Goal: Information Seeking & Learning: Learn about a topic

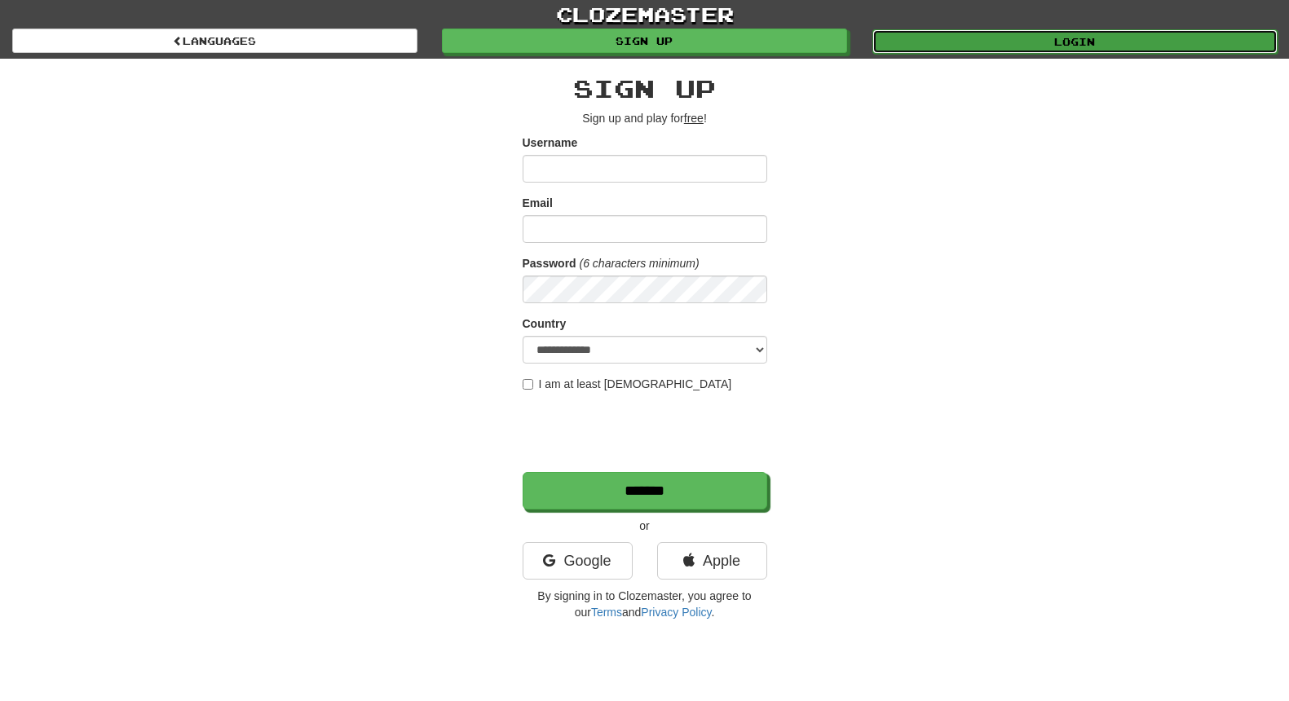
click at [955, 34] on link "Login" at bounding box center [1074, 41] width 405 height 24
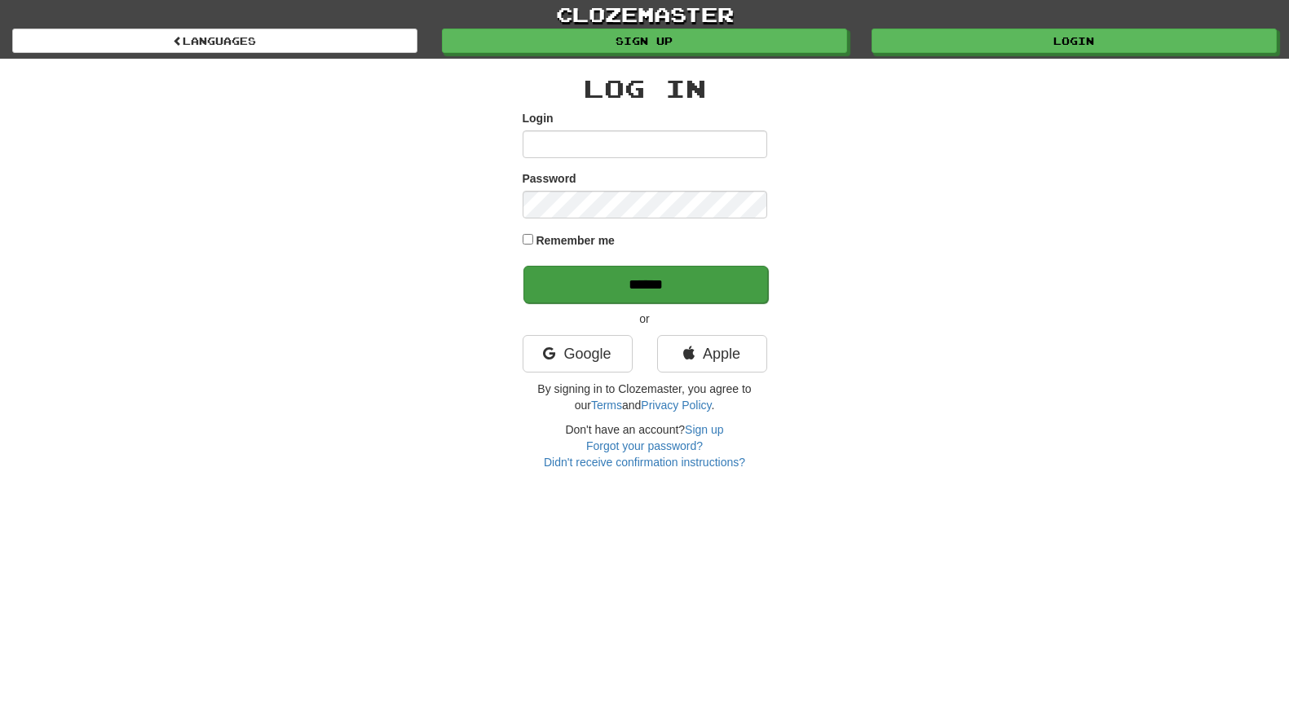
type input "*****"
click at [628, 289] on input "******" at bounding box center [645, 284] width 245 height 37
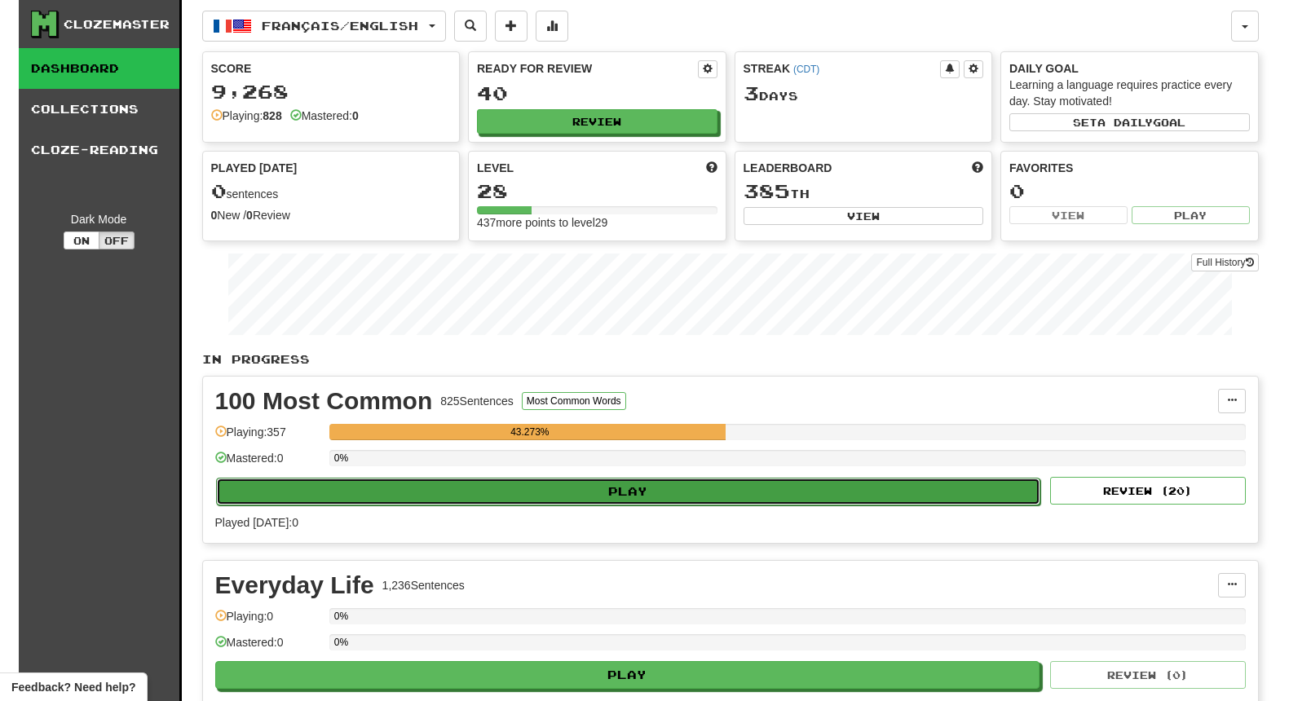
click at [540, 487] on button "Play" at bounding box center [628, 492] width 825 height 28
select select "**"
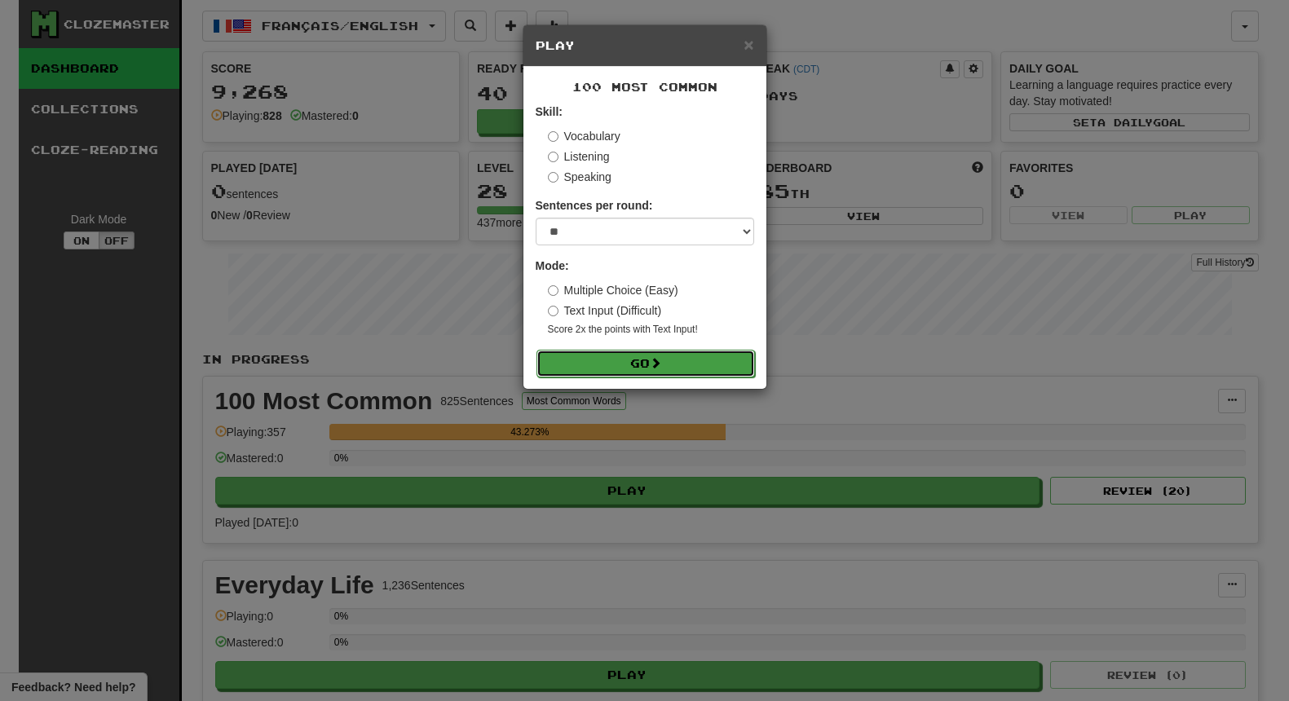
click at [620, 367] on button "Go" at bounding box center [645, 364] width 218 height 28
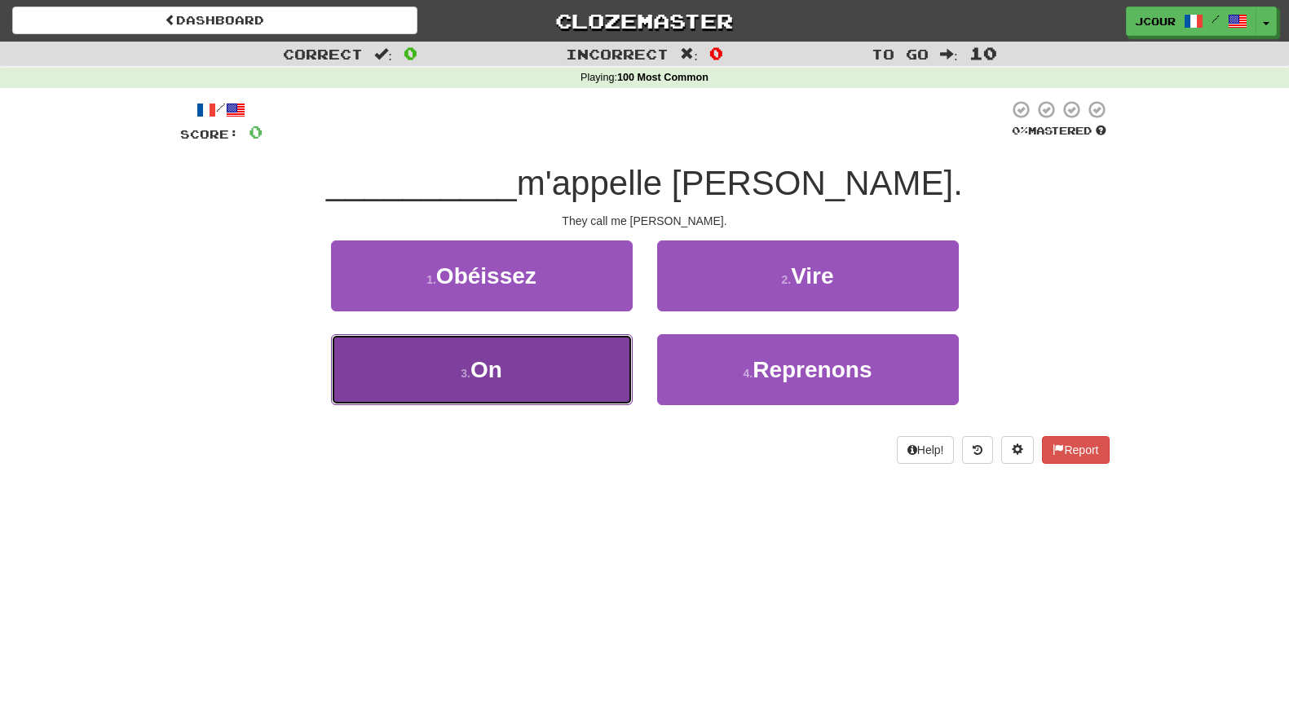
click at [567, 364] on button "3 . On" at bounding box center [482, 369] width 302 height 71
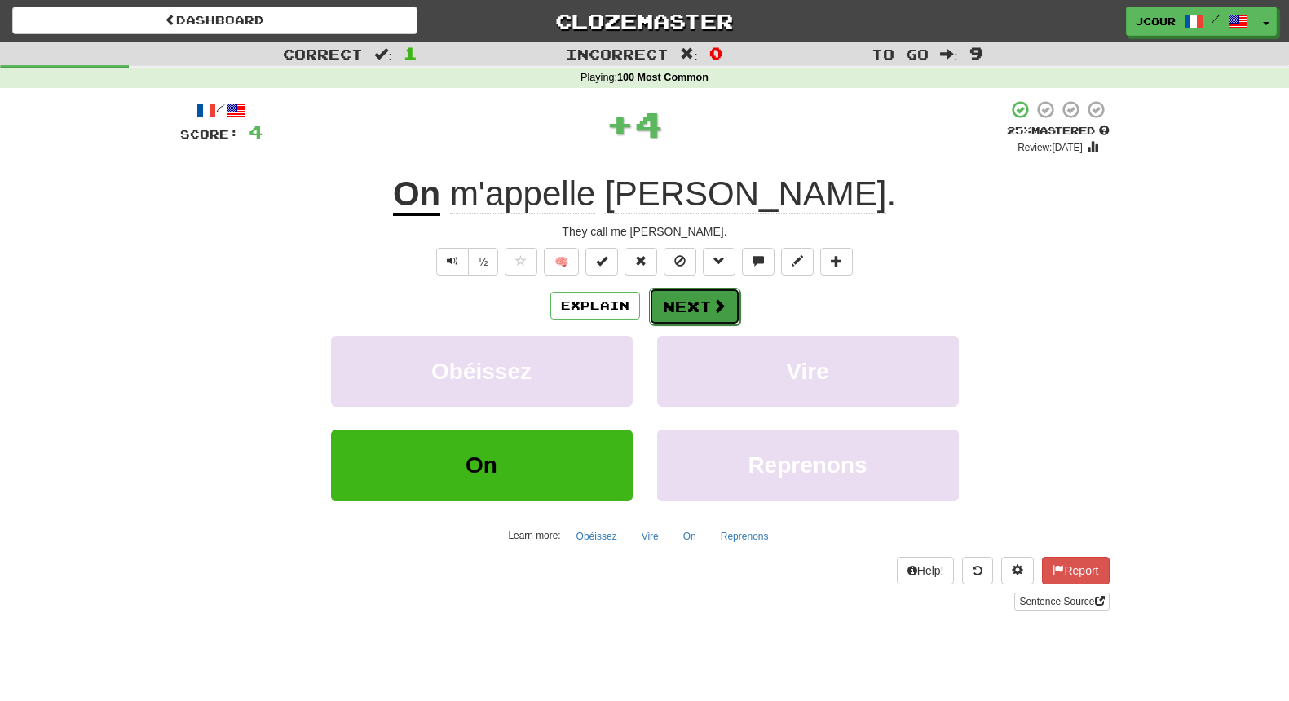
click at [708, 300] on button "Next" at bounding box center [694, 306] width 91 height 37
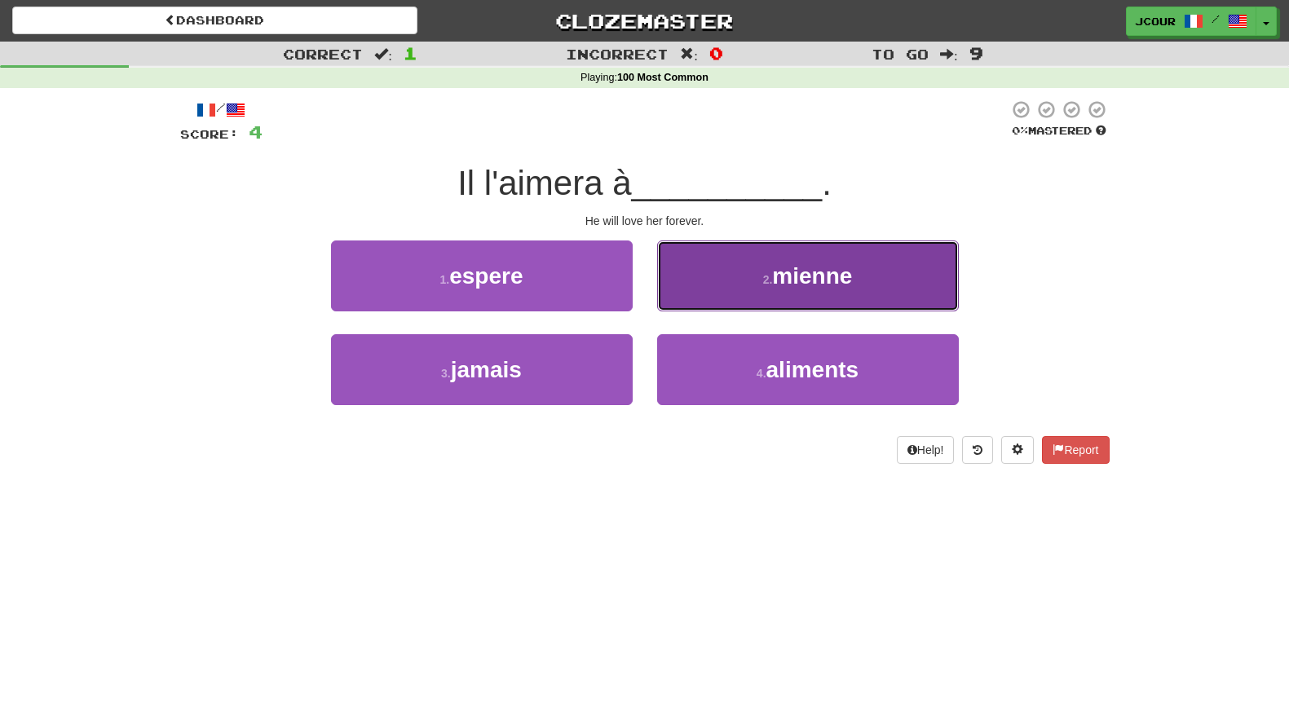
click at [801, 285] on span "mienne" at bounding box center [812, 275] width 80 height 25
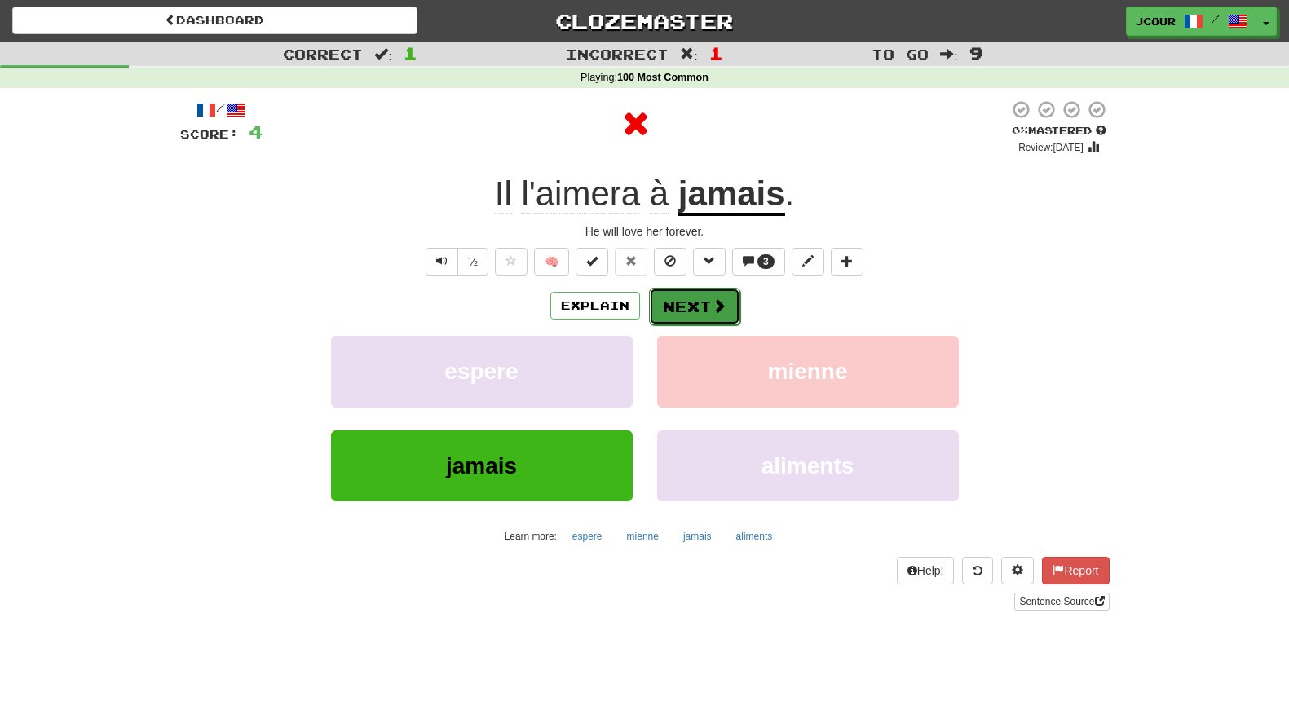
click at [695, 315] on button "Next" at bounding box center [694, 306] width 91 height 37
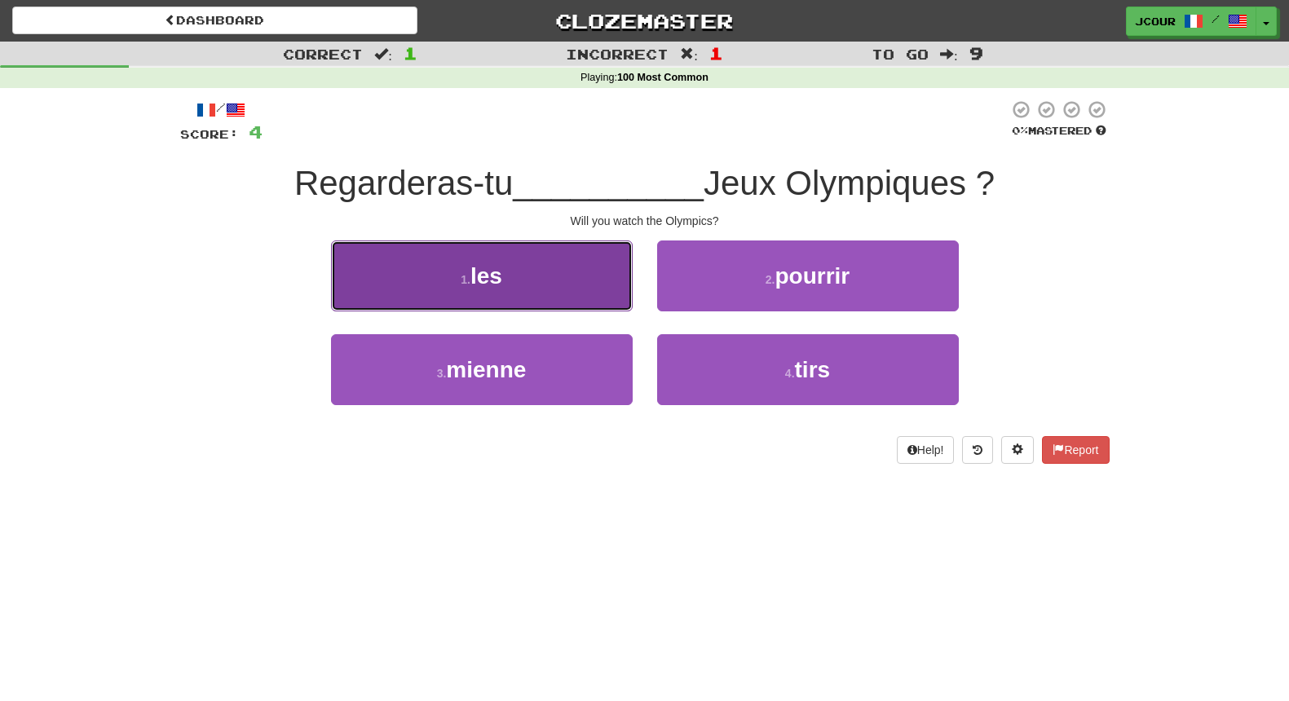
click at [587, 271] on button "1 . les" at bounding box center [482, 275] width 302 height 71
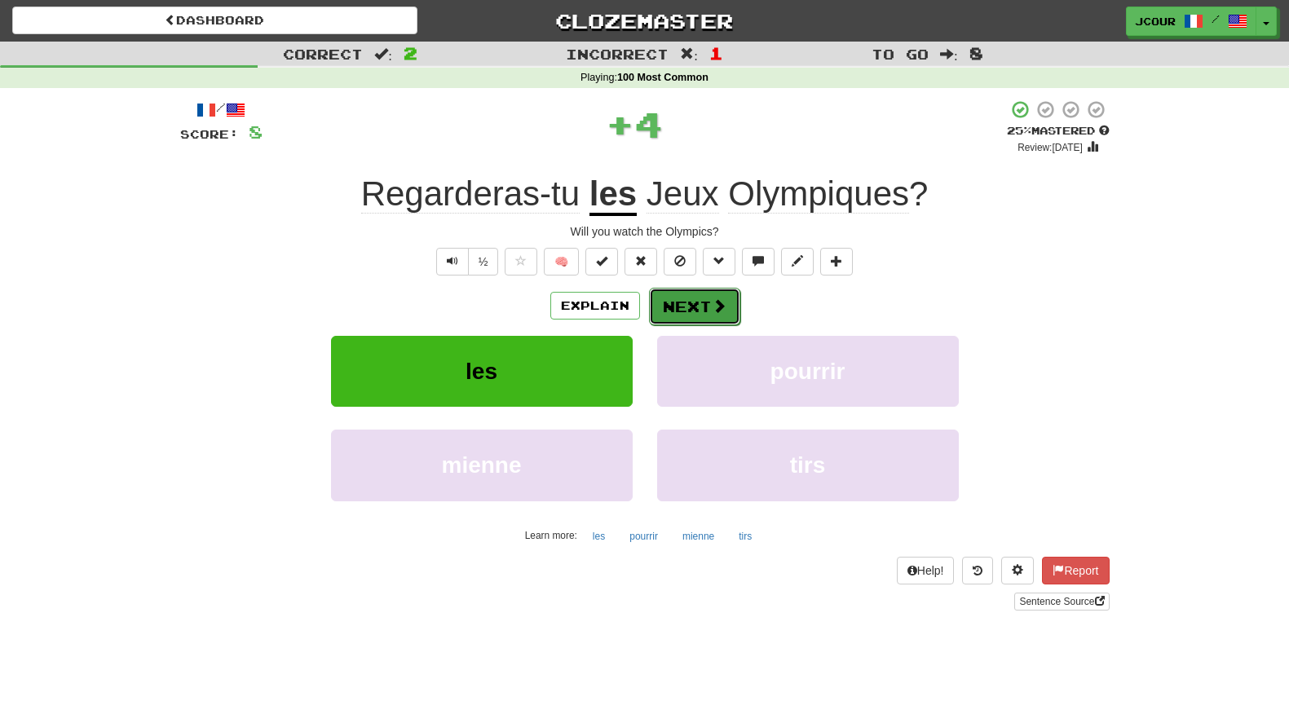
click at [726, 309] on button "Next" at bounding box center [694, 306] width 91 height 37
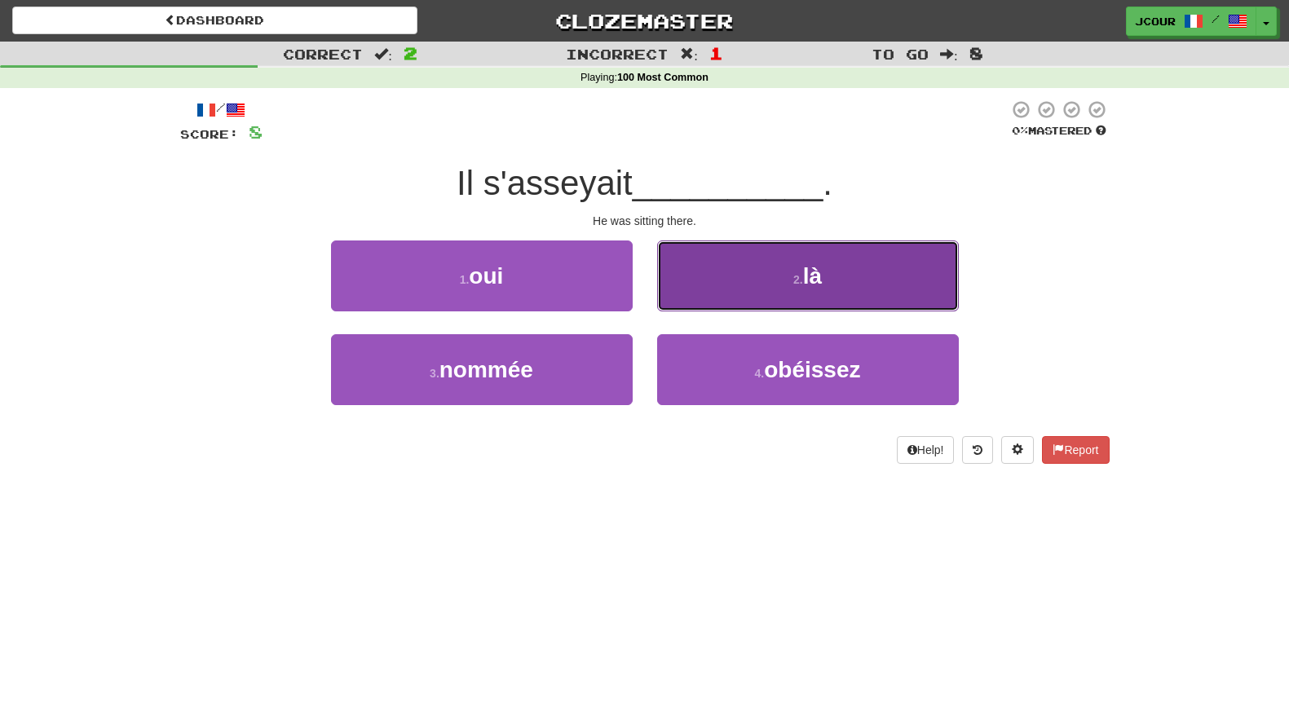
click at [744, 298] on button "2 . là" at bounding box center [808, 275] width 302 height 71
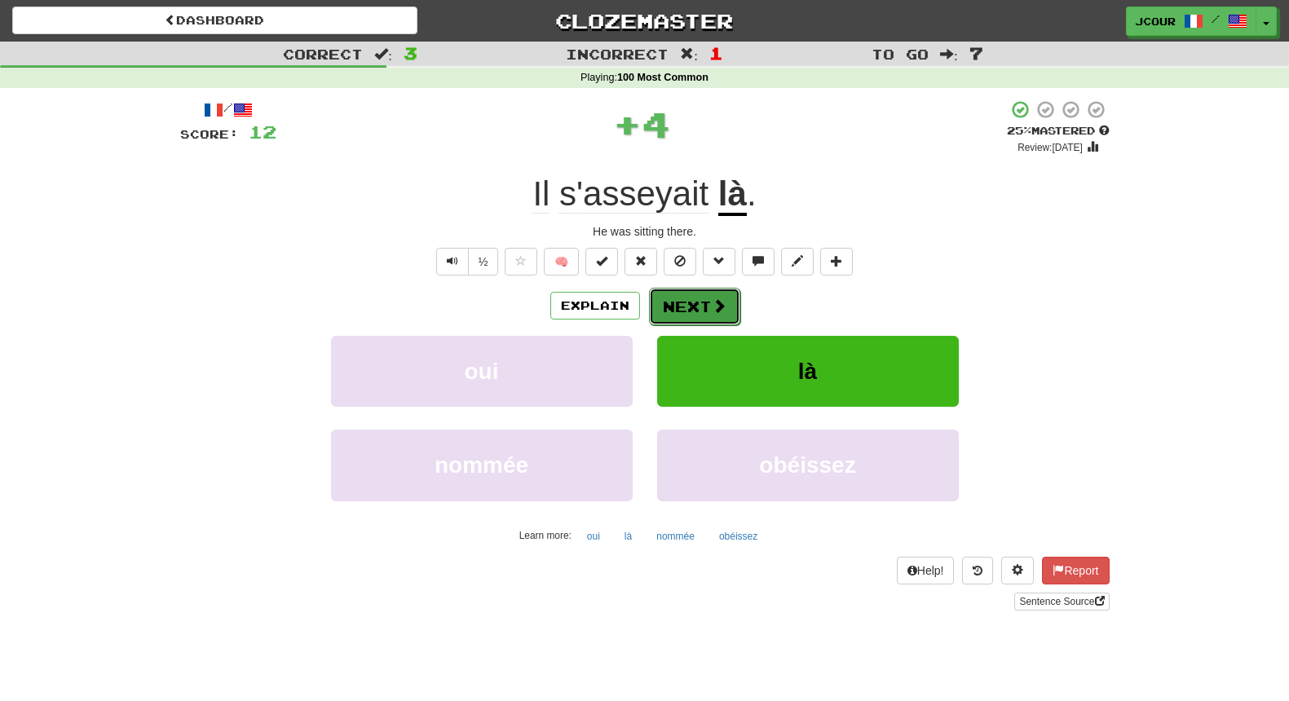
click at [721, 302] on span at bounding box center [719, 305] width 15 height 15
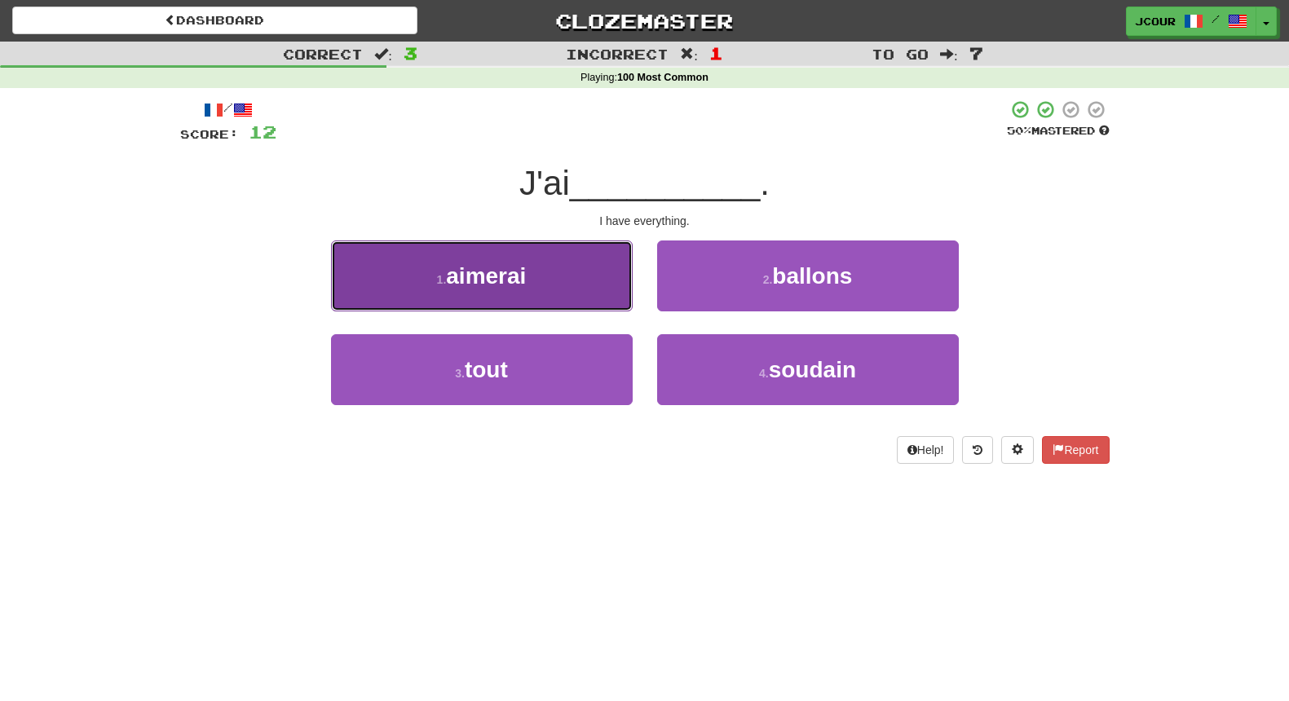
click at [590, 290] on button "1 . aimerai" at bounding box center [482, 275] width 302 height 71
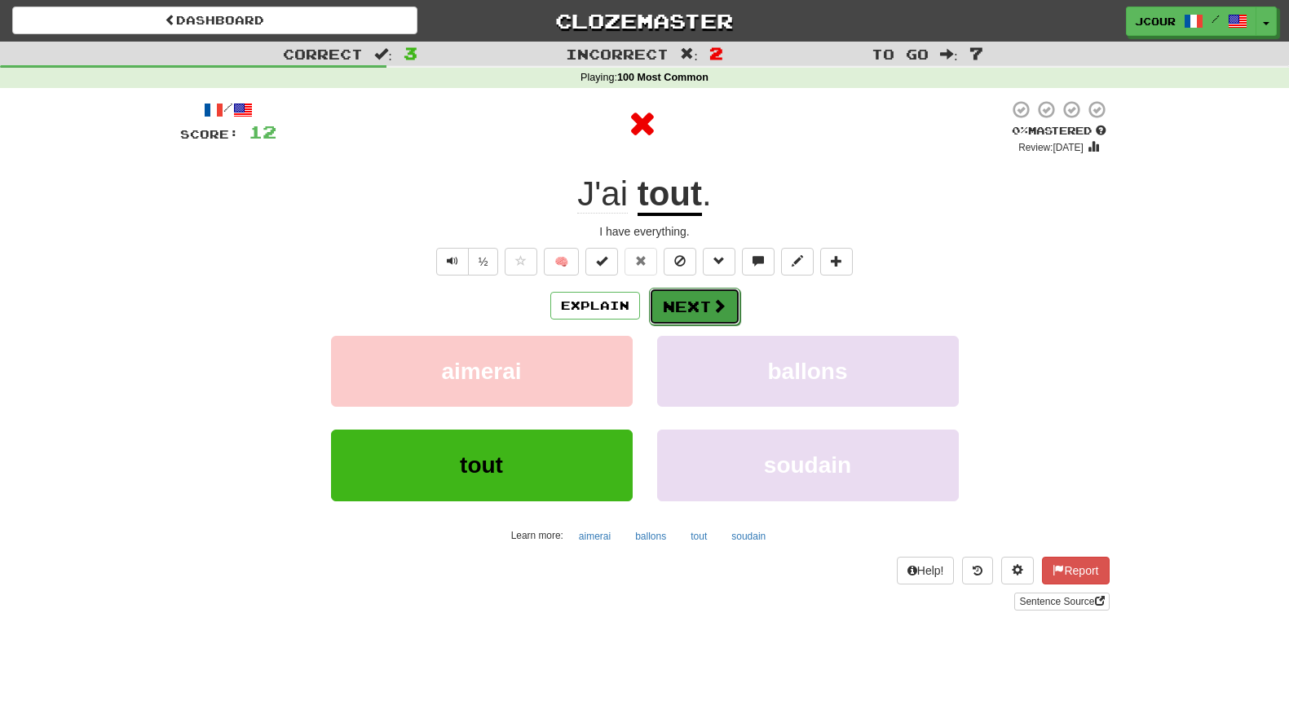
click at [695, 301] on button "Next" at bounding box center [694, 306] width 91 height 37
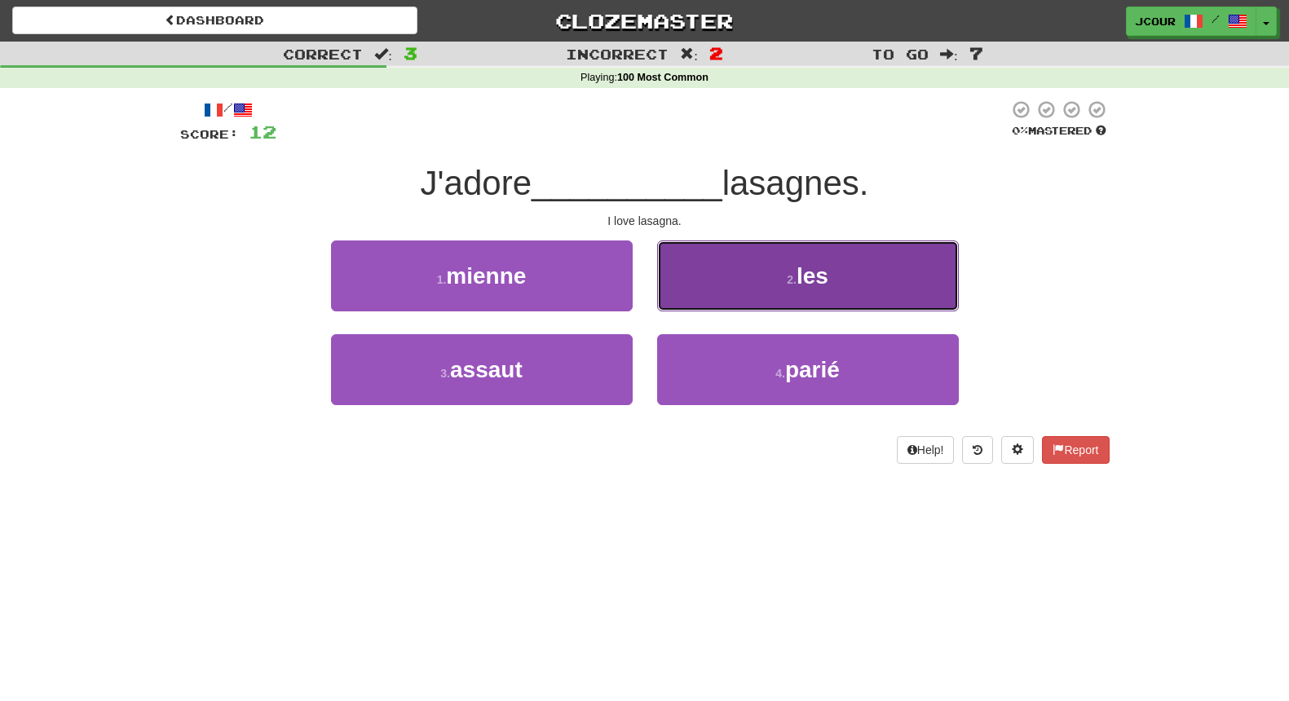
click at [750, 285] on button "2 . les" at bounding box center [808, 275] width 302 height 71
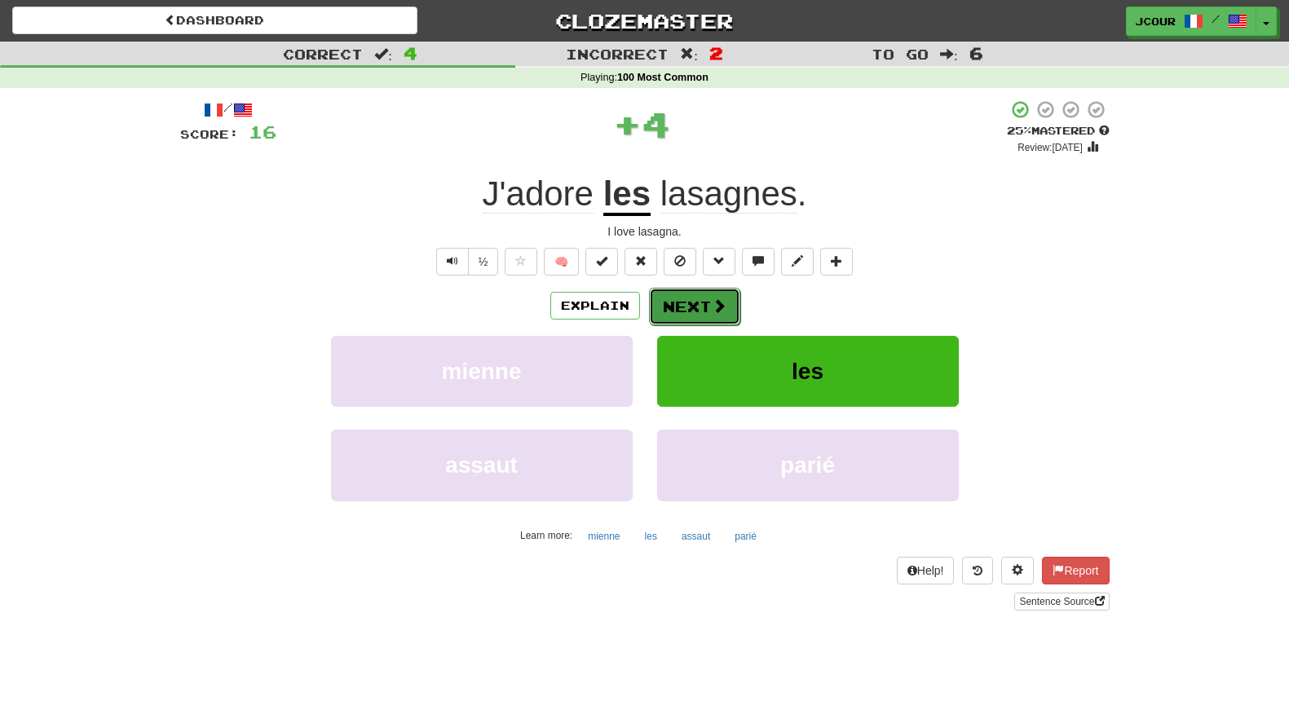
click at [704, 313] on button "Next" at bounding box center [694, 306] width 91 height 37
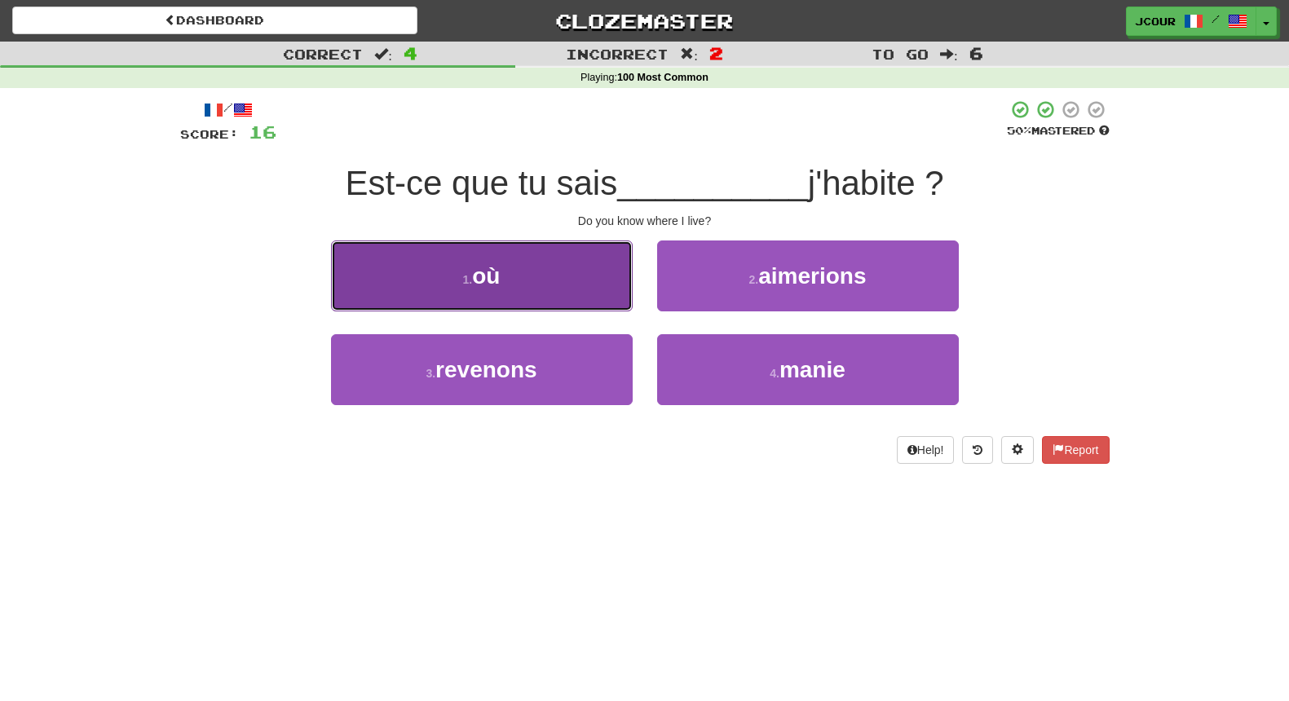
click at [614, 288] on button "1 . où" at bounding box center [482, 275] width 302 height 71
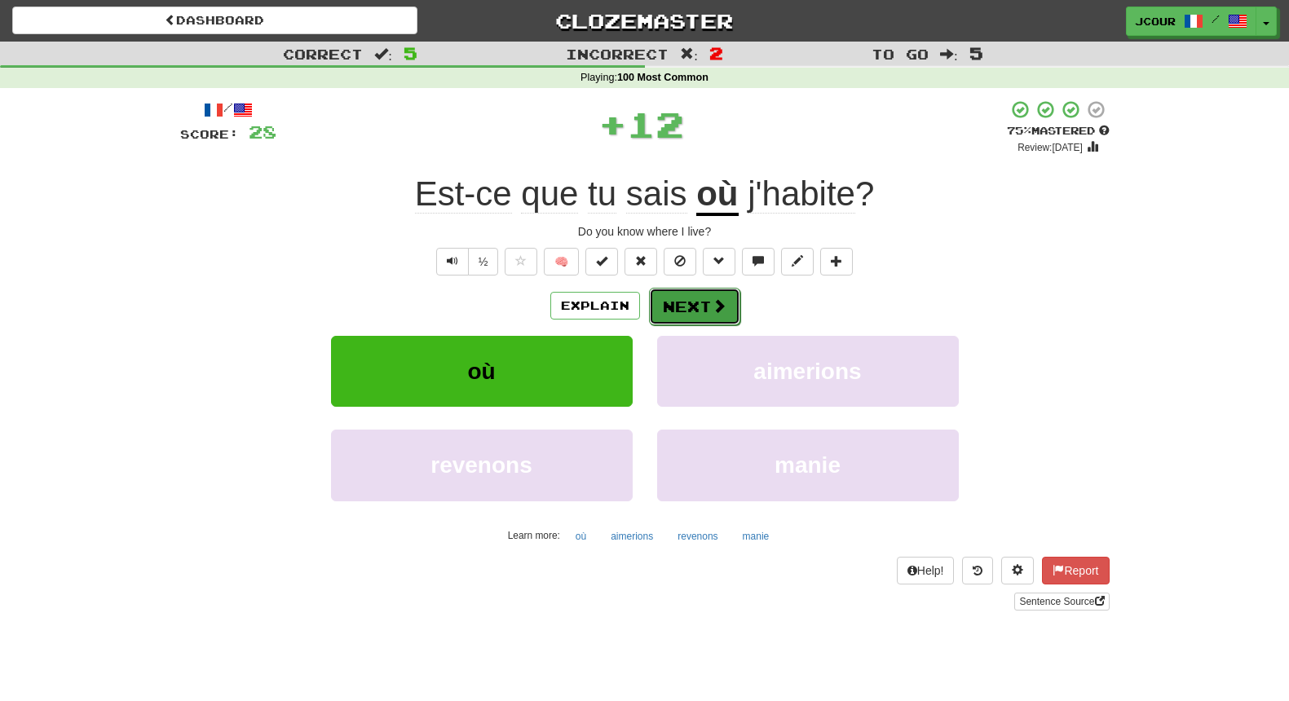
click at [709, 301] on button "Next" at bounding box center [694, 306] width 91 height 37
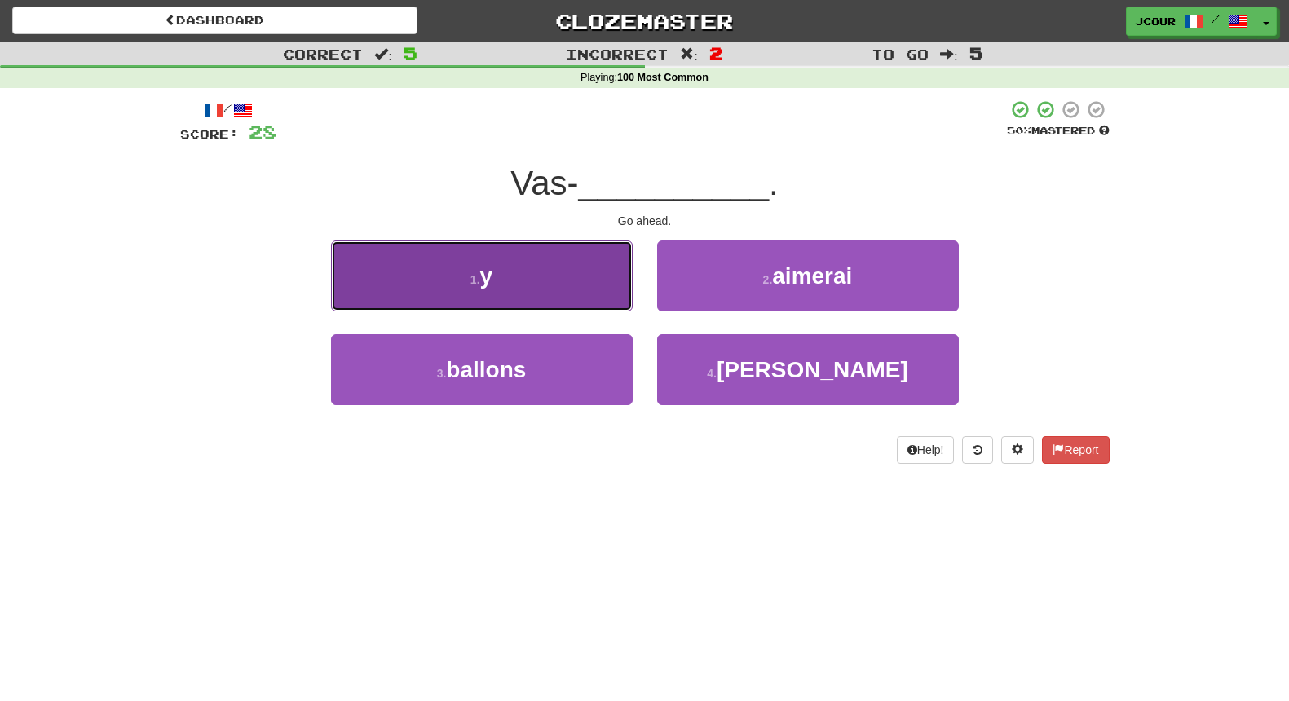
click at [620, 300] on button "1 . y" at bounding box center [482, 275] width 302 height 71
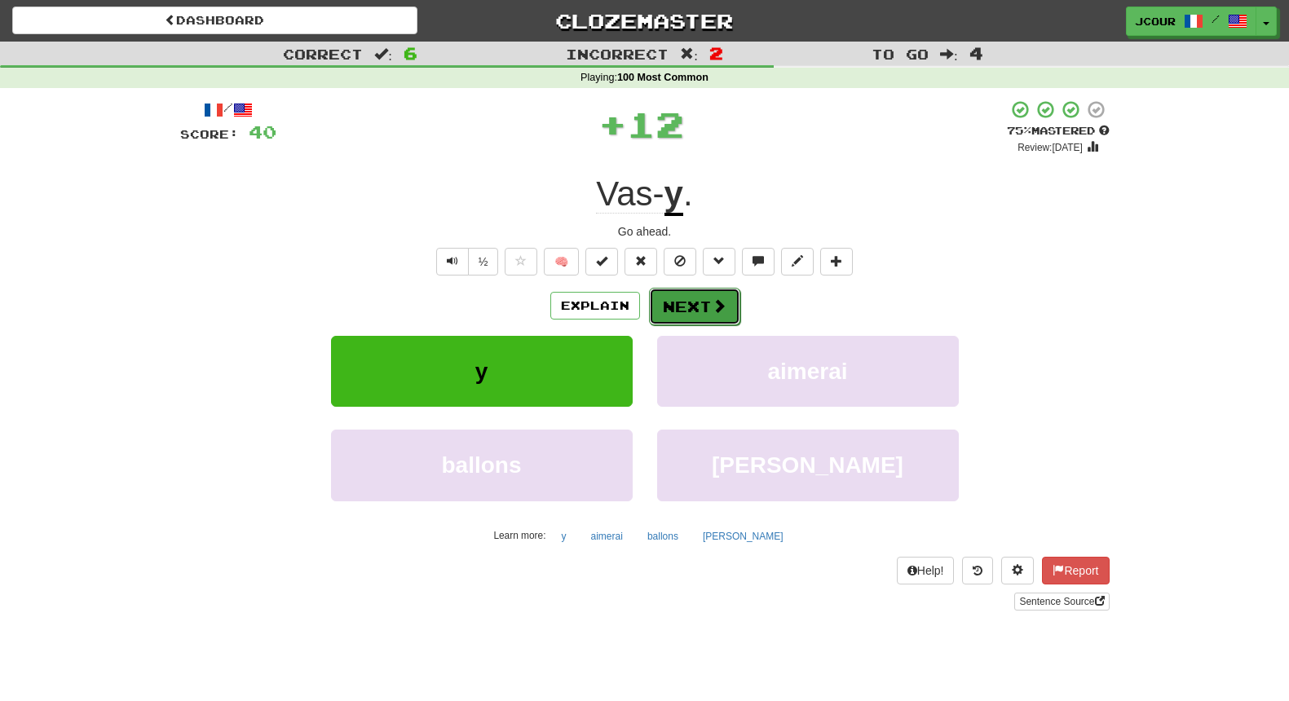
click at [702, 316] on button "Next" at bounding box center [694, 306] width 91 height 37
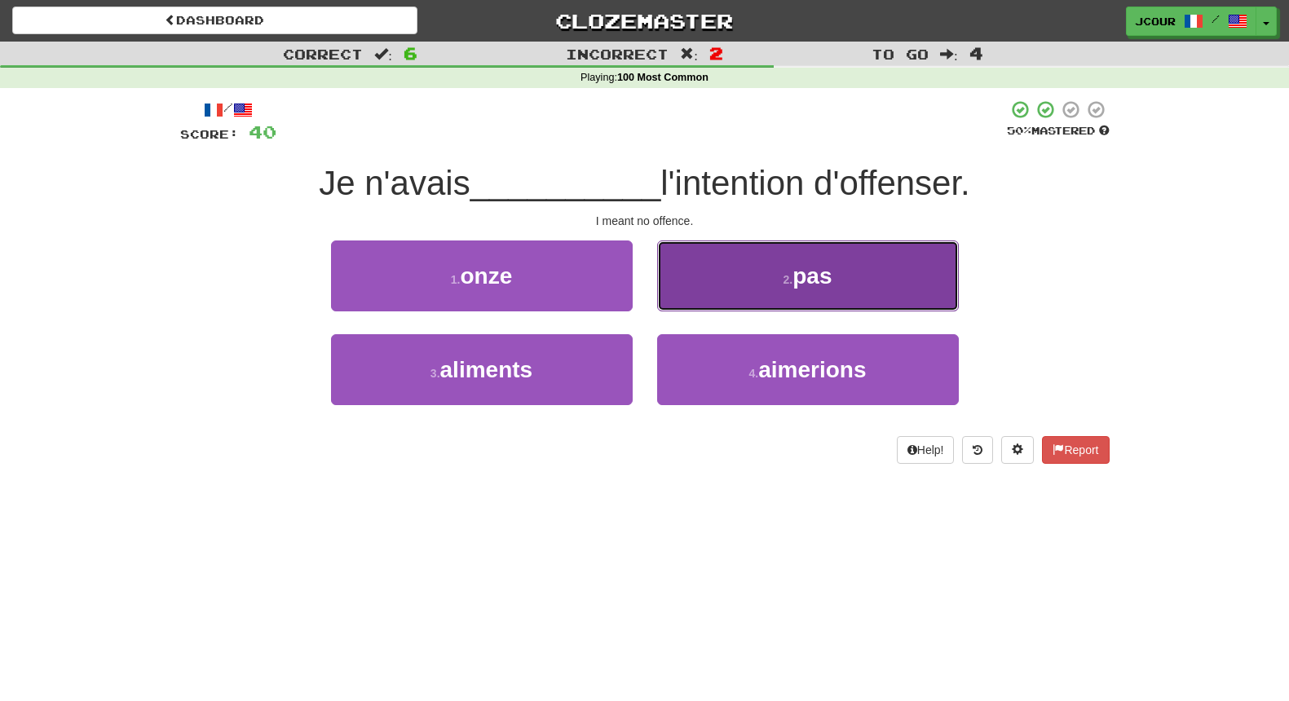
click at [794, 287] on span "pas" at bounding box center [811, 275] width 39 height 25
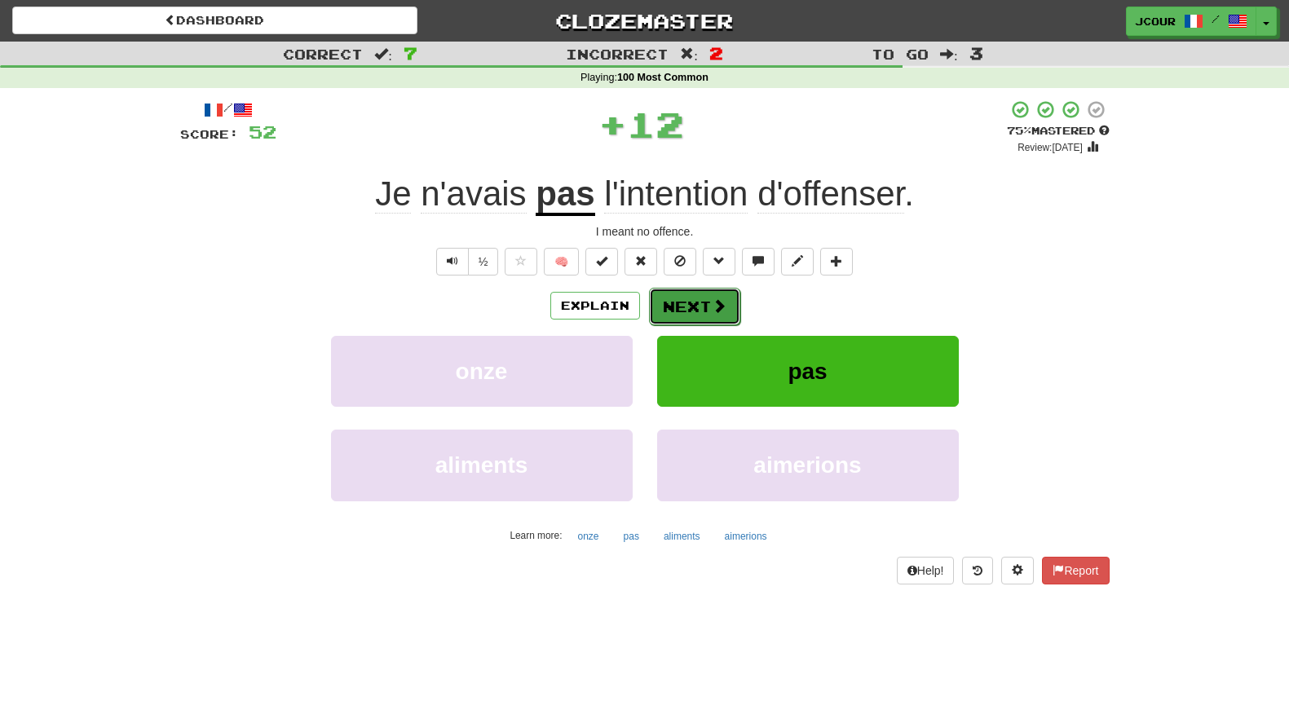
click at [706, 302] on button "Next" at bounding box center [694, 306] width 91 height 37
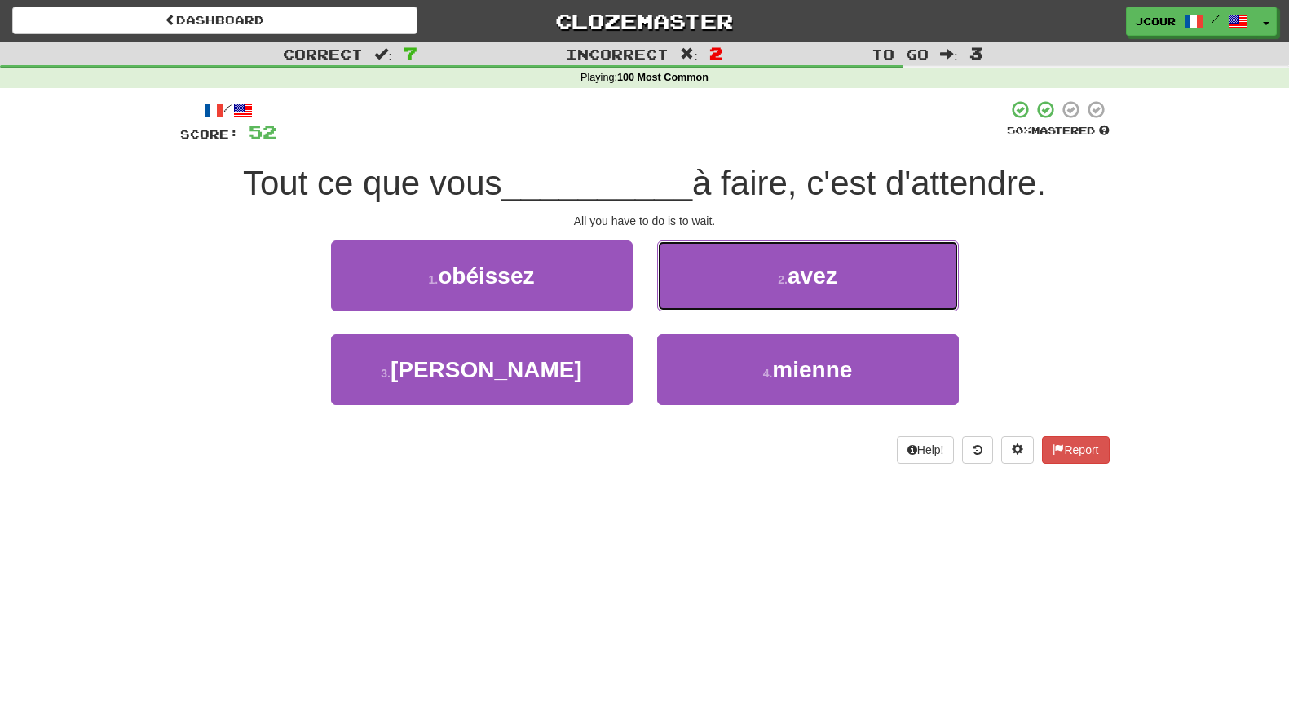
click at [706, 302] on button "2 . avez" at bounding box center [808, 275] width 302 height 71
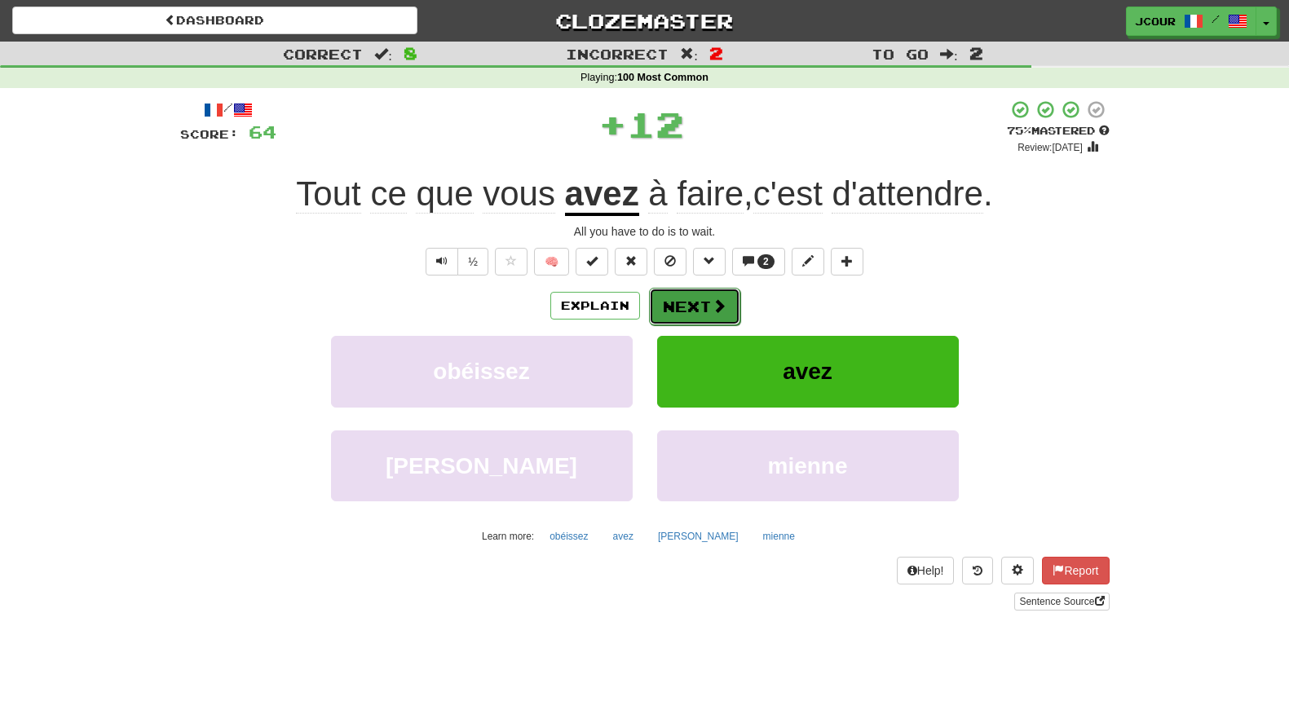
click at [696, 312] on button "Next" at bounding box center [694, 306] width 91 height 37
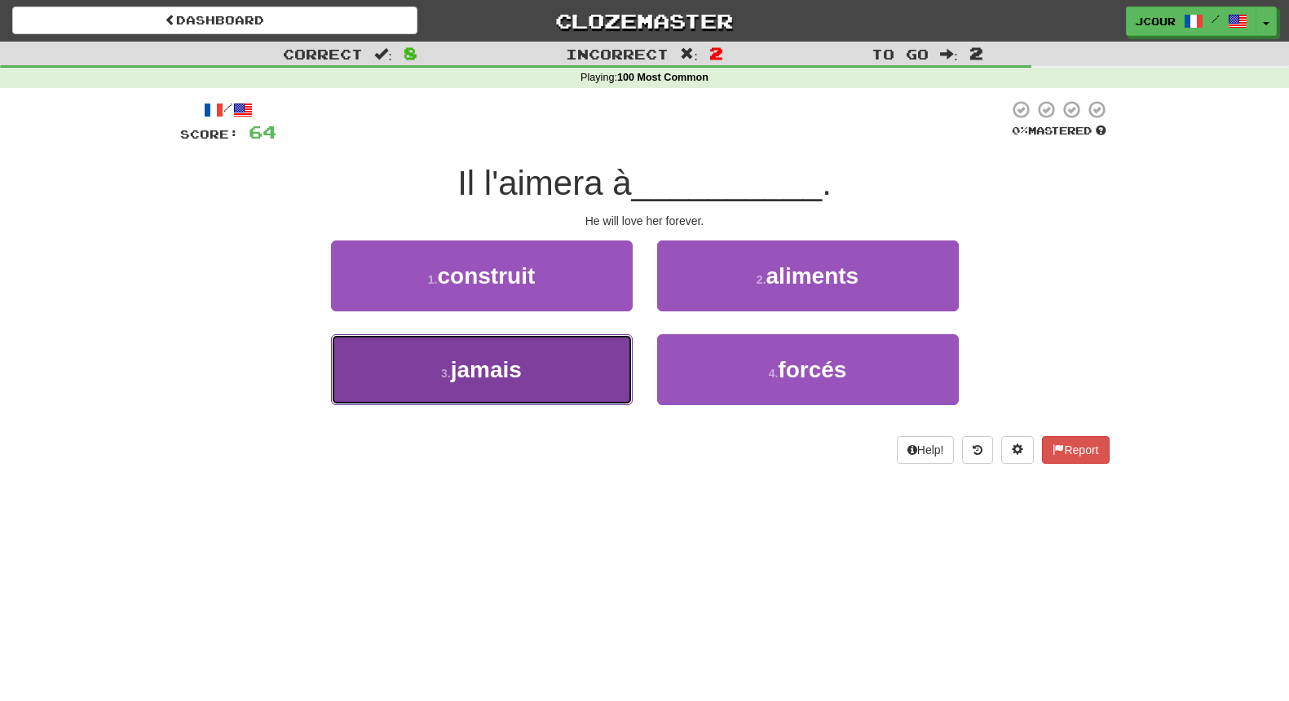
click at [607, 337] on button "3 . jamais" at bounding box center [482, 369] width 302 height 71
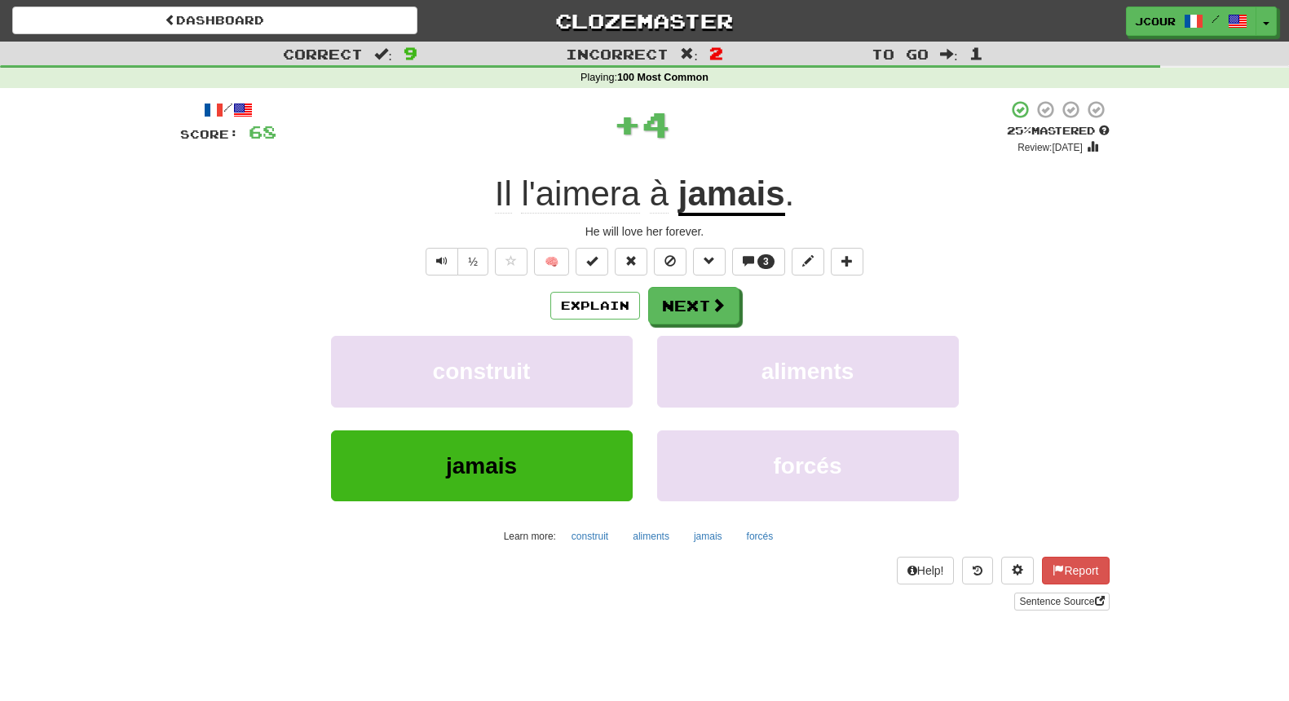
click at [729, 201] on u "jamais" at bounding box center [731, 195] width 107 height 42
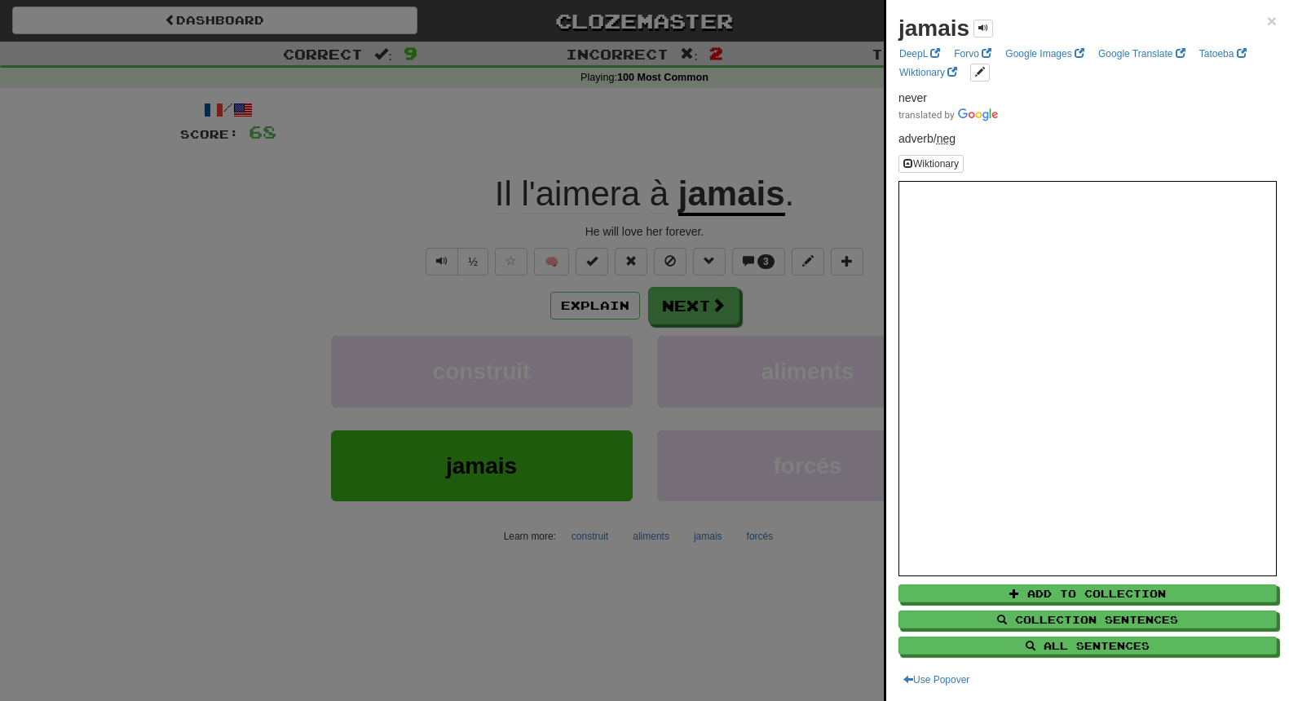
click at [368, 196] on div at bounding box center [644, 350] width 1289 height 701
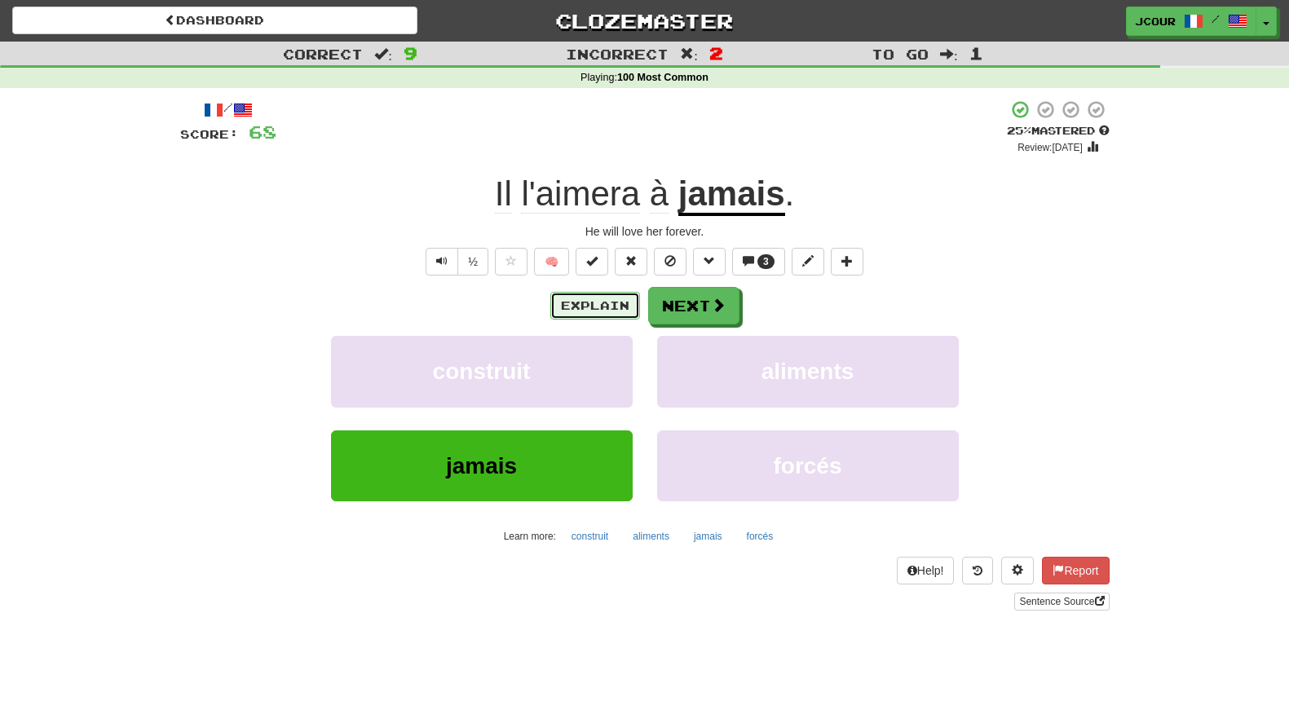
click at [591, 304] on button "Explain" at bounding box center [595, 306] width 90 height 28
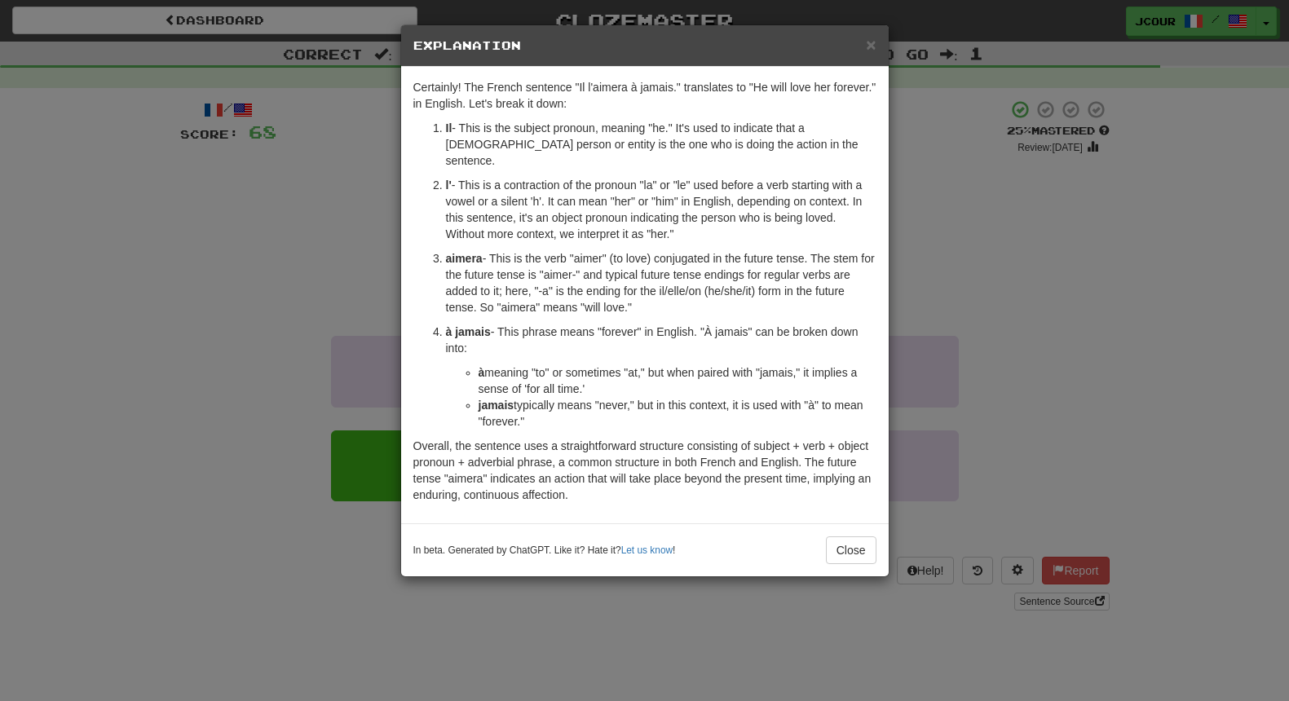
click at [330, 310] on div "× Explanation Certainly! The French sentence "Il l'aimera à jamais." translates…" at bounding box center [644, 350] width 1289 height 701
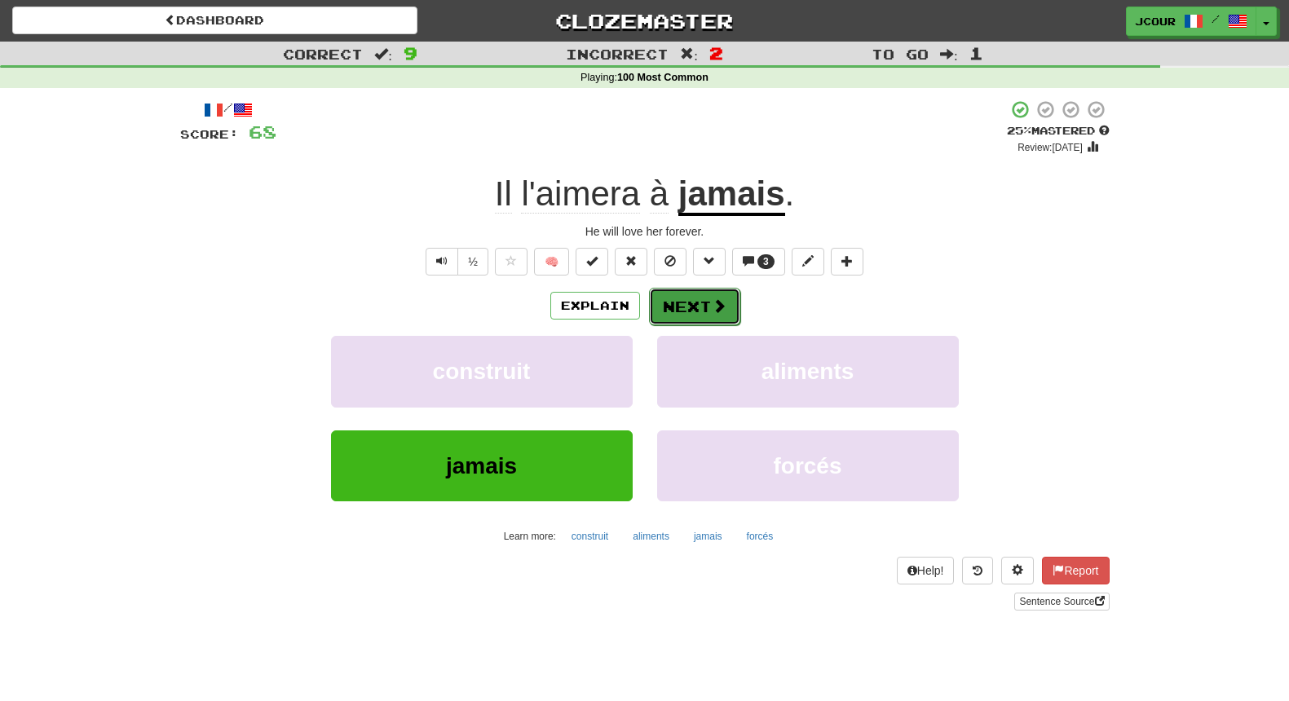
click at [697, 314] on button "Next" at bounding box center [694, 306] width 91 height 37
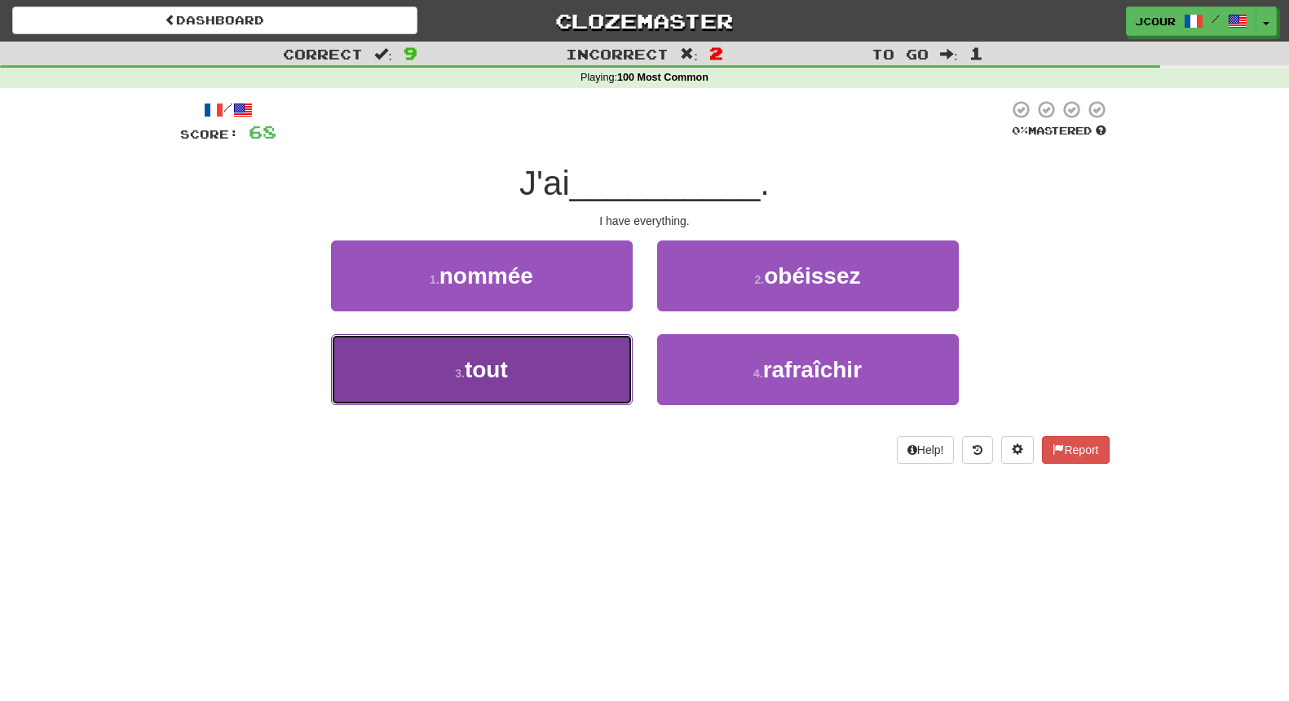
click at [587, 366] on button "3 . tout" at bounding box center [482, 369] width 302 height 71
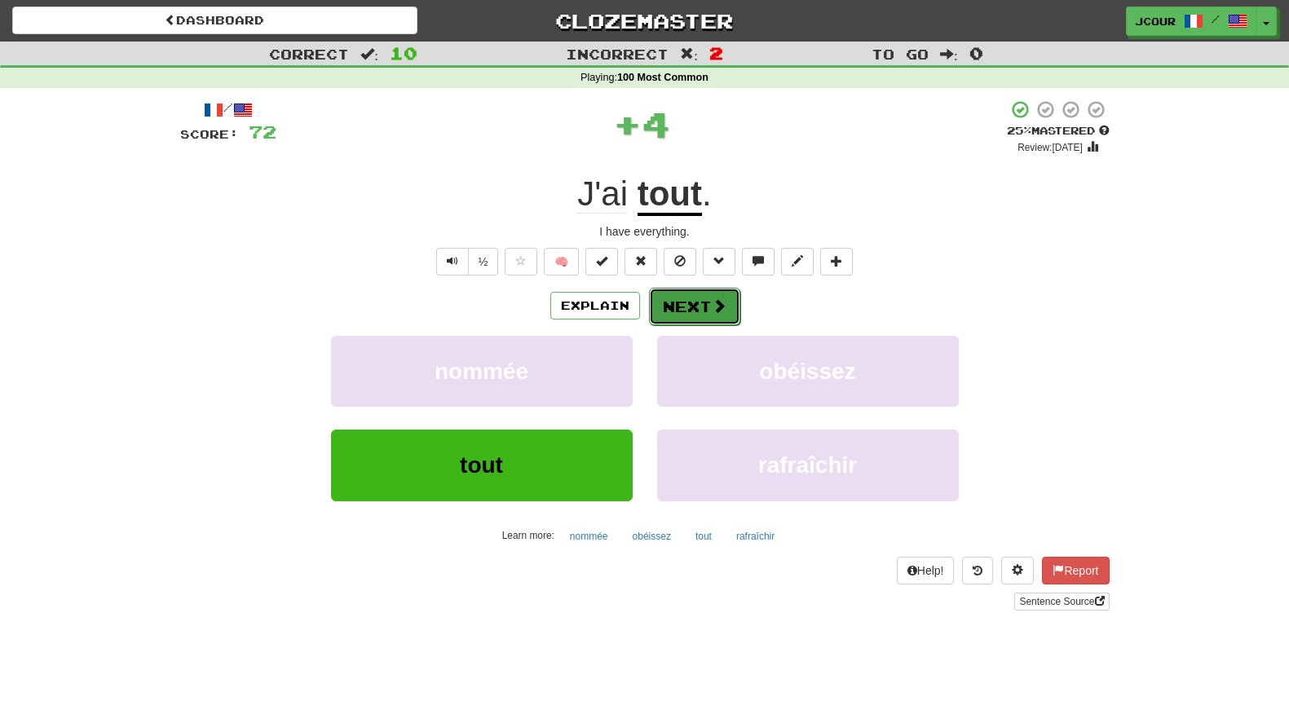
click at [681, 315] on button "Next" at bounding box center [694, 306] width 91 height 37
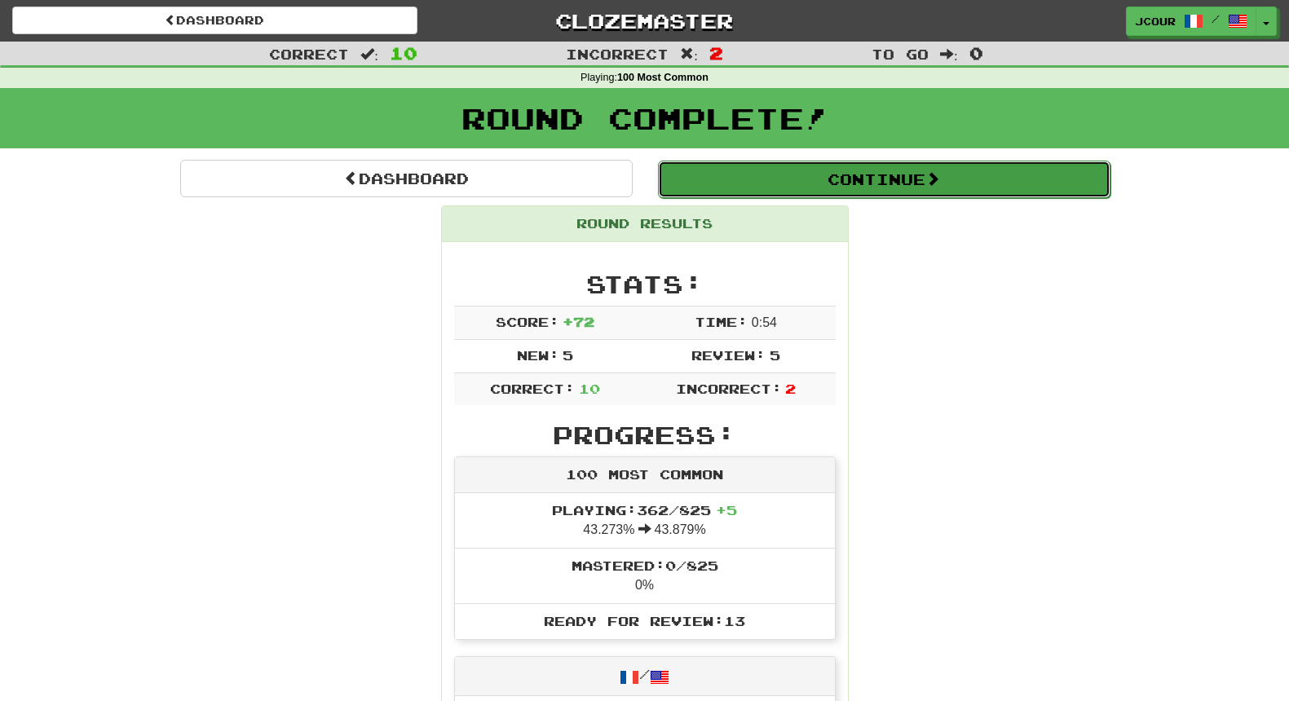
click at [805, 182] on button "Continue" at bounding box center [884, 179] width 452 height 37
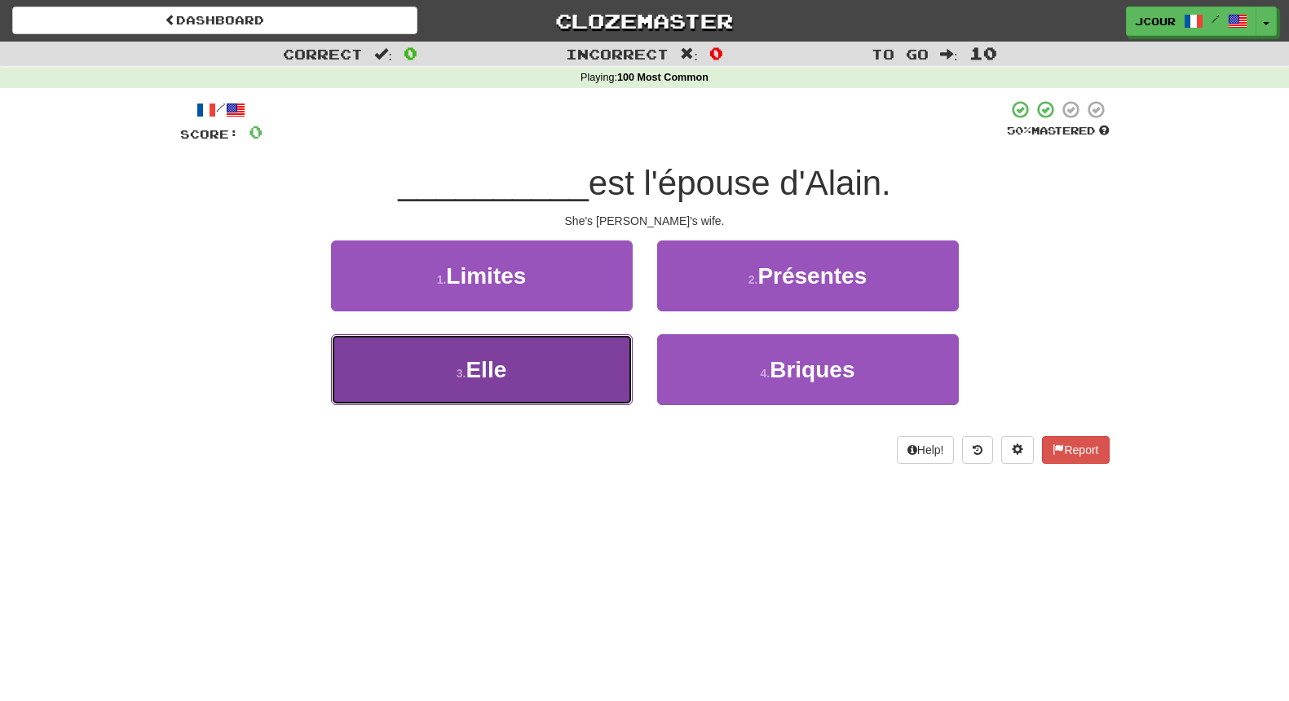
click at [600, 391] on button "3 . Elle" at bounding box center [482, 369] width 302 height 71
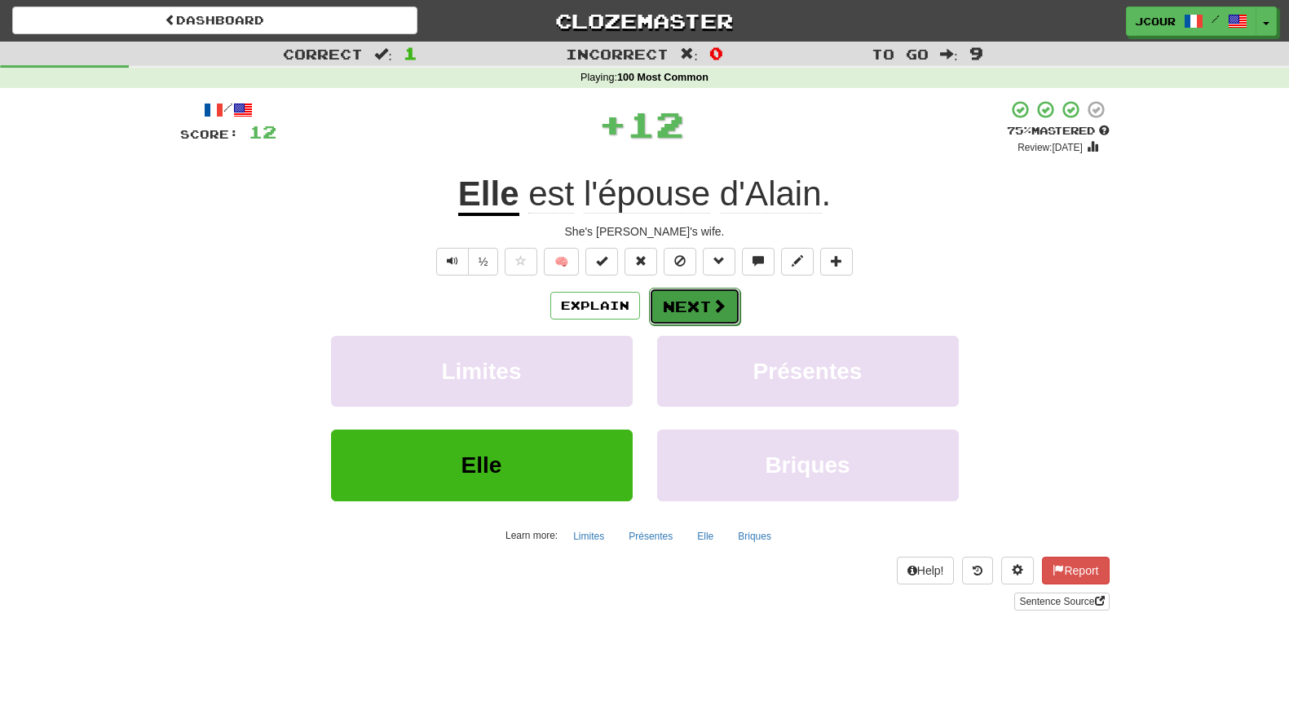
click at [699, 319] on button "Next" at bounding box center [694, 306] width 91 height 37
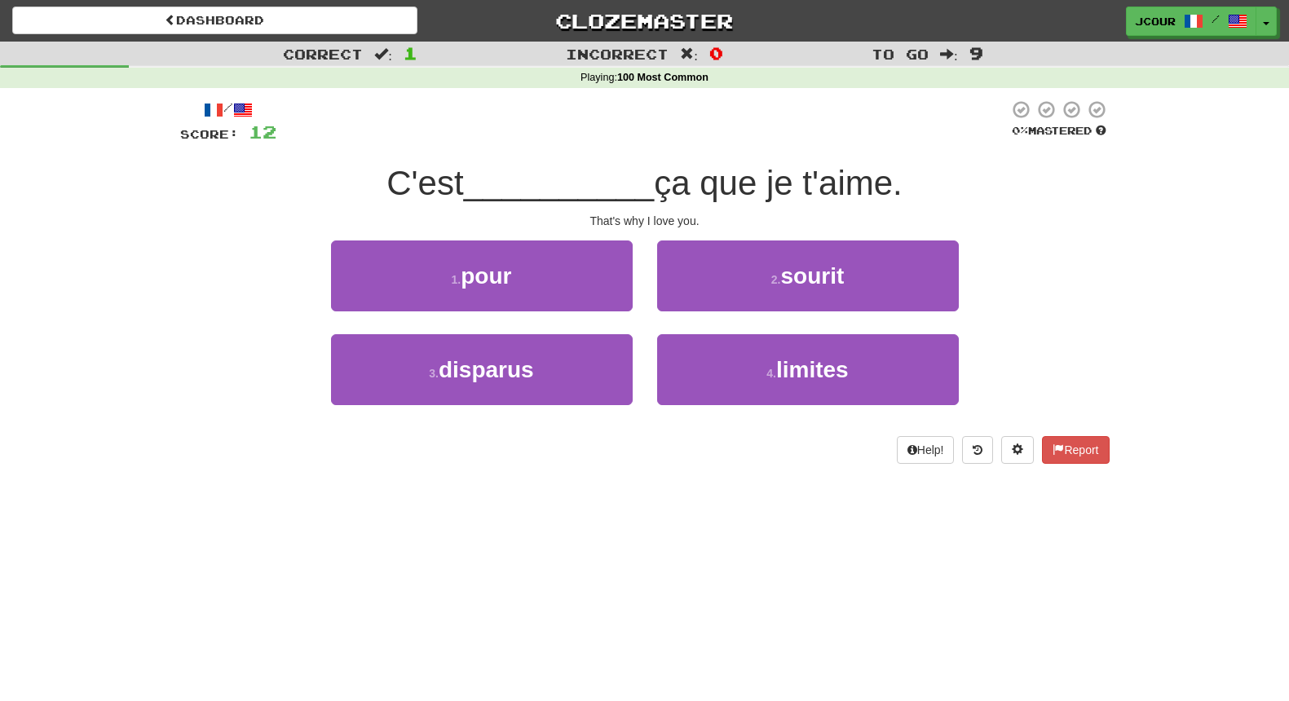
click at [545, 314] on div "1 . pour" at bounding box center [482, 287] width 326 height 94
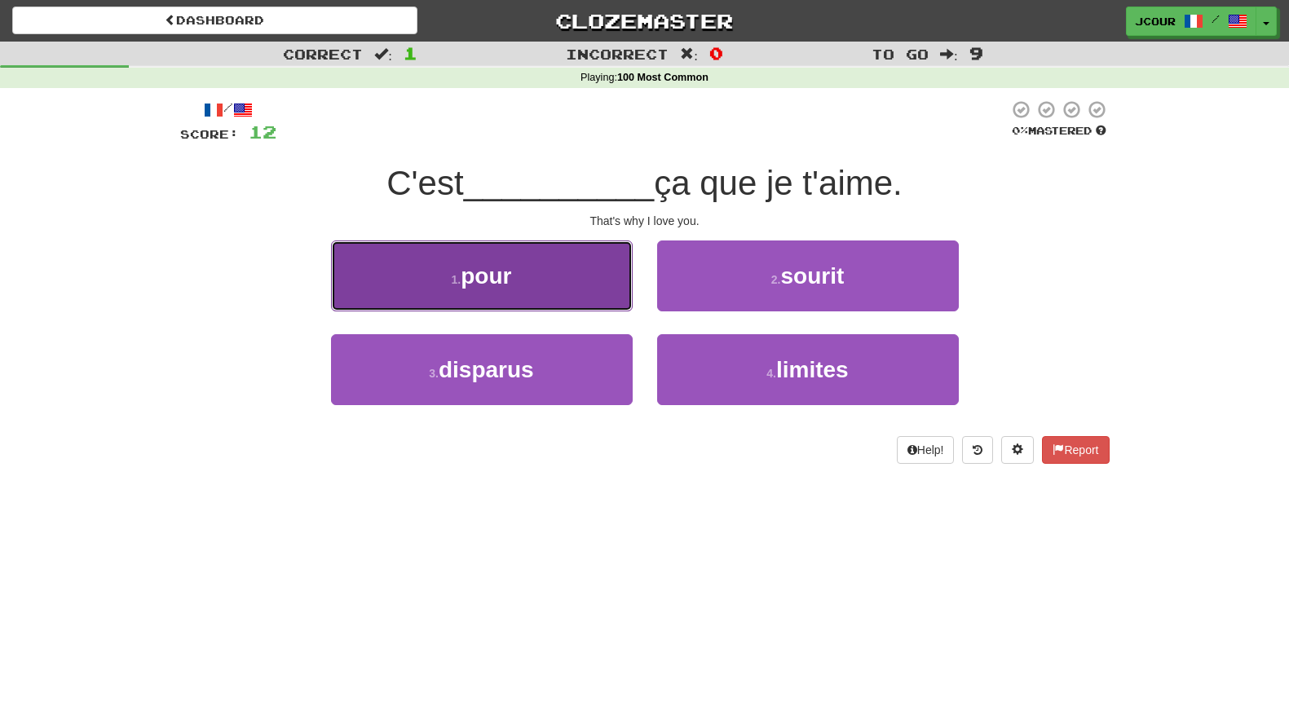
click at [564, 286] on button "1 . pour" at bounding box center [482, 275] width 302 height 71
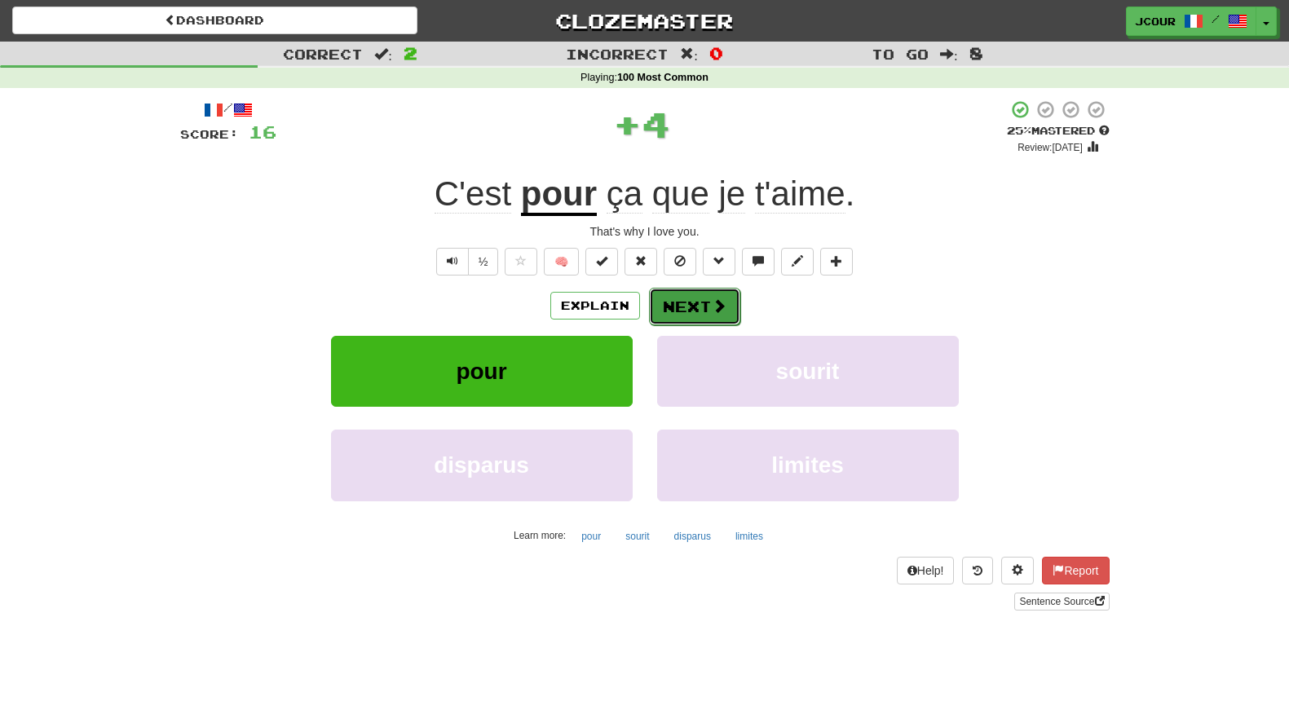
click at [689, 309] on button "Next" at bounding box center [694, 306] width 91 height 37
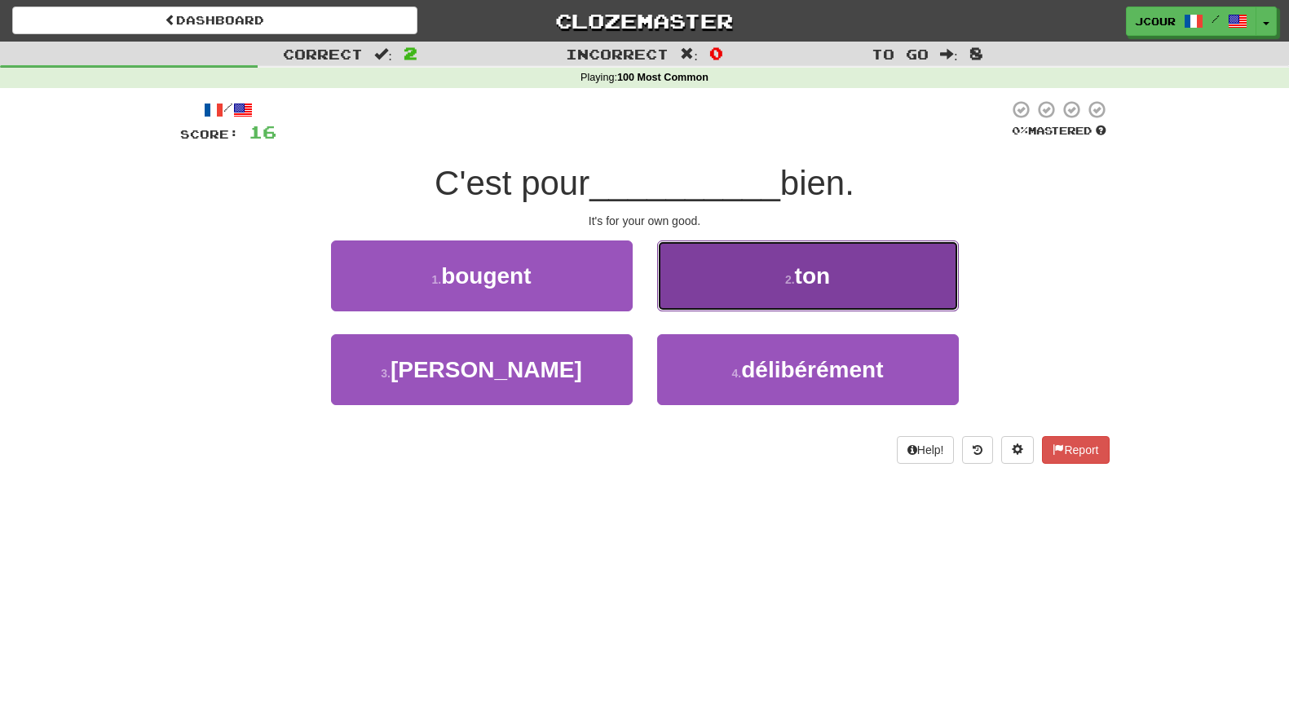
click at [750, 298] on button "2 . ton" at bounding box center [808, 275] width 302 height 71
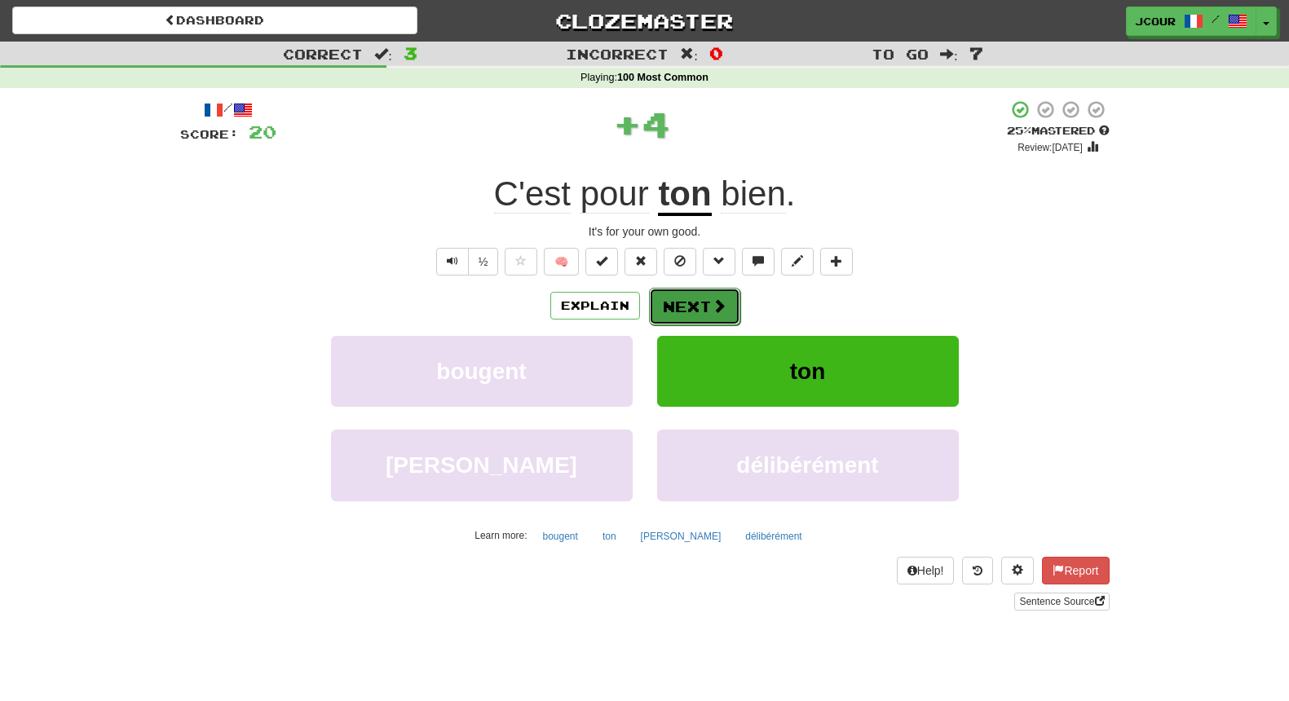
click at [726, 294] on button "Next" at bounding box center [694, 306] width 91 height 37
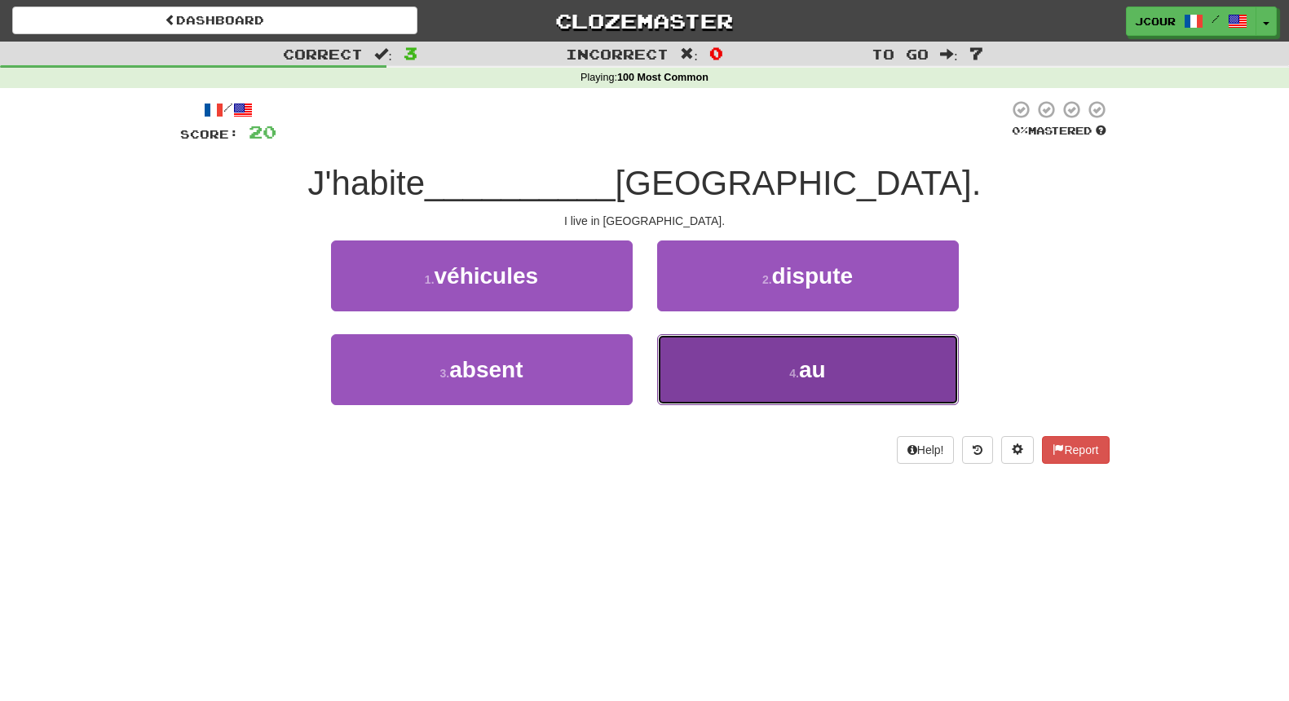
click at [777, 375] on button "4 . au" at bounding box center [808, 369] width 302 height 71
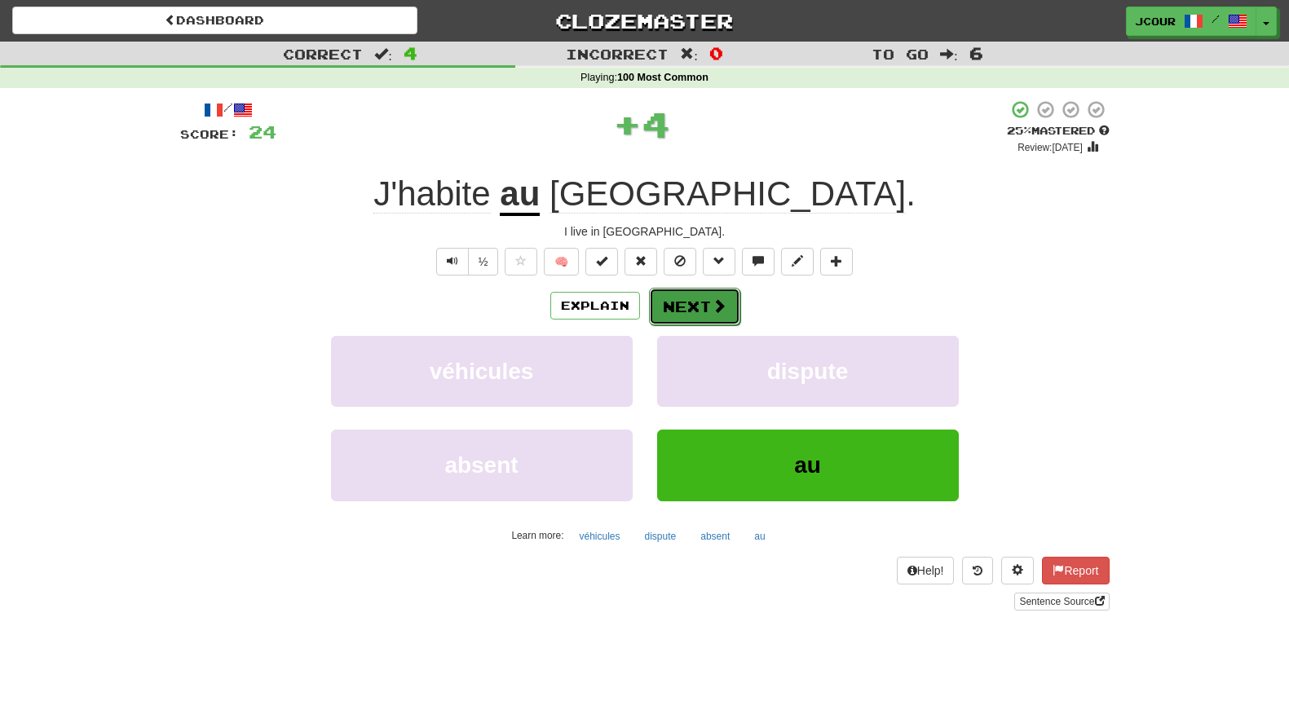
click at [732, 302] on button "Next" at bounding box center [694, 306] width 91 height 37
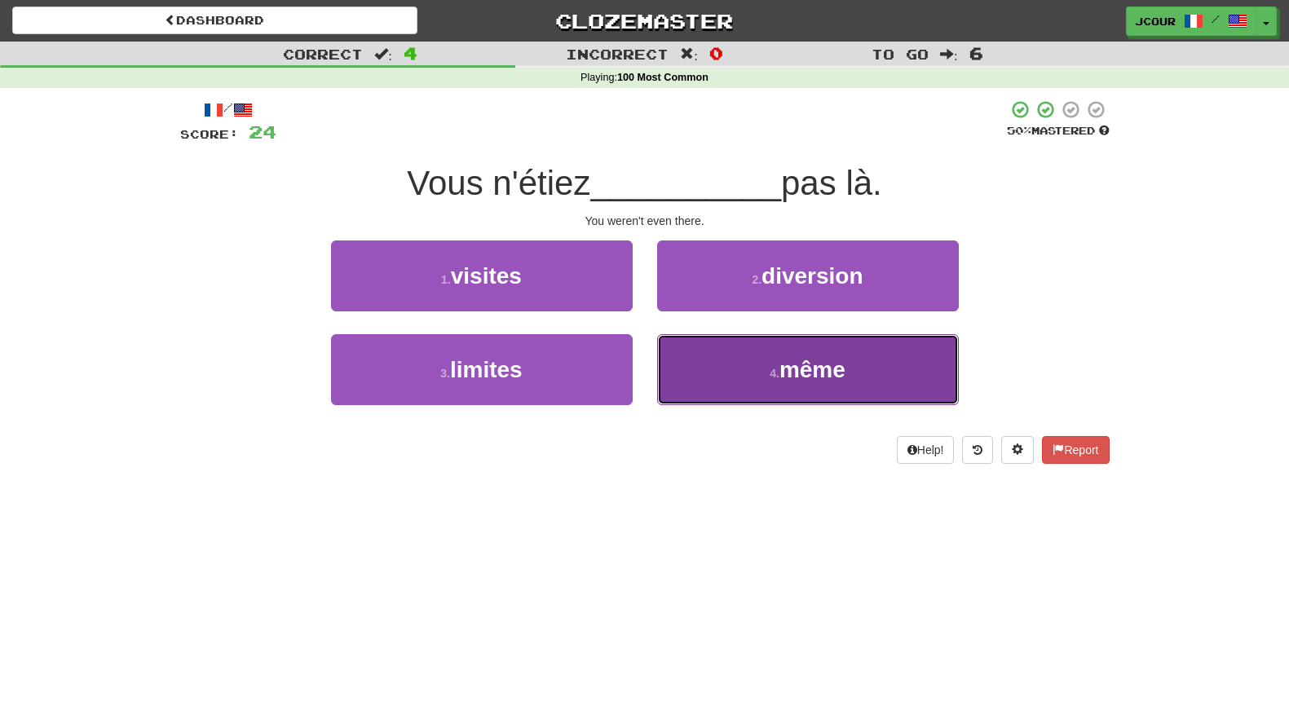
click at [799, 377] on span "même" at bounding box center [812, 369] width 66 height 25
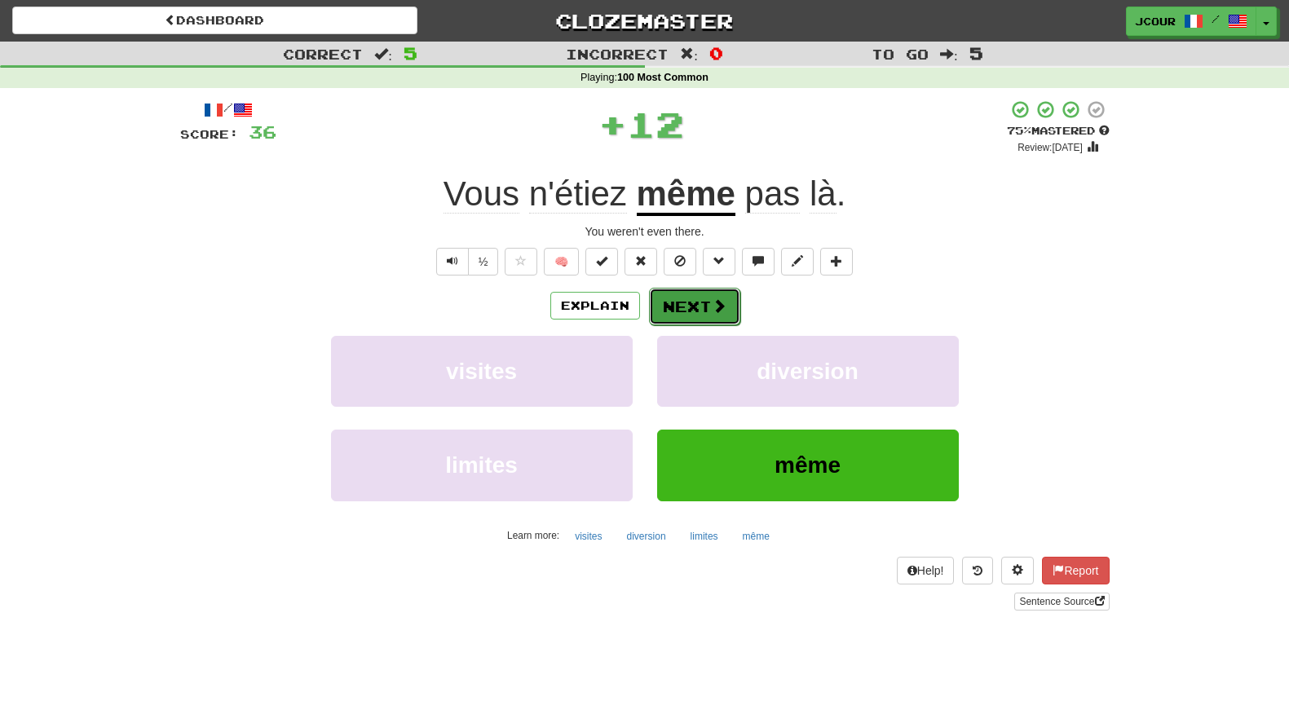
click at [699, 290] on button "Next" at bounding box center [694, 306] width 91 height 37
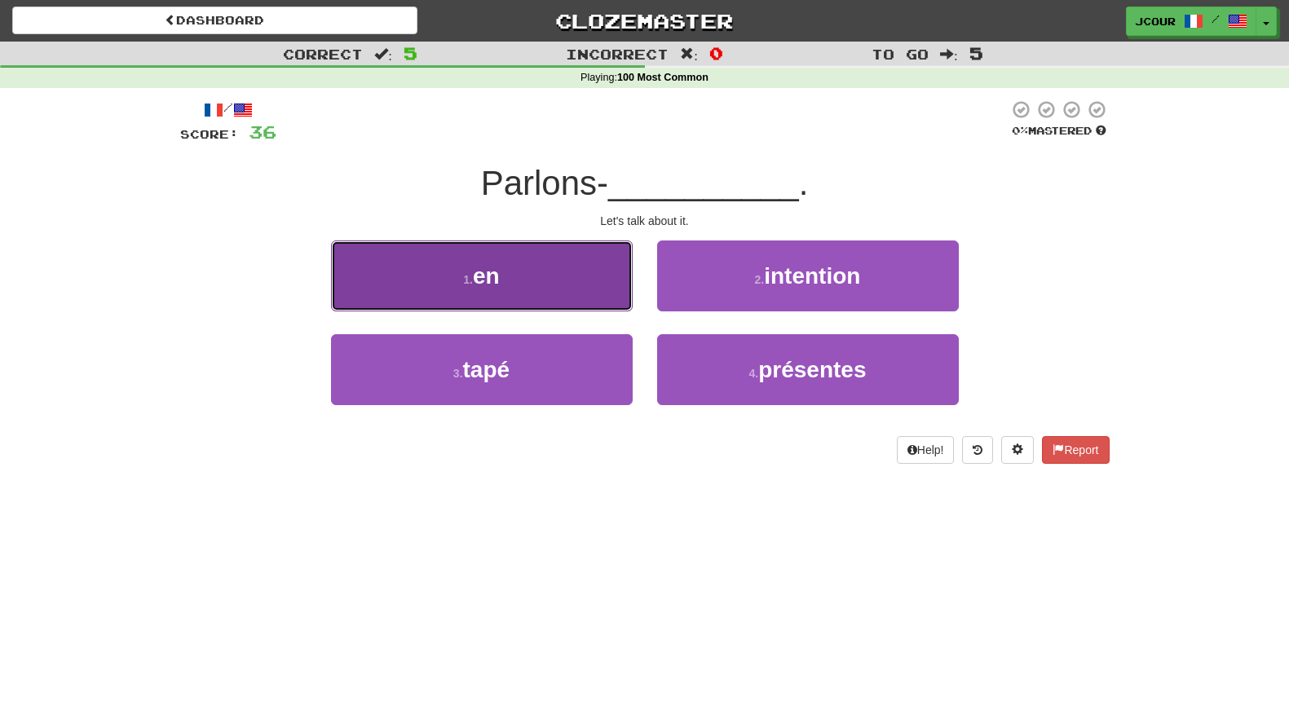
click at [578, 268] on button "1 . en" at bounding box center [482, 275] width 302 height 71
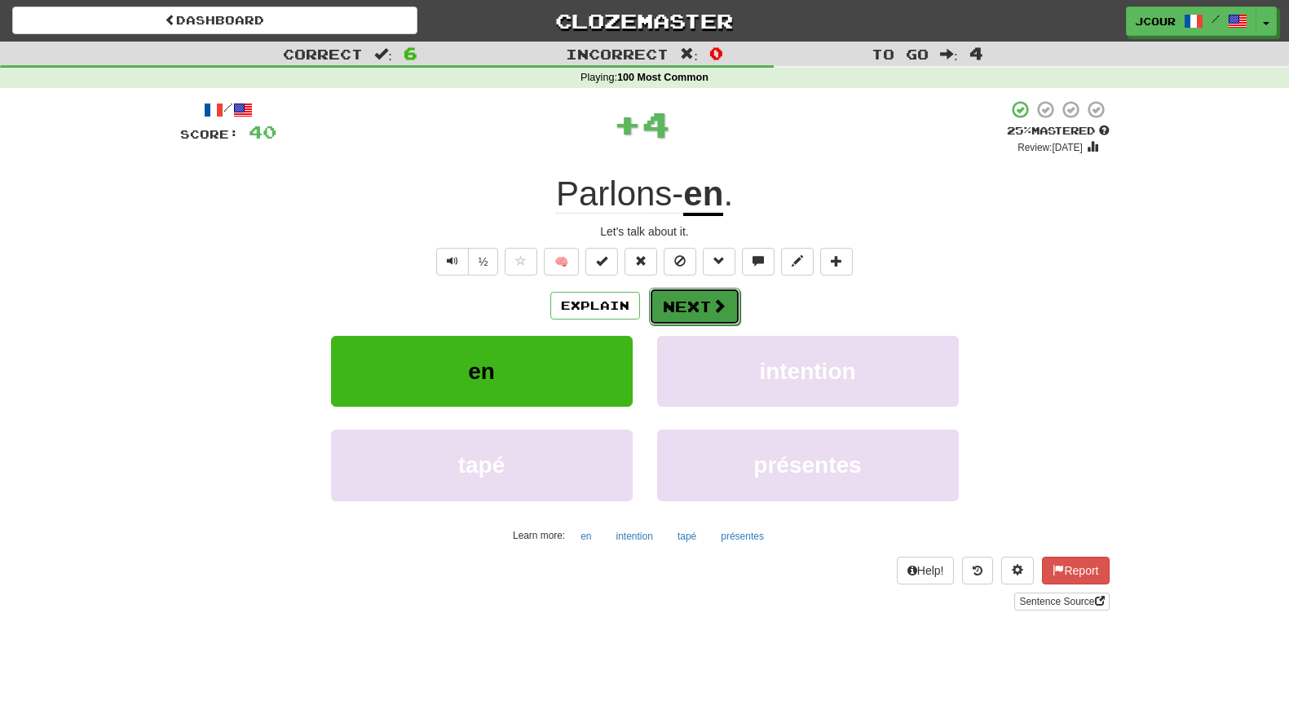
click at [691, 301] on button "Next" at bounding box center [694, 306] width 91 height 37
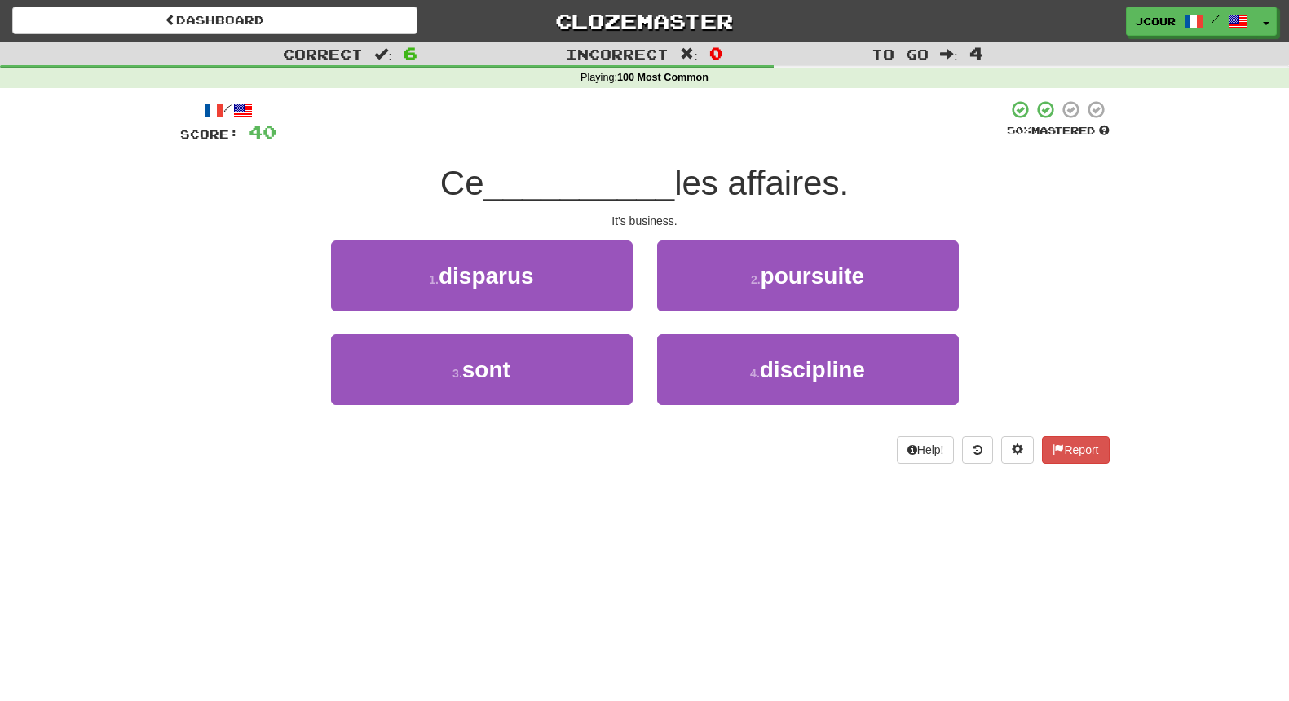
click at [578, 408] on div "3 . sont" at bounding box center [482, 381] width 326 height 94
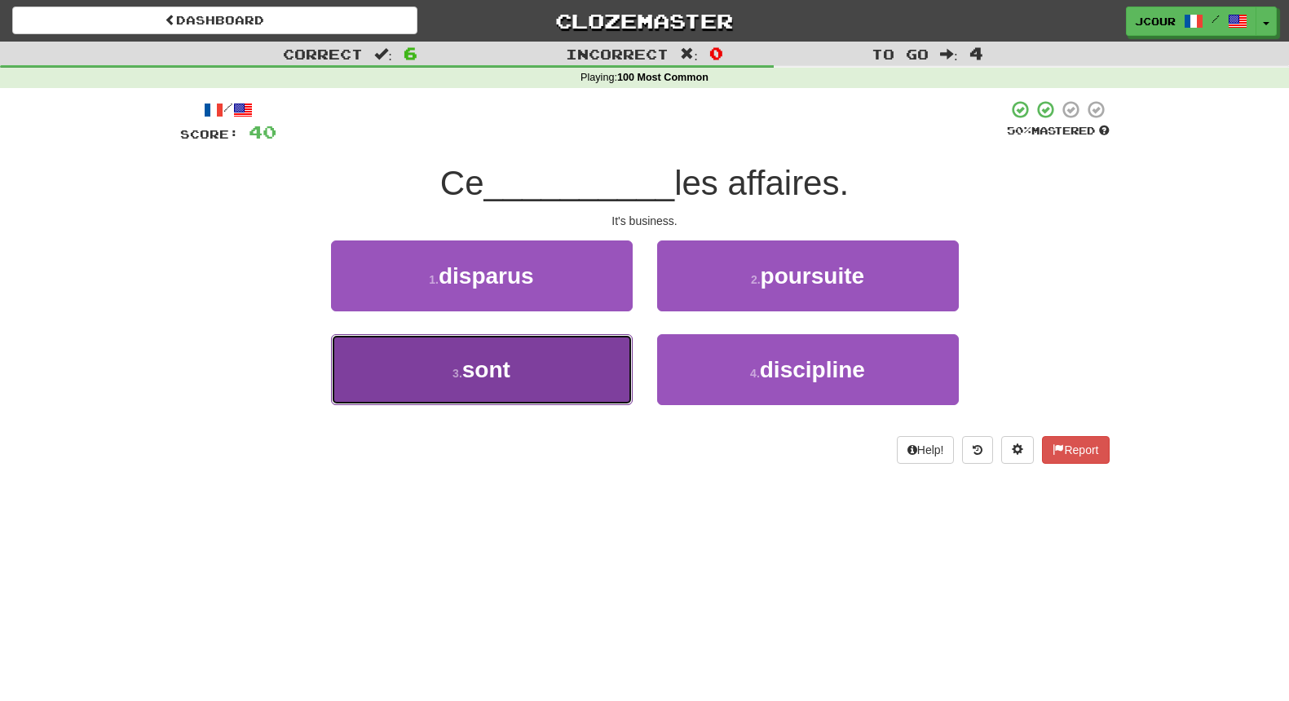
click at [602, 369] on button "3 . sont" at bounding box center [482, 369] width 302 height 71
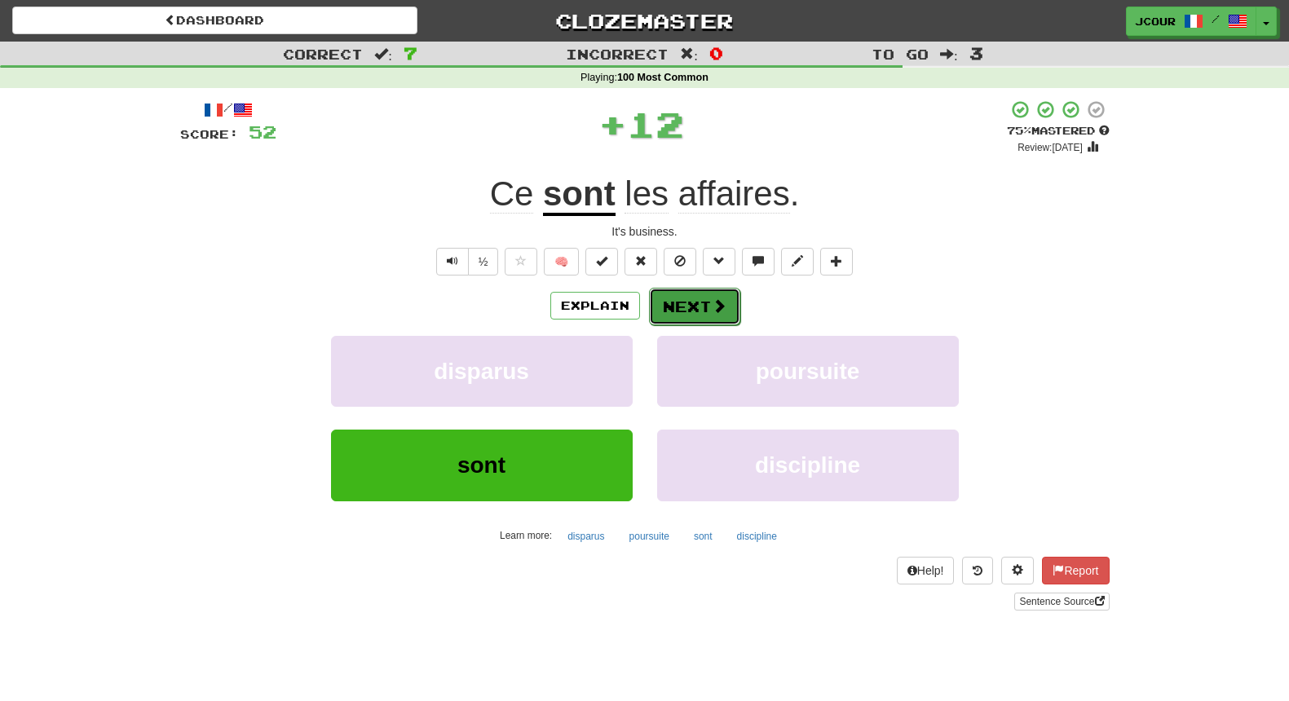
click at [702, 305] on button "Next" at bounding box center [694, 306] width 91 height 37
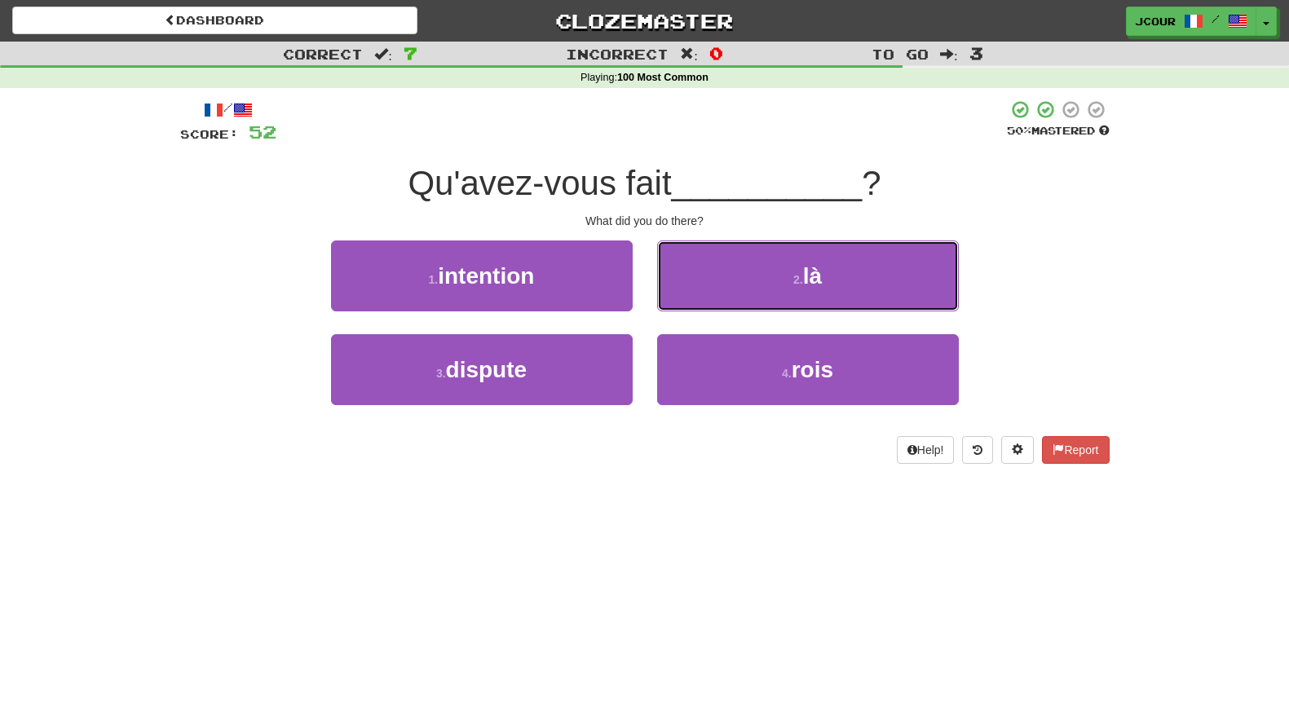
click at [702, 305] on button "2 . là" at bounding box center [808, 275] width 302 height 71
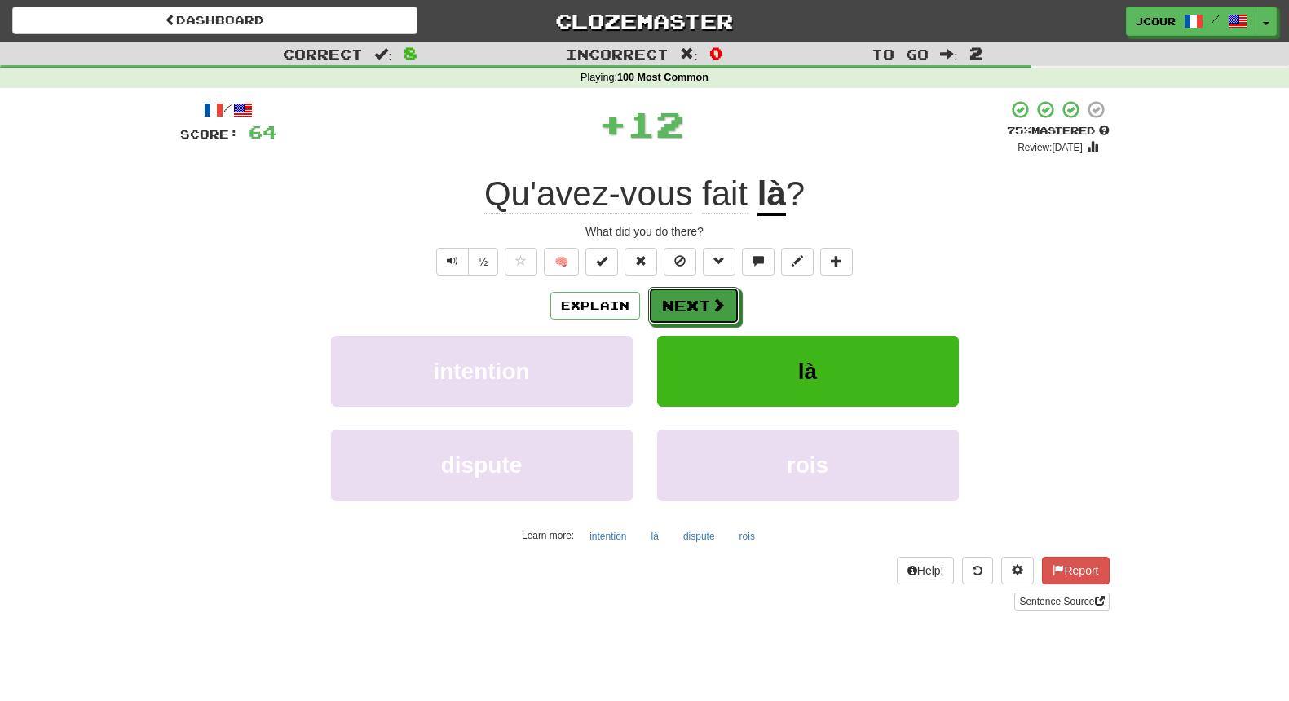
click at [702, 305] on button "Next" at bounding box center [693, 305] width 91 height 37
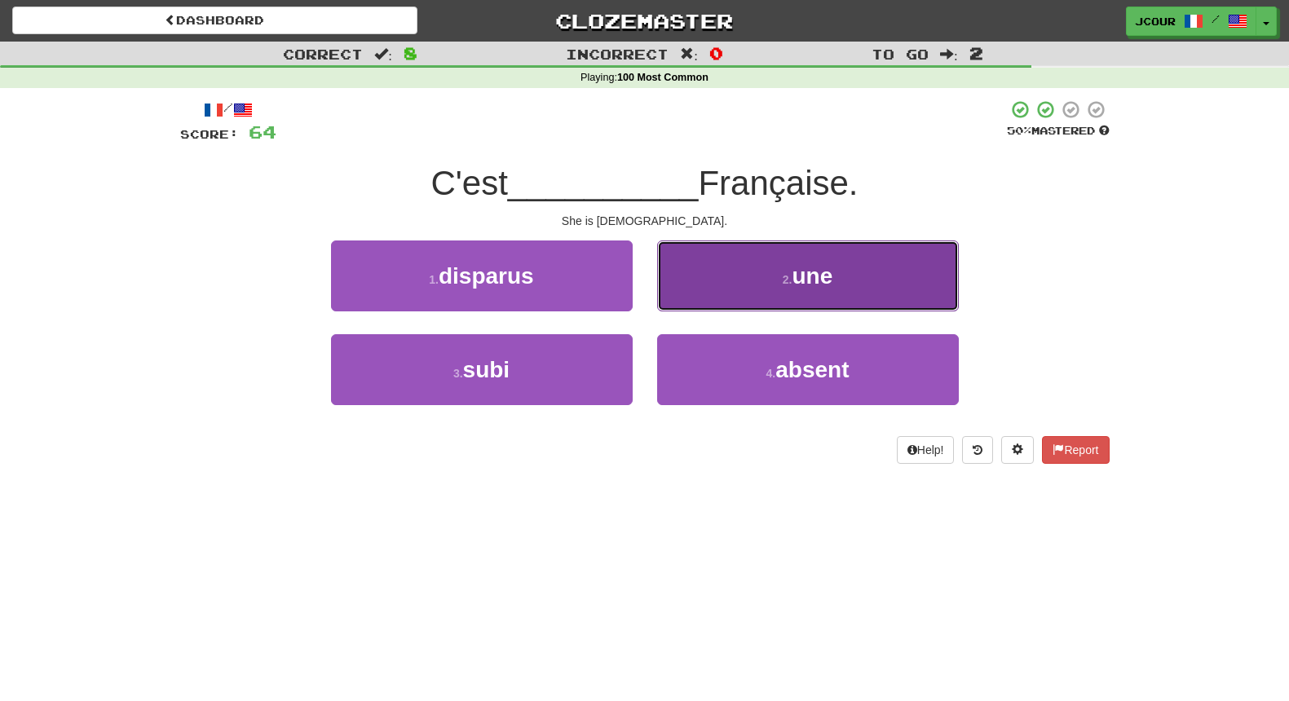
click at [770, 291] on button "2 . une" at bounding box center [808, 275] width 302 height 71
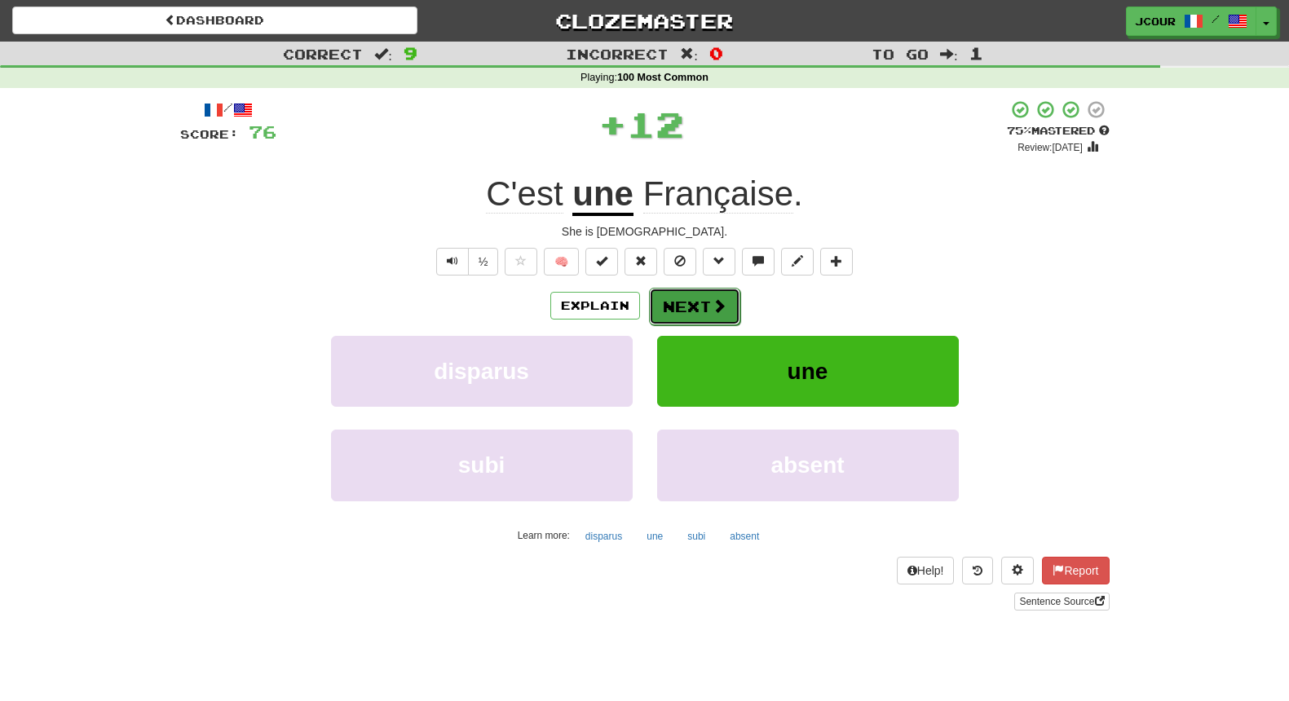
click at [706, 293] on button "Next" at bounding box center [694, 306] width 91 height 37
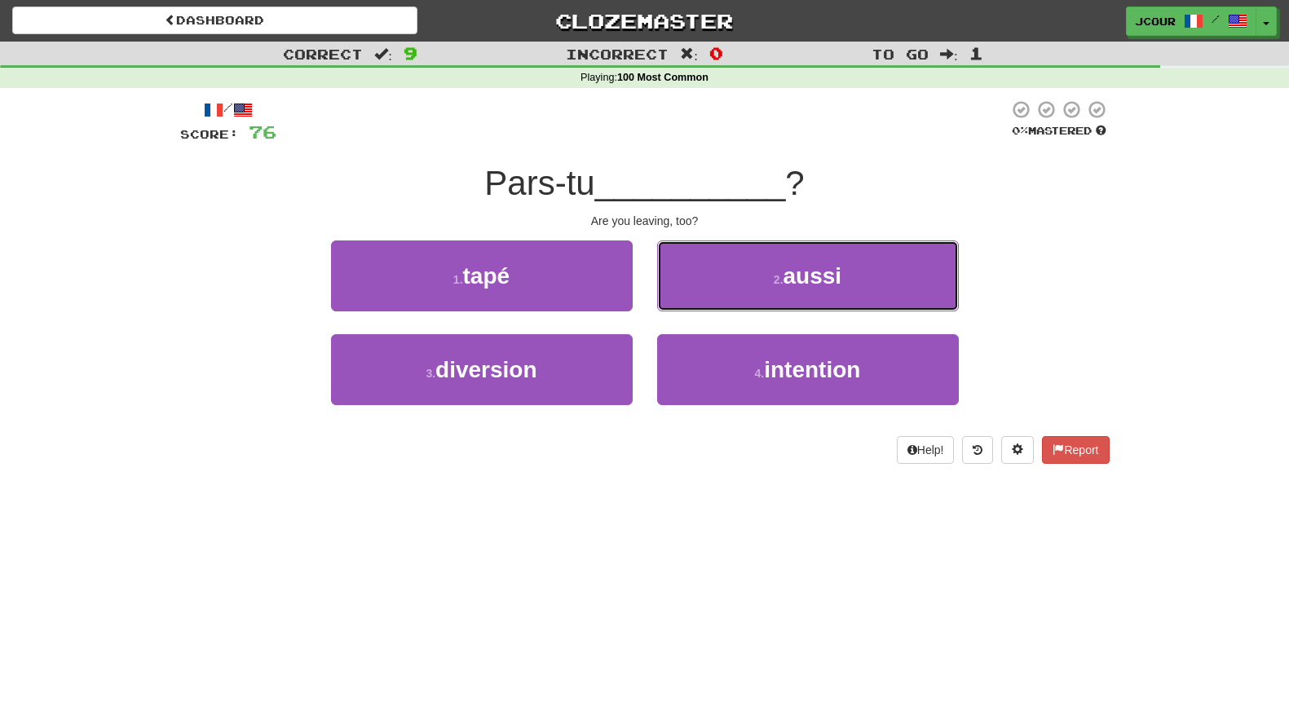
click at [706, 293] on button "2 . aussi" at bounding box center [808, 275] width 302 height 71
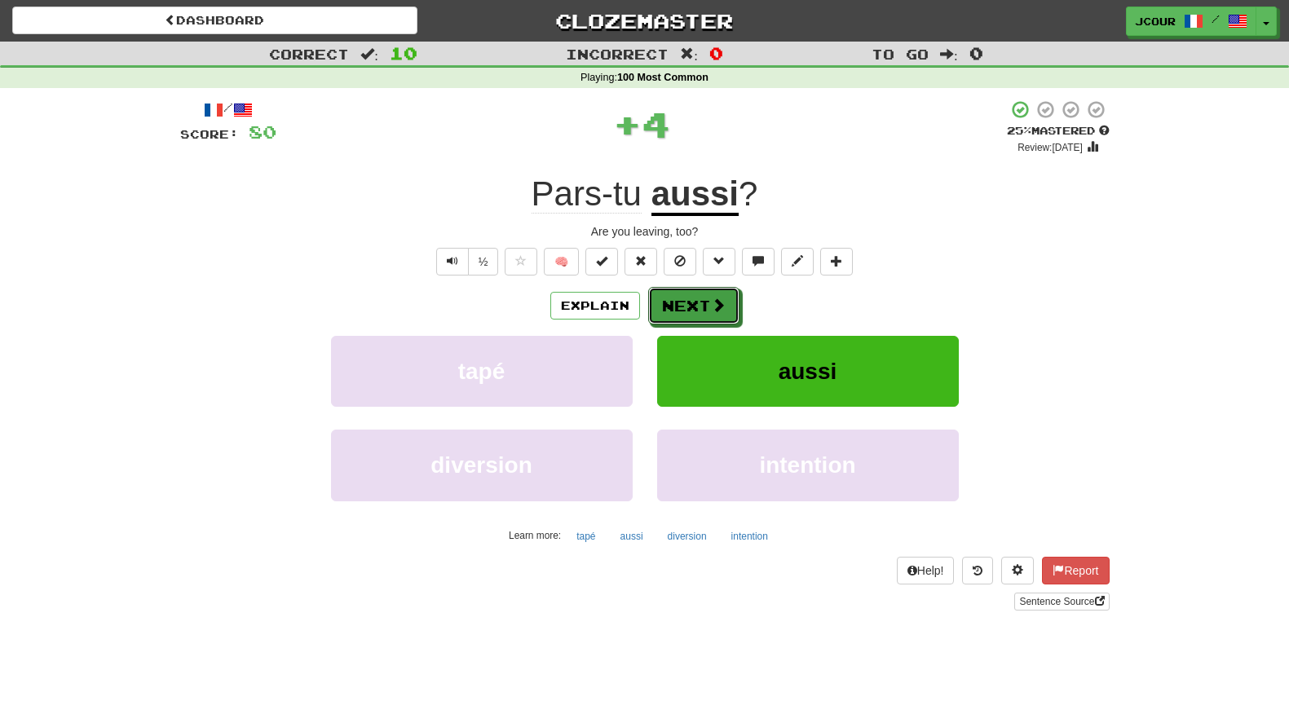
click at [706, 293] on button "Next" at bounding box center [693, 305] width 91 height 37
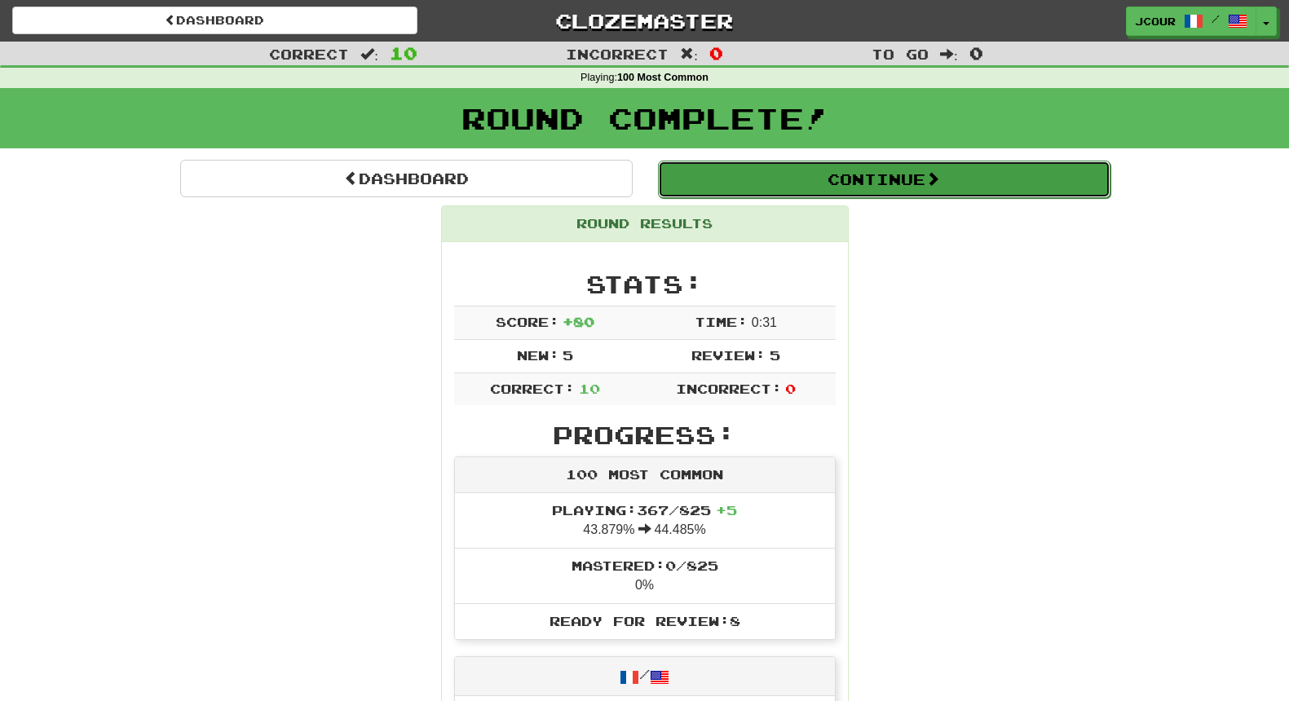
click at [841, 179] on button "Continue" at bounding box center [884, 179] width 452 height 37
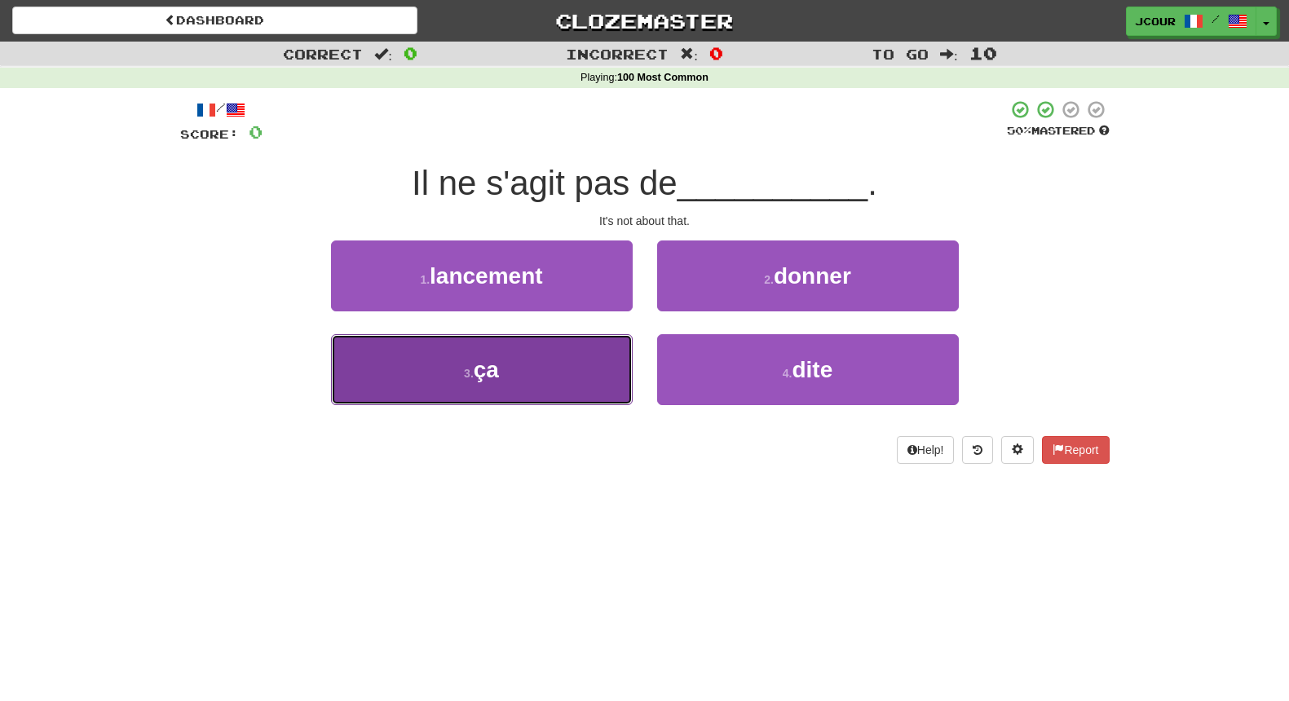
click at [585, 368] on button "3 . ça" at bounding box center [482, 369] width 302 height 71
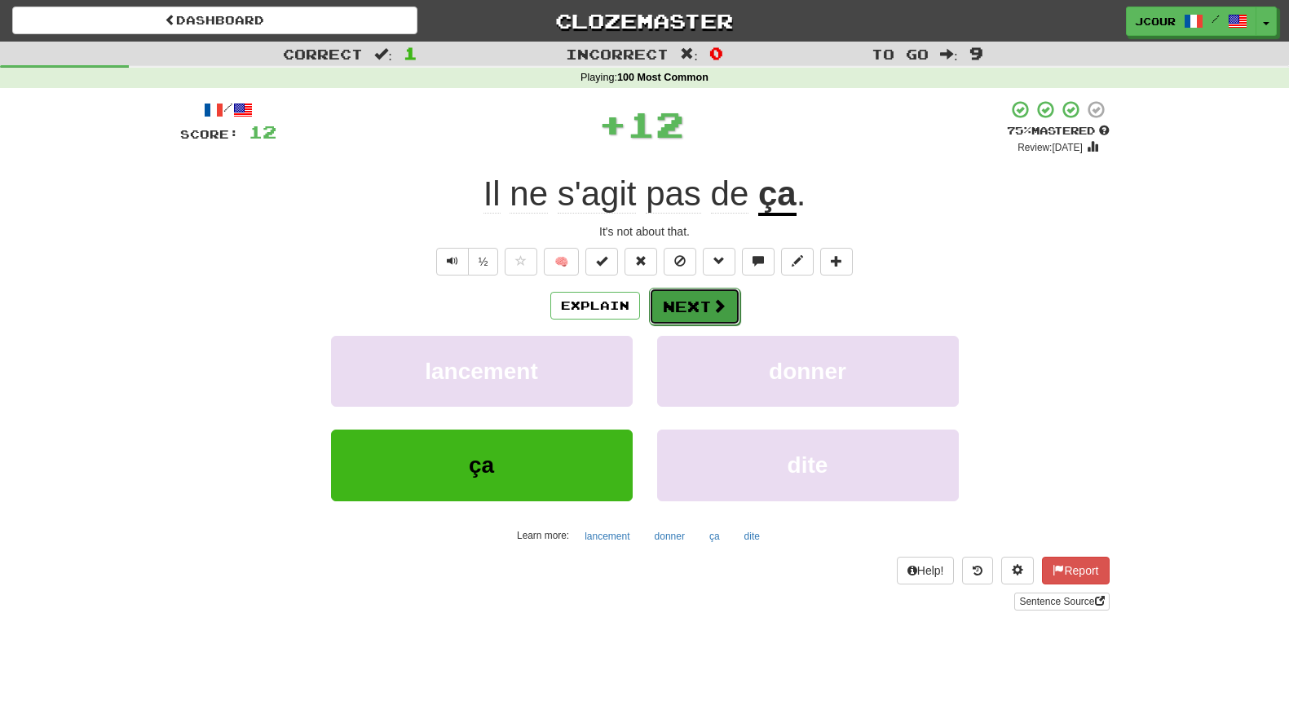
click at [667, 320] on button "Next" at bounding box center [694, 306] width 91 height 37
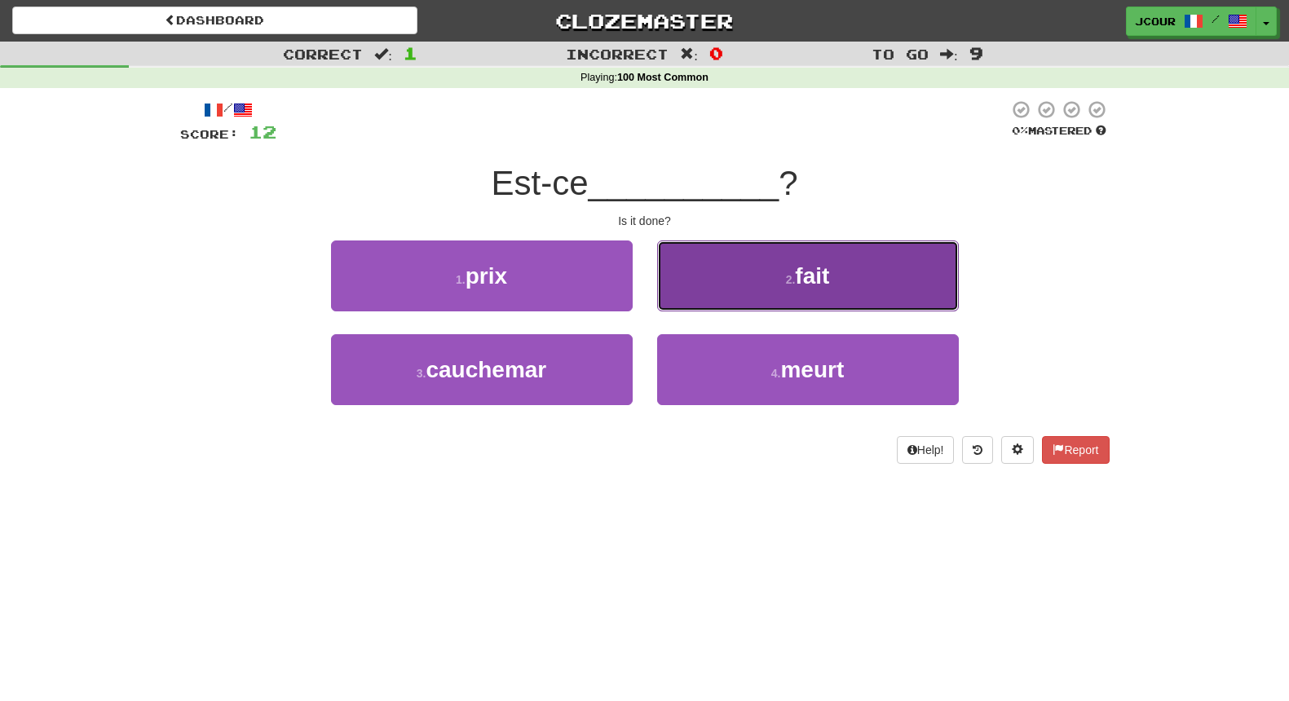
click at [752, 279] on button "2 . fait" at bounding box center [808, 275] width 302 height 71
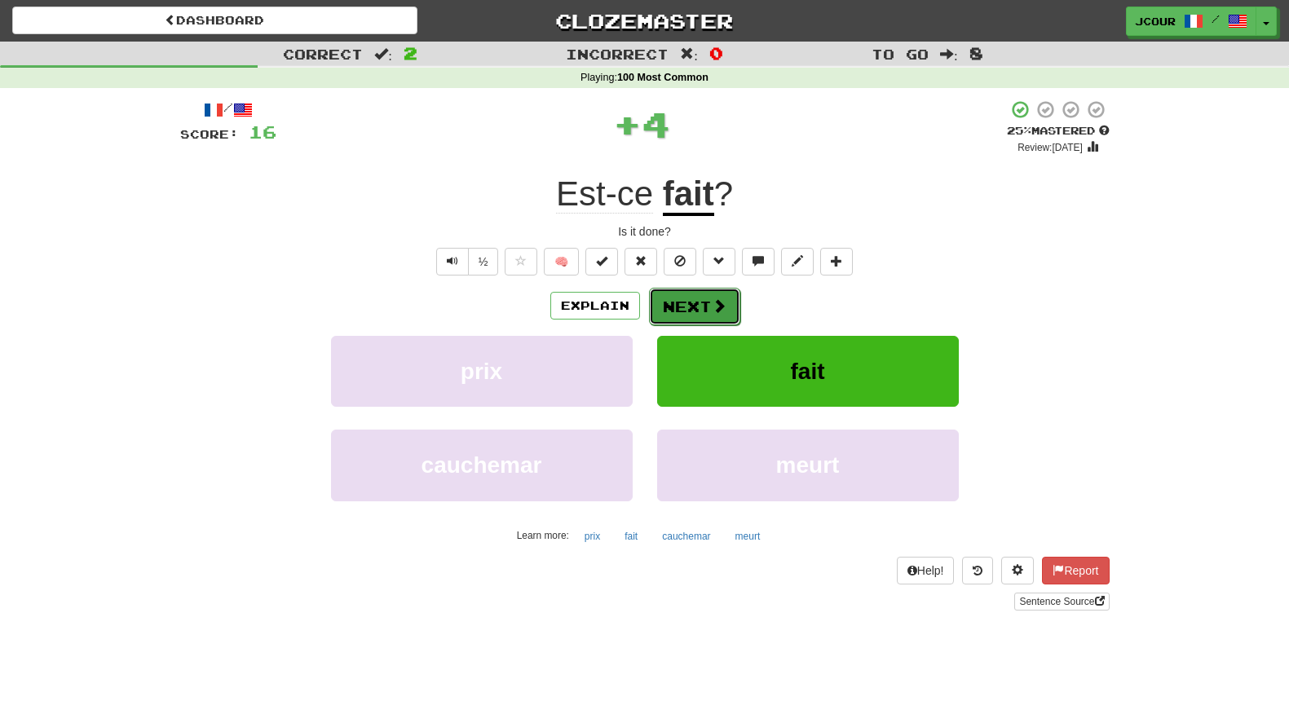
click at [693, 307] on button "Next" at bounding box center [694, 306] width 91 height 37
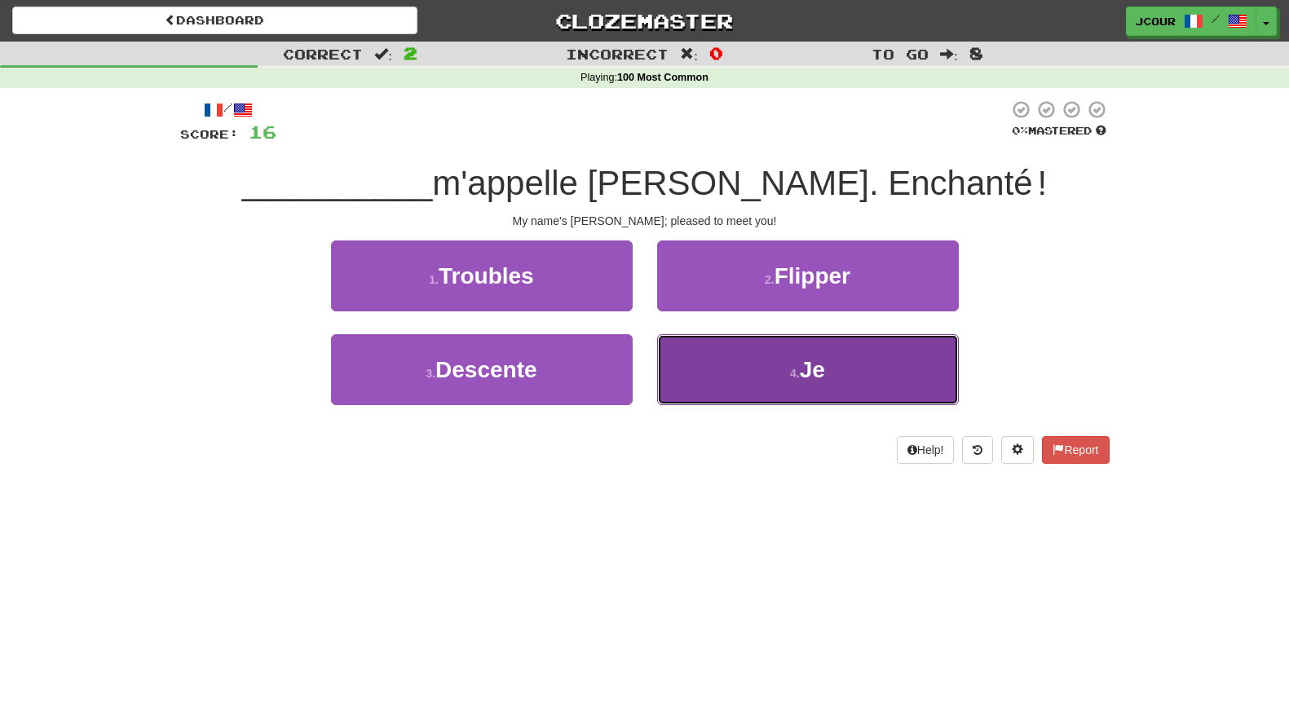
click at [749, 377] on button "4 . Je" at bounding box center [808, 369] width 302 height 71
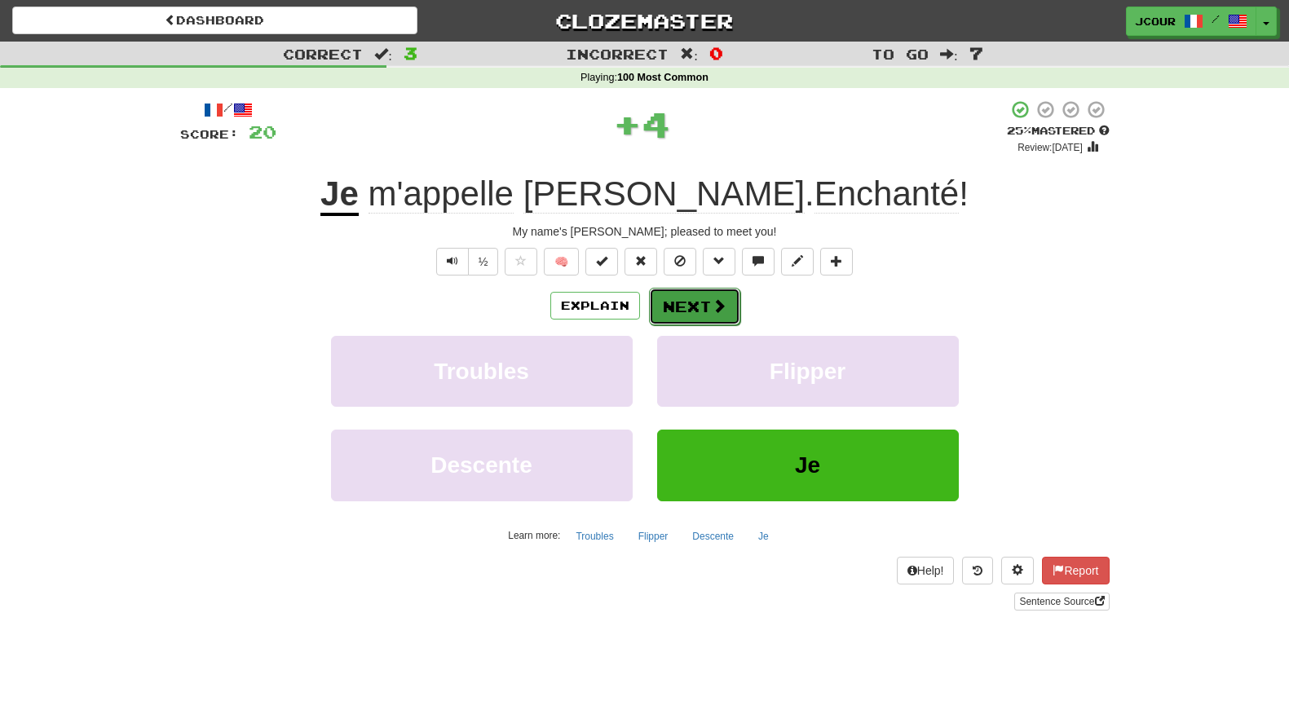
click at [715, 324] on button "Next" at bounding box center [694, 306] width 91 height 37
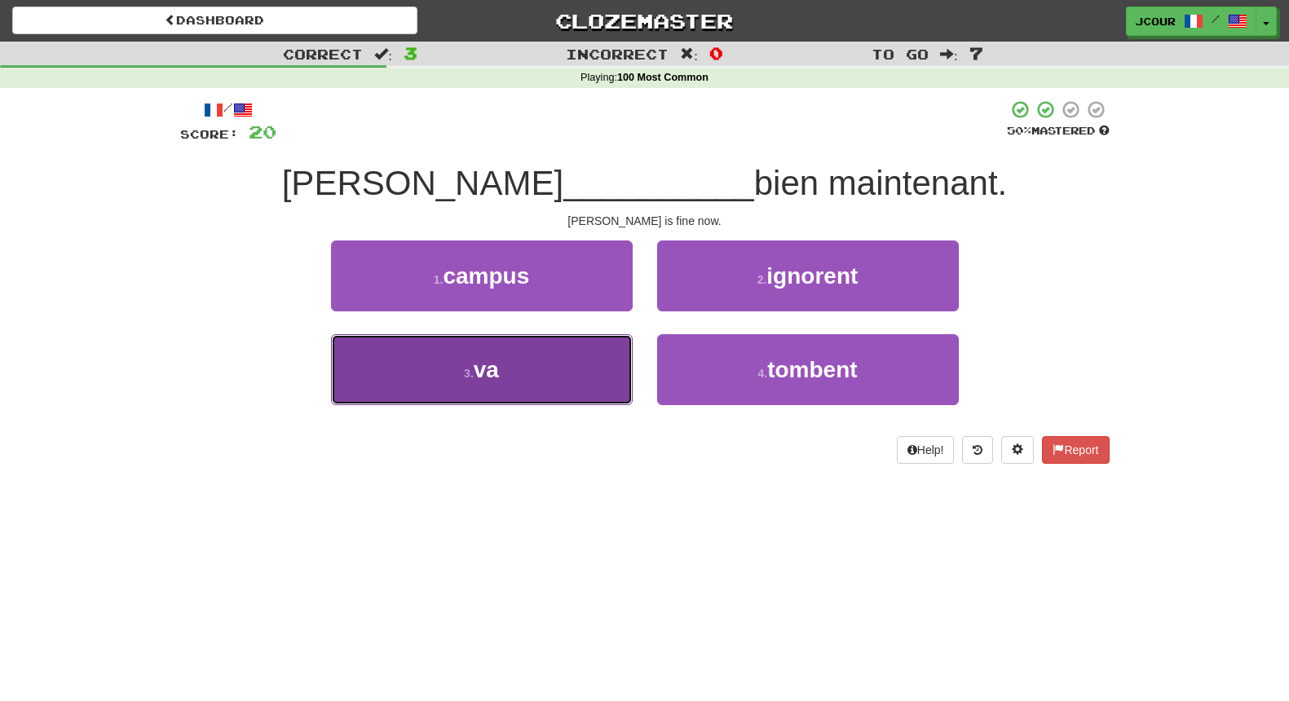
click at [595, 345] on button "3 . va" at bounding box center [482, 369] width 302 height 71
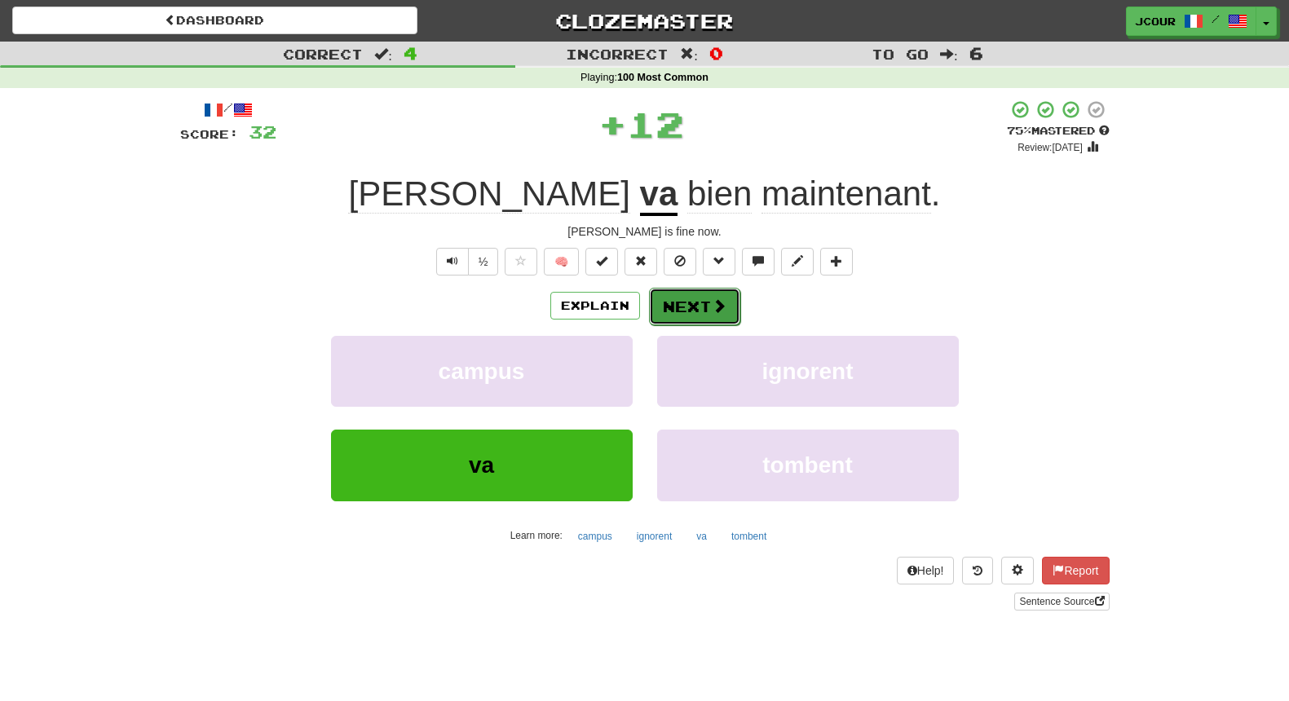
click at [697, 294] on button "Next" at bounding box center [694, 306] width 91 height 37
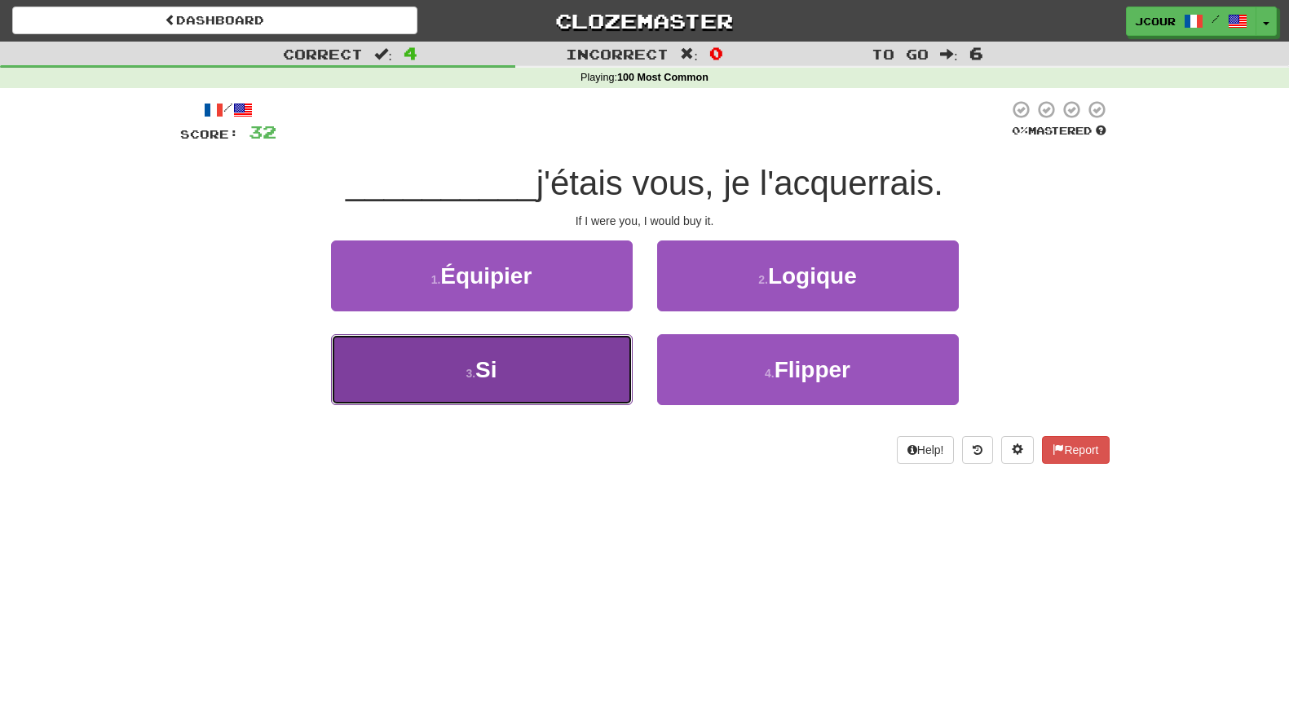
click at [610, 374] on button "3 . Si" at bounding box center [482, 369] width 302 height 71
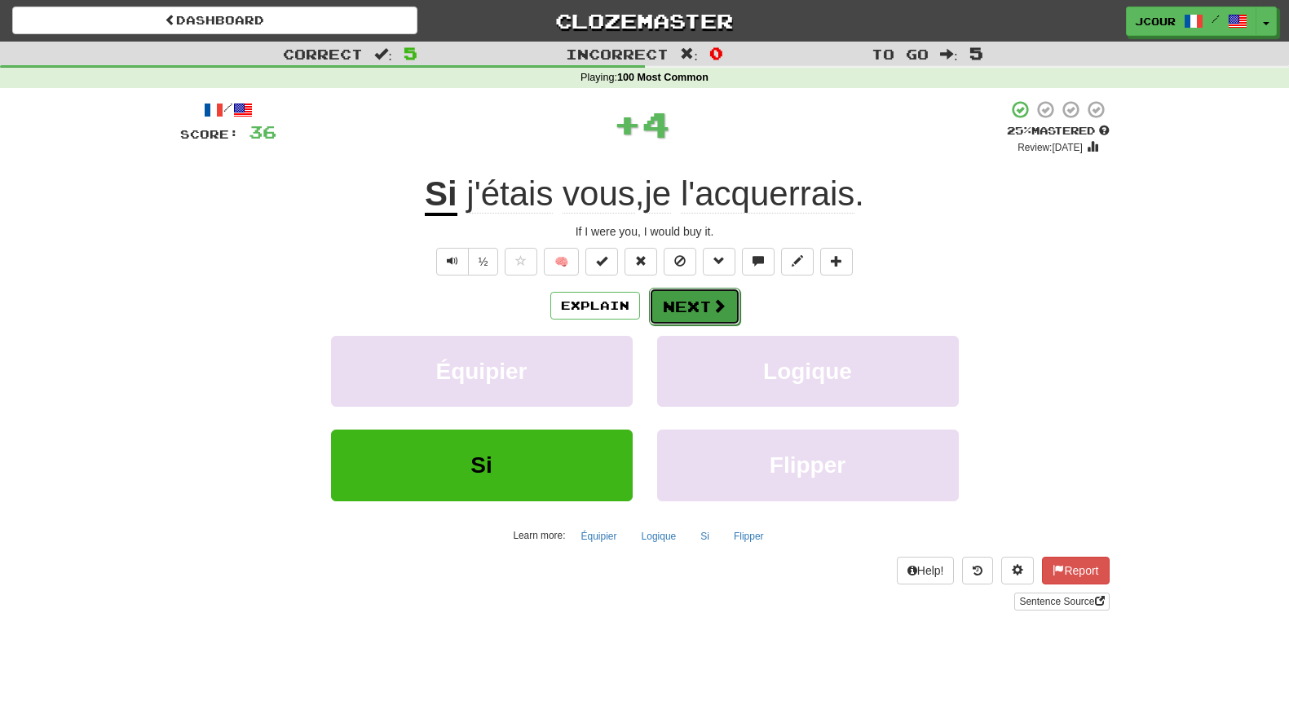
click at [706, 311] on button "Next" at bounding box center [694, 306] width 91 height 37
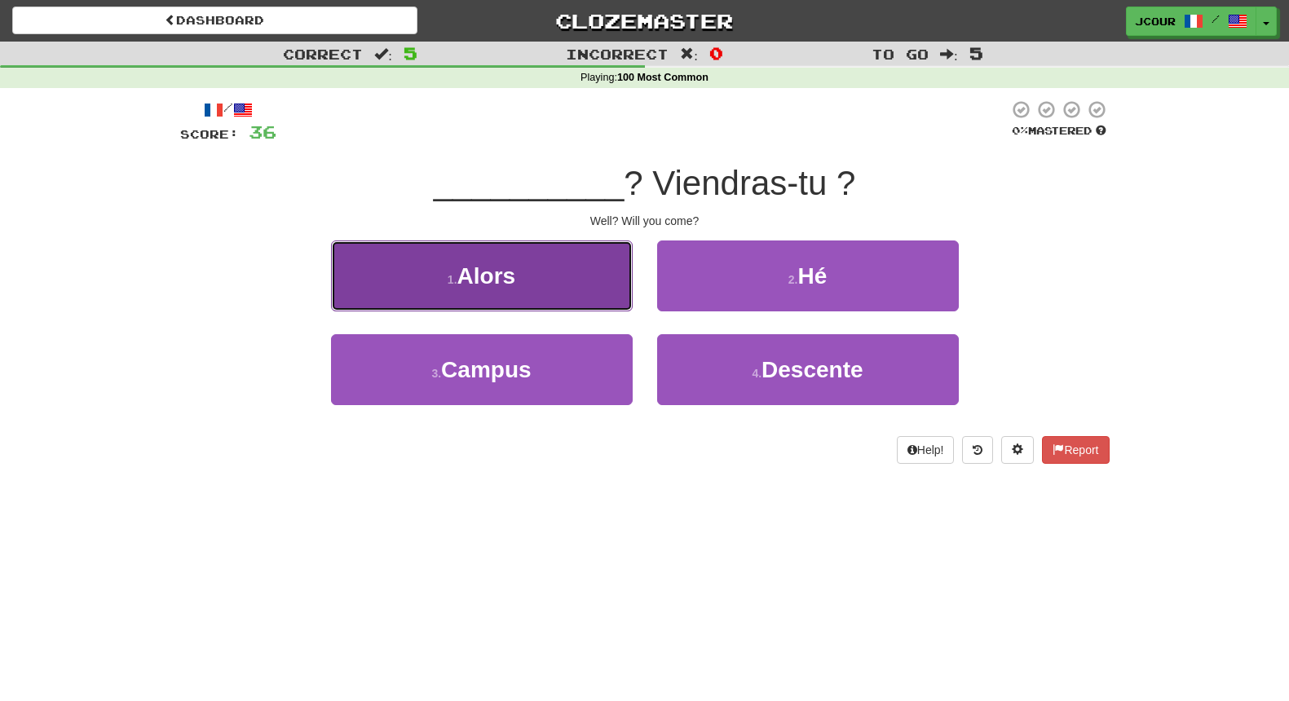
click at [567, 285] on button "1 . Alors" at bounding box center [482, 275] width 302 height 71
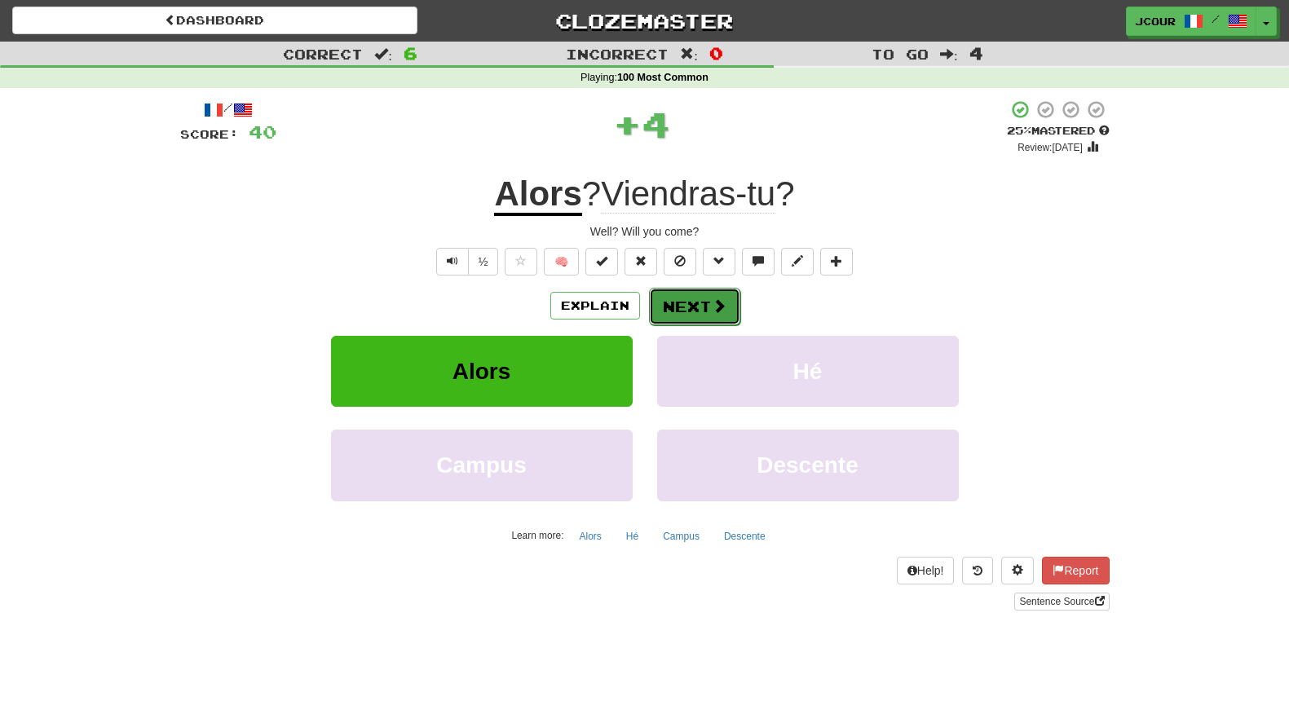
click at [690, 302] on button "Next" at bounding box center [694, 306] width 91 height 37
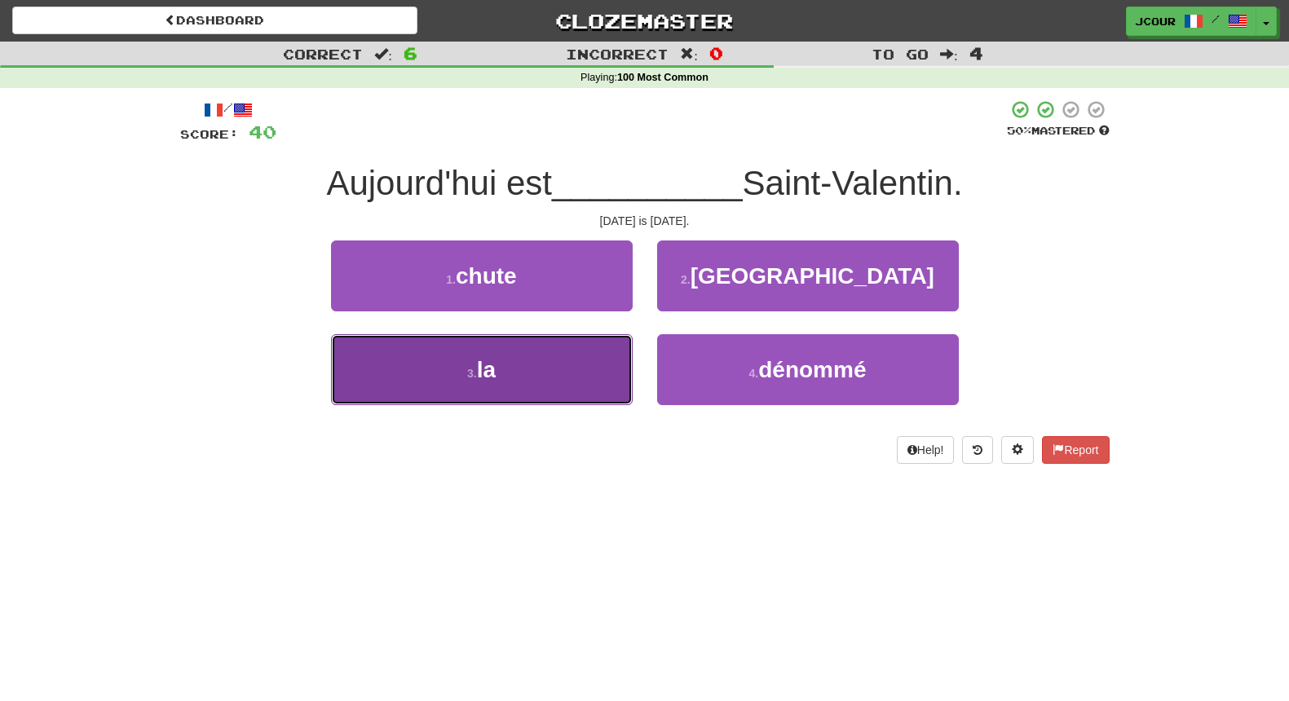
click at [598, 373] on button "3 . la" at bounding box center [482, 369] width 302 height 71
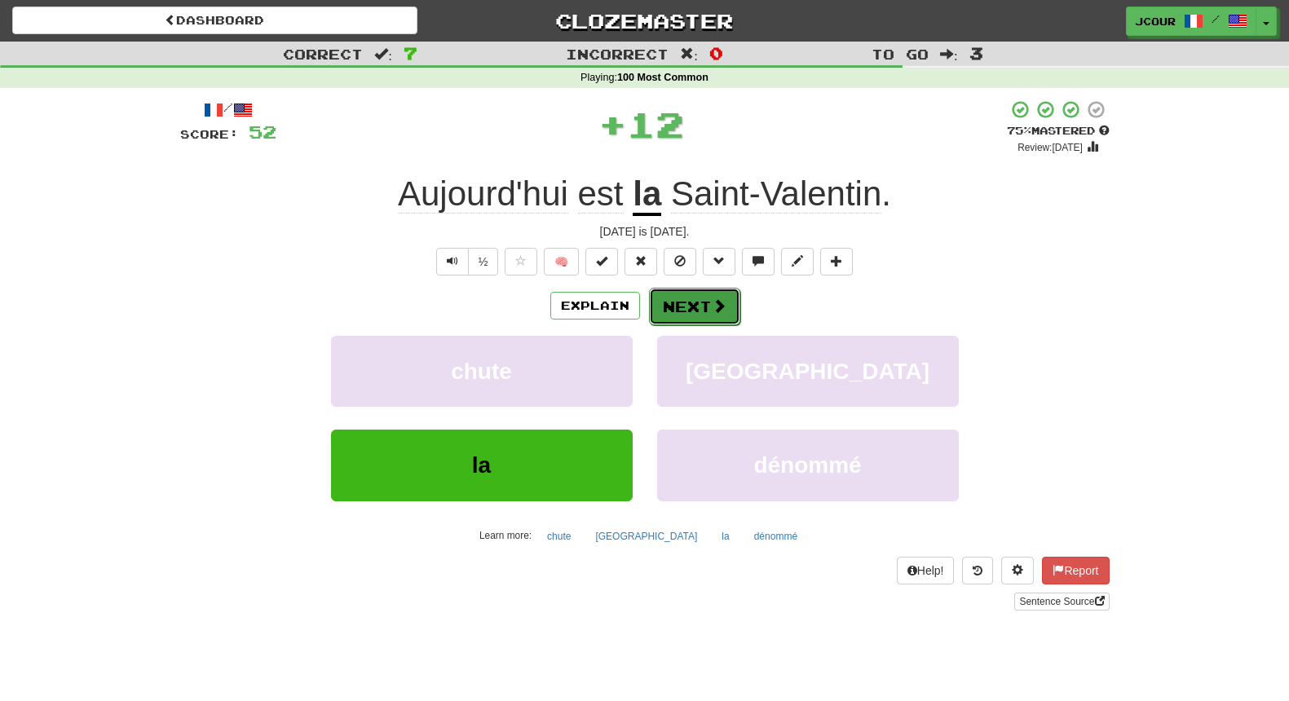
click at [708, 308] on button "Next" at bounding box center [694, 306] width 91 height 37
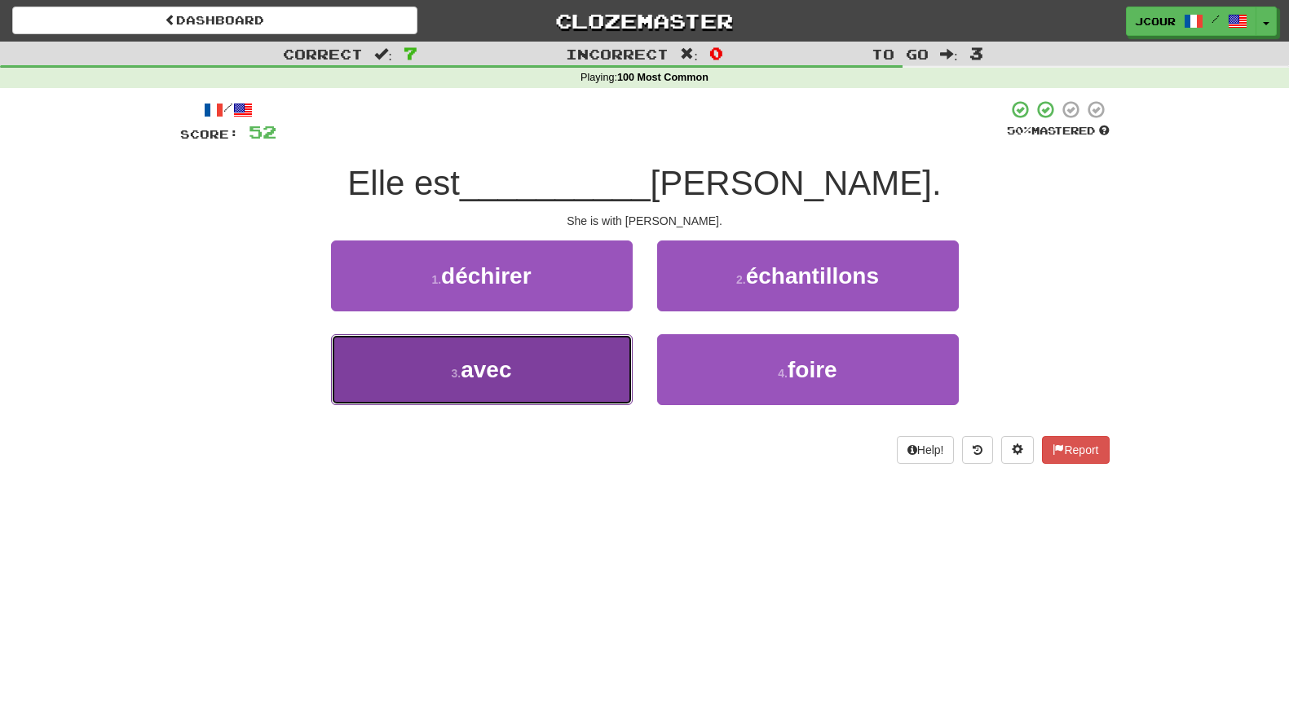
click at [615, 384] on button "3 . avec" at bounding box center [482, 369] width 302 height 71
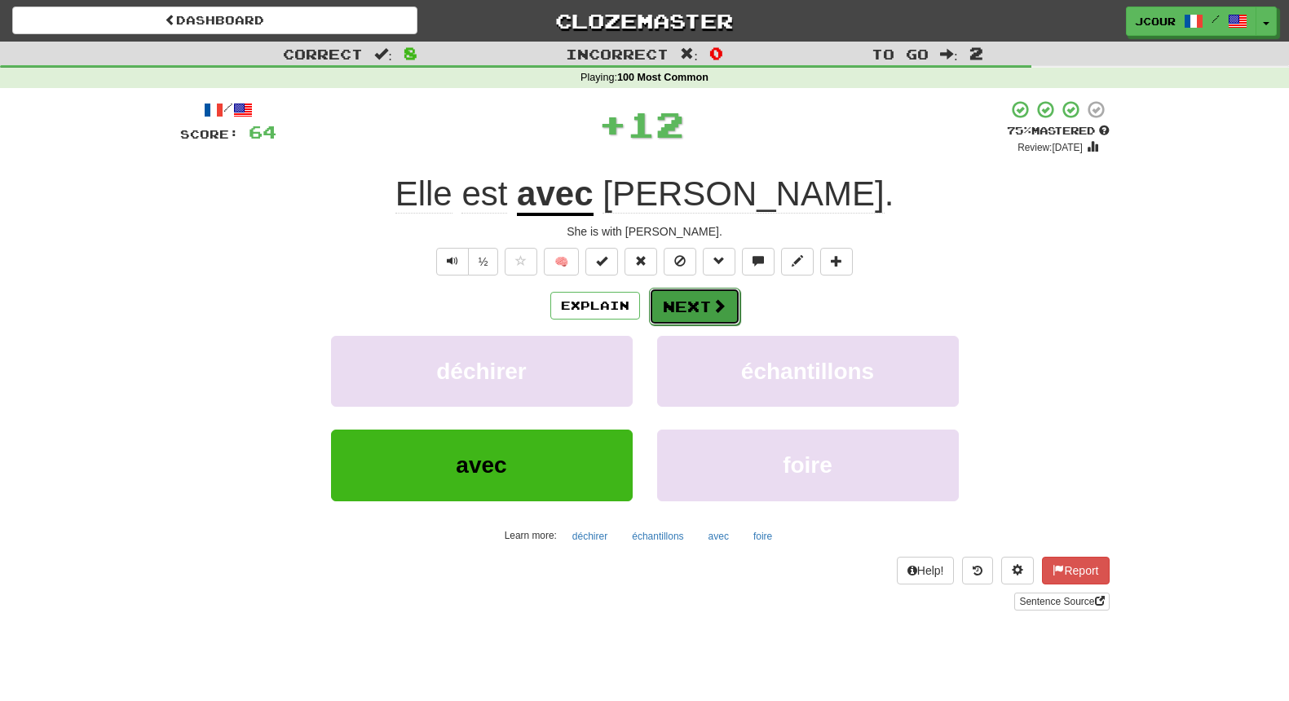
click at [729, 318] on button "Next" at bounding box center [694, 306] width 91 height 37
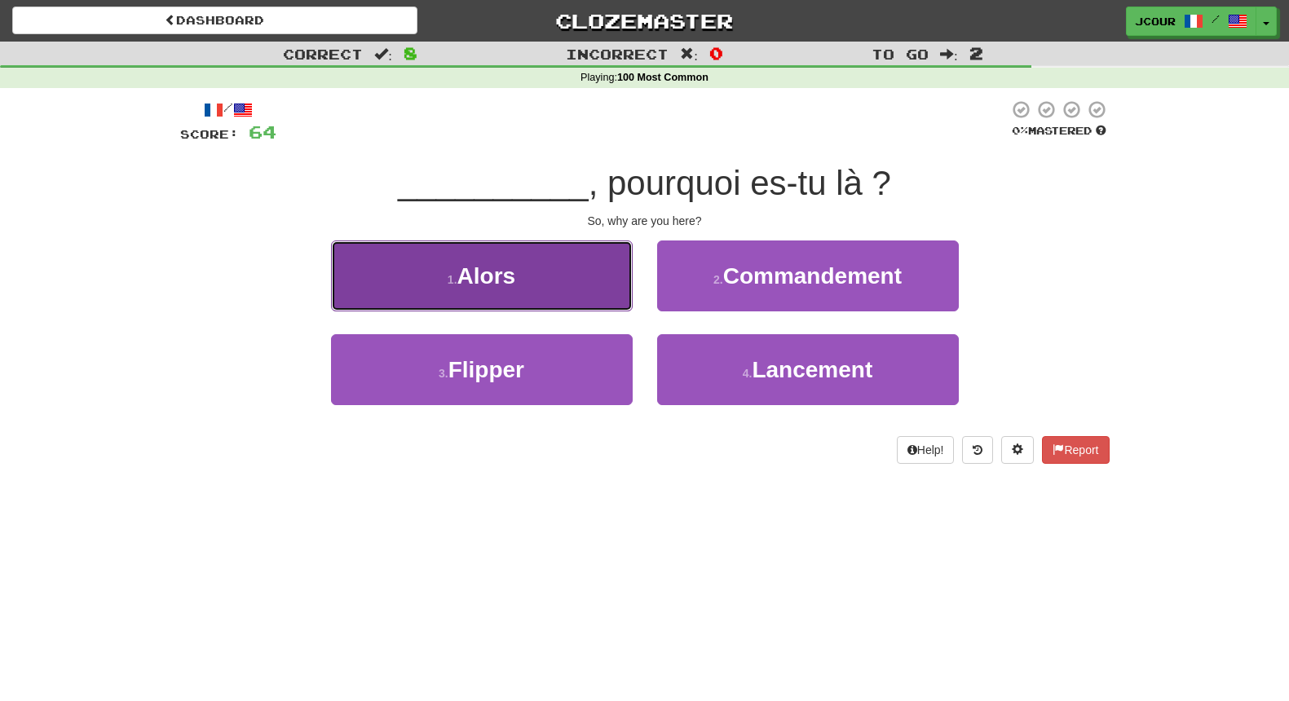
click at [584, 280] on button "1 . Alors" at bounding box center [482, 275] width 302 height 71
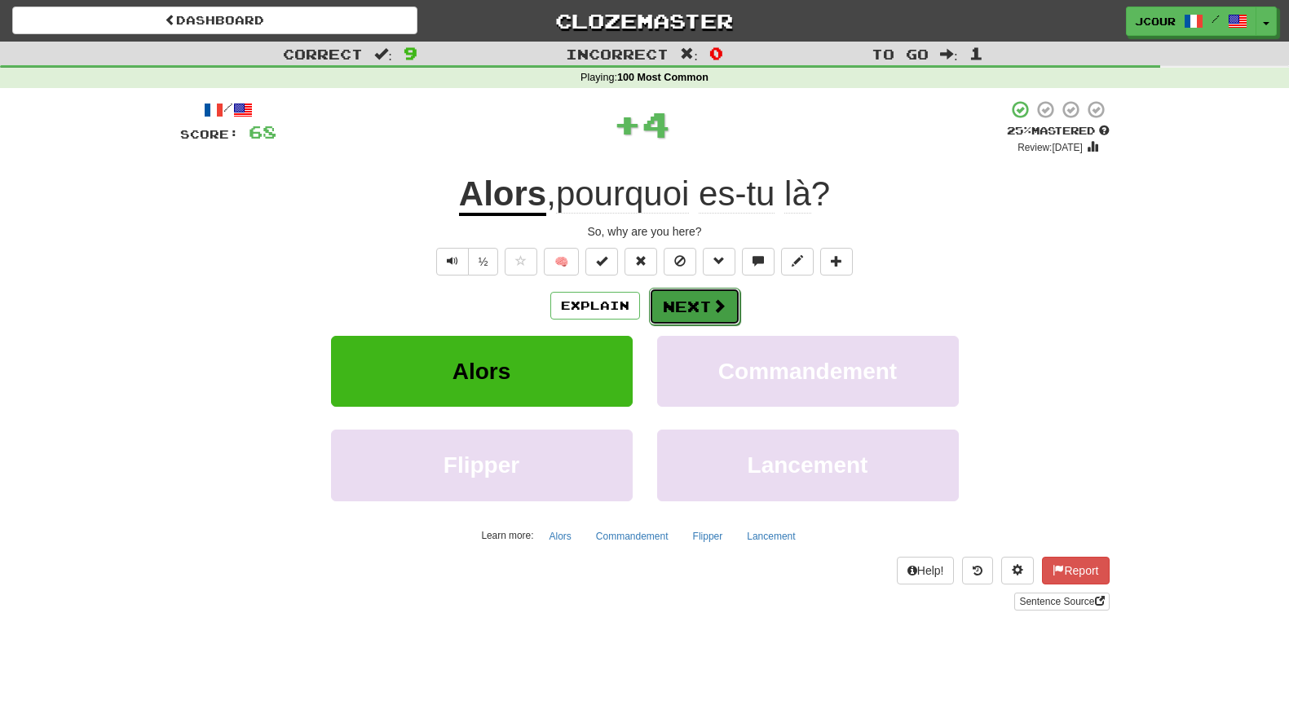
click at [682, 296] on button "Next" at bounding box center [694, 306] width 91 height 37
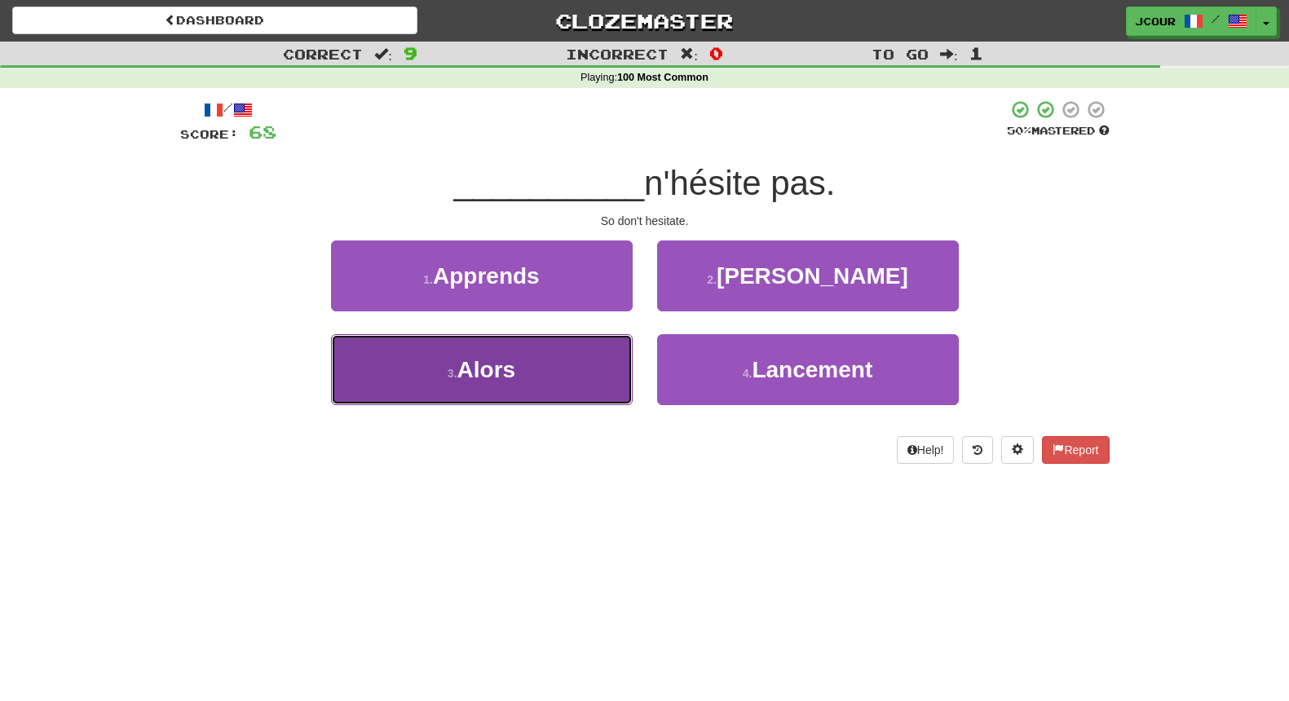
click at [595, 361] on button "3 . Alors" at bounding box center [482, 369] width 302 height 71
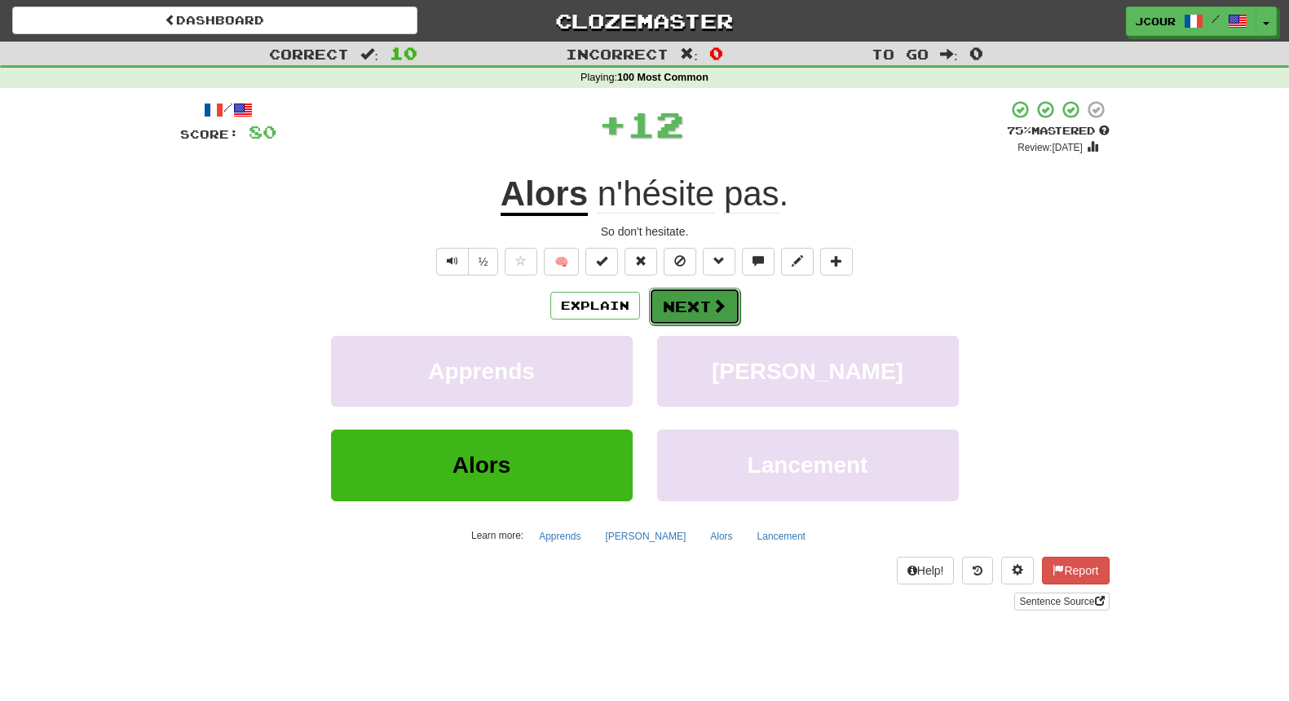
click at [697, 316] on button "Next" at bounding box center [694, 306] width 91 height 37
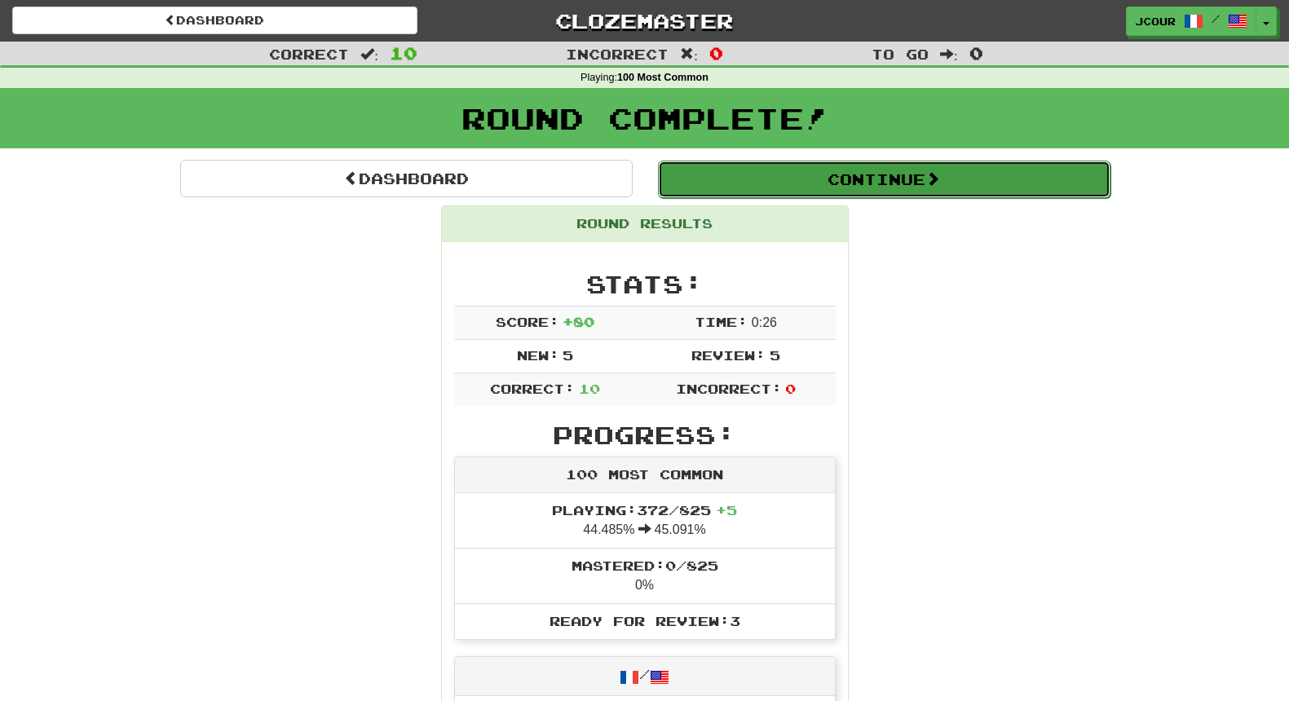
click at [856, 175] on button "Continue" at bounding box center [884, 179] width 452 height 37
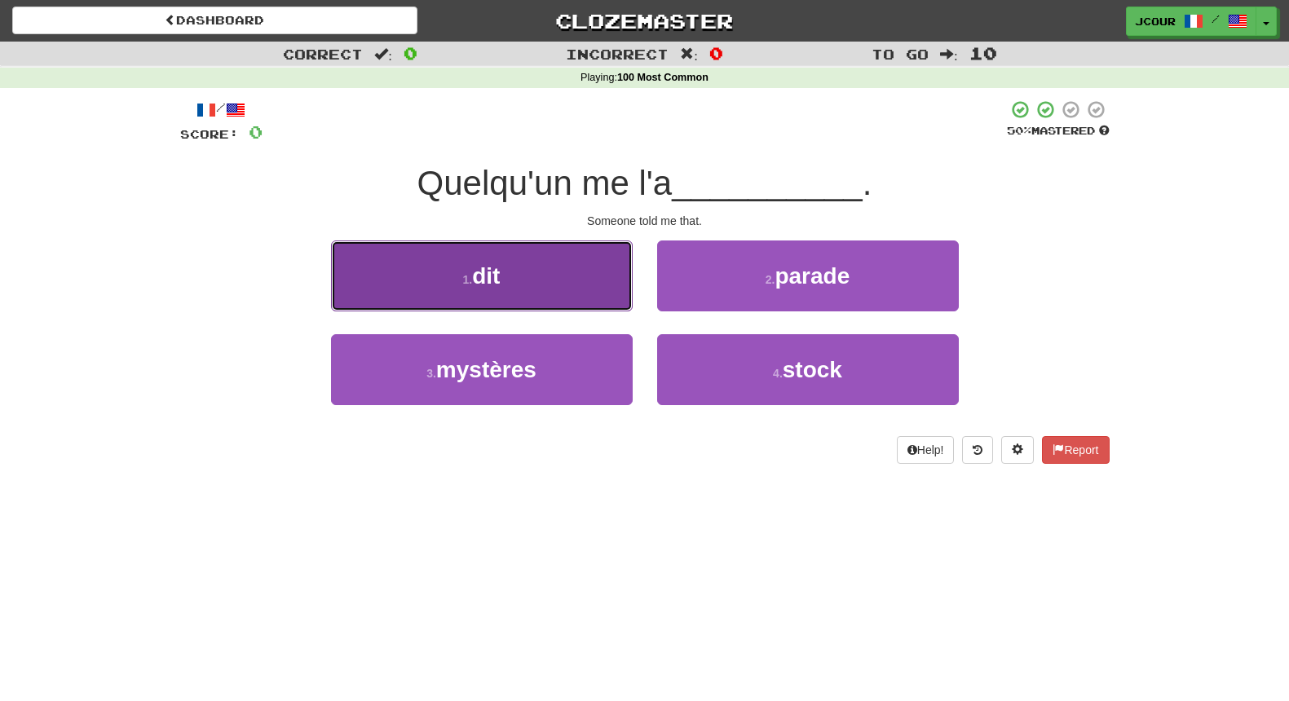
click at [607, 300] on button "1 . dit" at bounding box center [482, 275] width 302 height 71
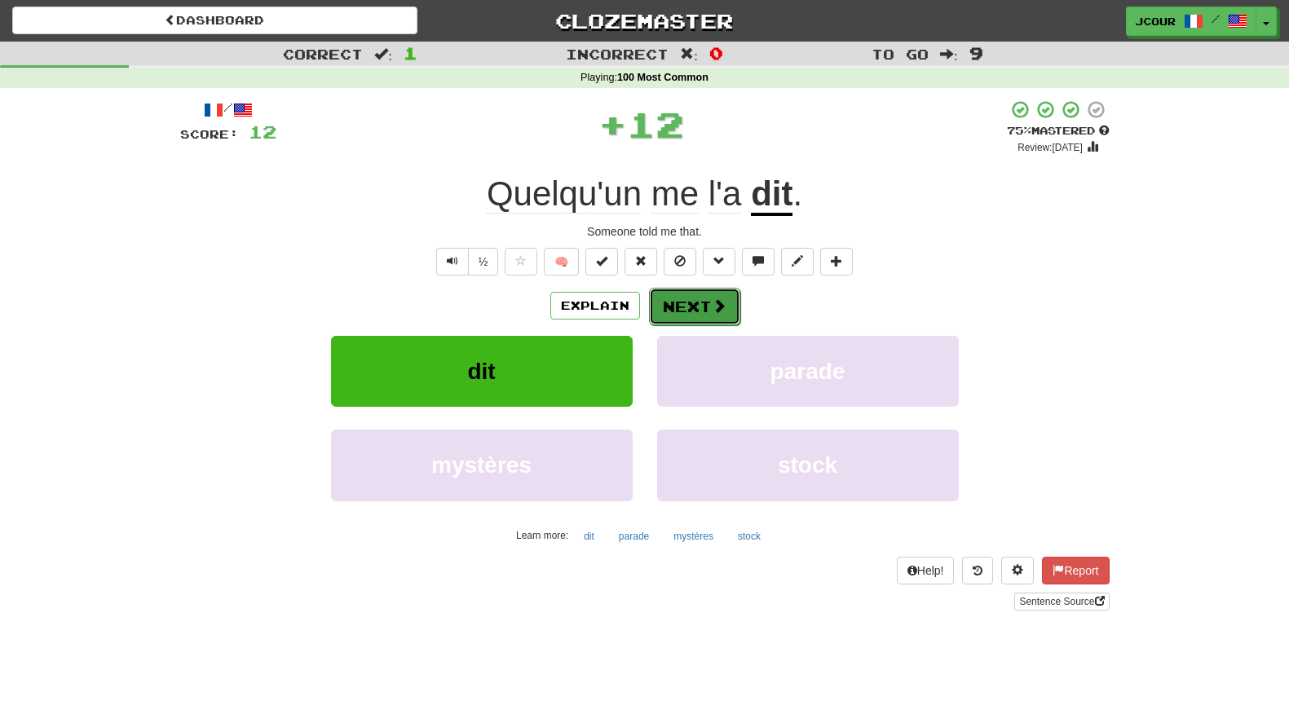
click at [712, 304] on span at bounding box center [719, 305] width 15 height 15
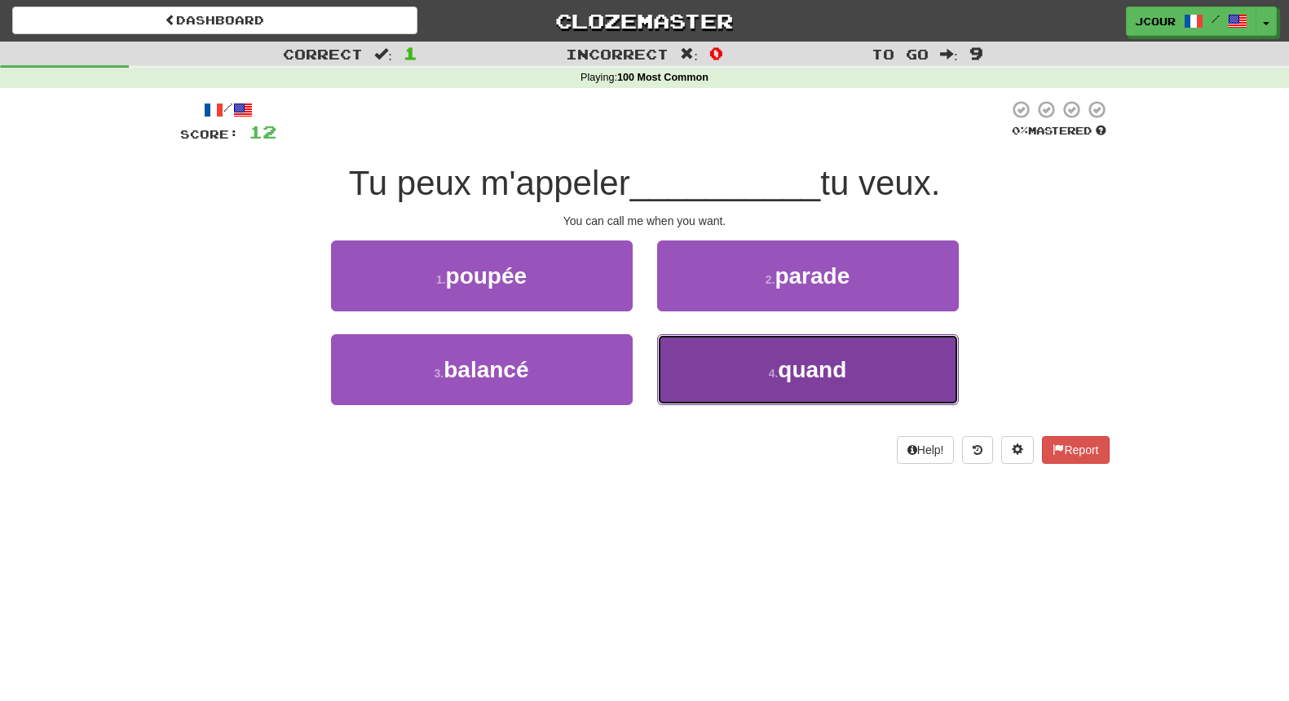
click at [781, 373] on span "quand" at bounding box center [812, 369] width 68 height 25
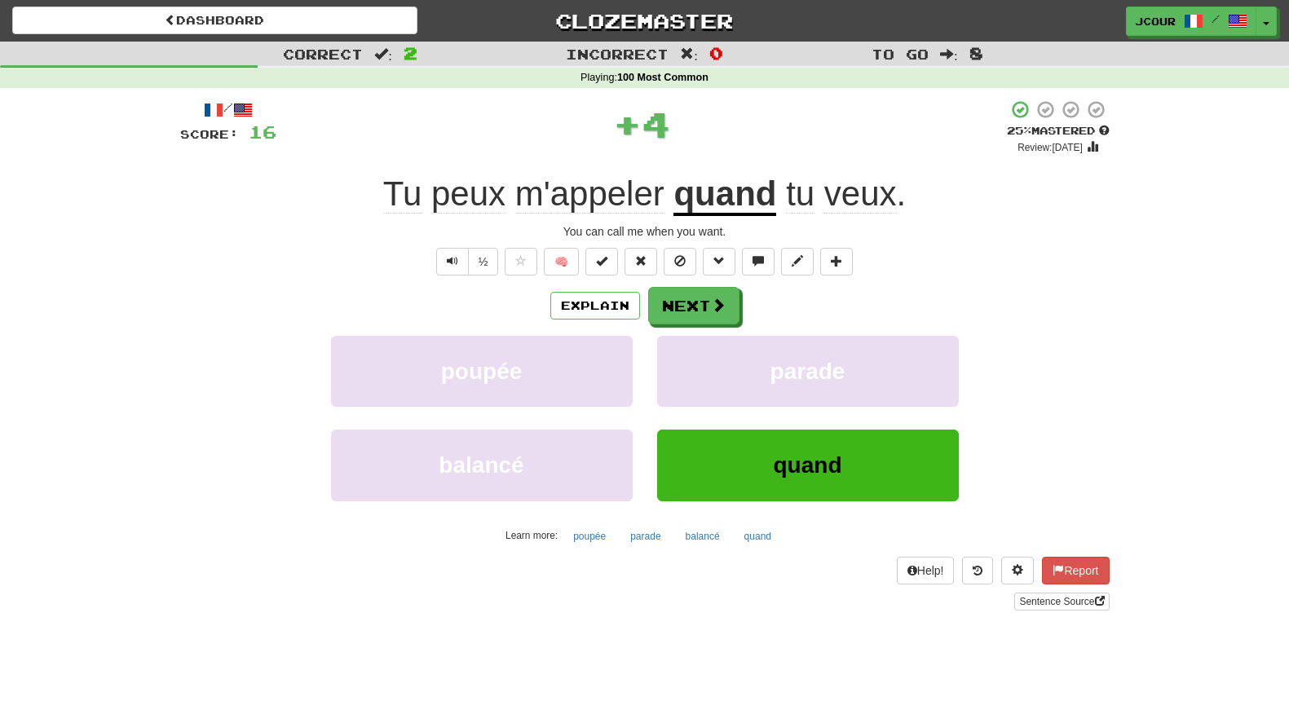
click at [727, 284] on div "/ Score: 16 + 4 25 % Mastered Review: 2025-08-21 Tu peux m'appeler quand tu veu…" at bounding box center [644, 354] width 929 height 511
click at [726, 285] on div "/ Score: 16 + 4 25 % Mastered Review: 2025-08-21 Tu peux m'appeler quand tu veu…" at bounding box center [644, 354] width 929 height 511
click at [706, 305] on button "Next" at bounding box center [694, 306] width 91 height 37
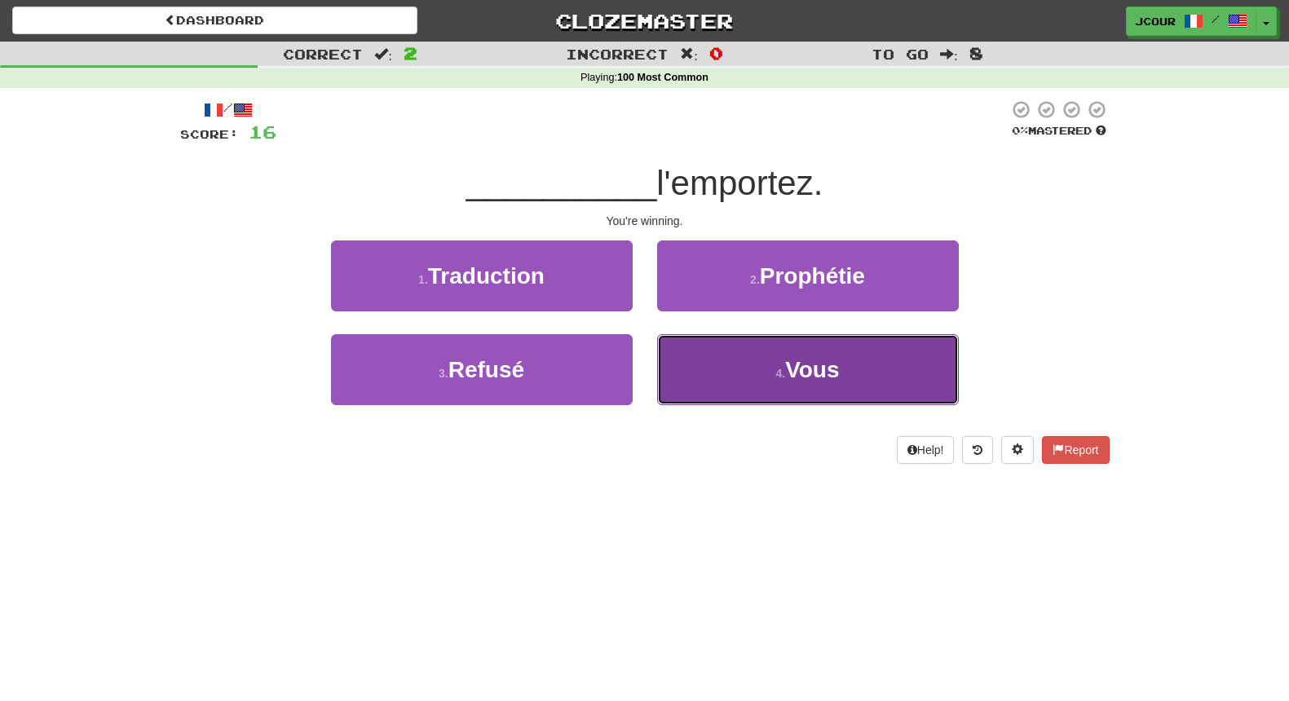
click at [770, 363] on button "4 . Vous" at bounding box center [808, 369] width 302 height 71
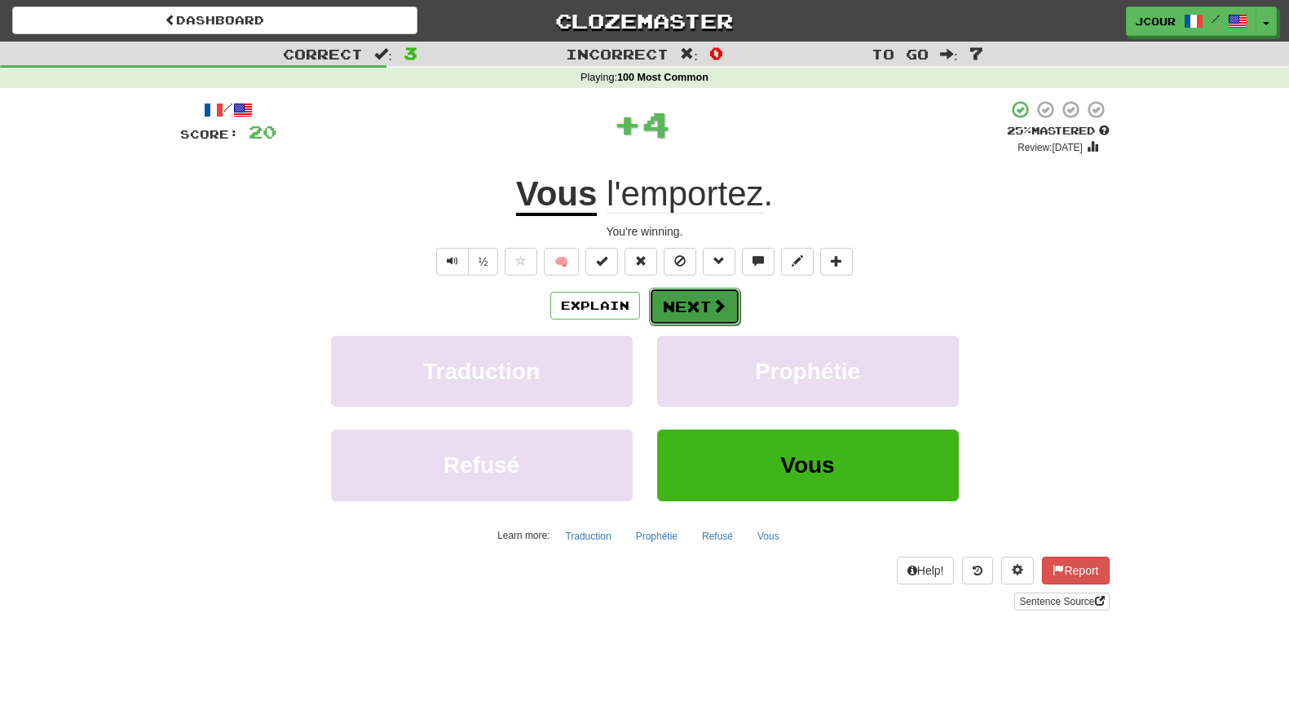
click at [700, 308] on button "Next" at bounding box center [694, 306] width 91 height 37
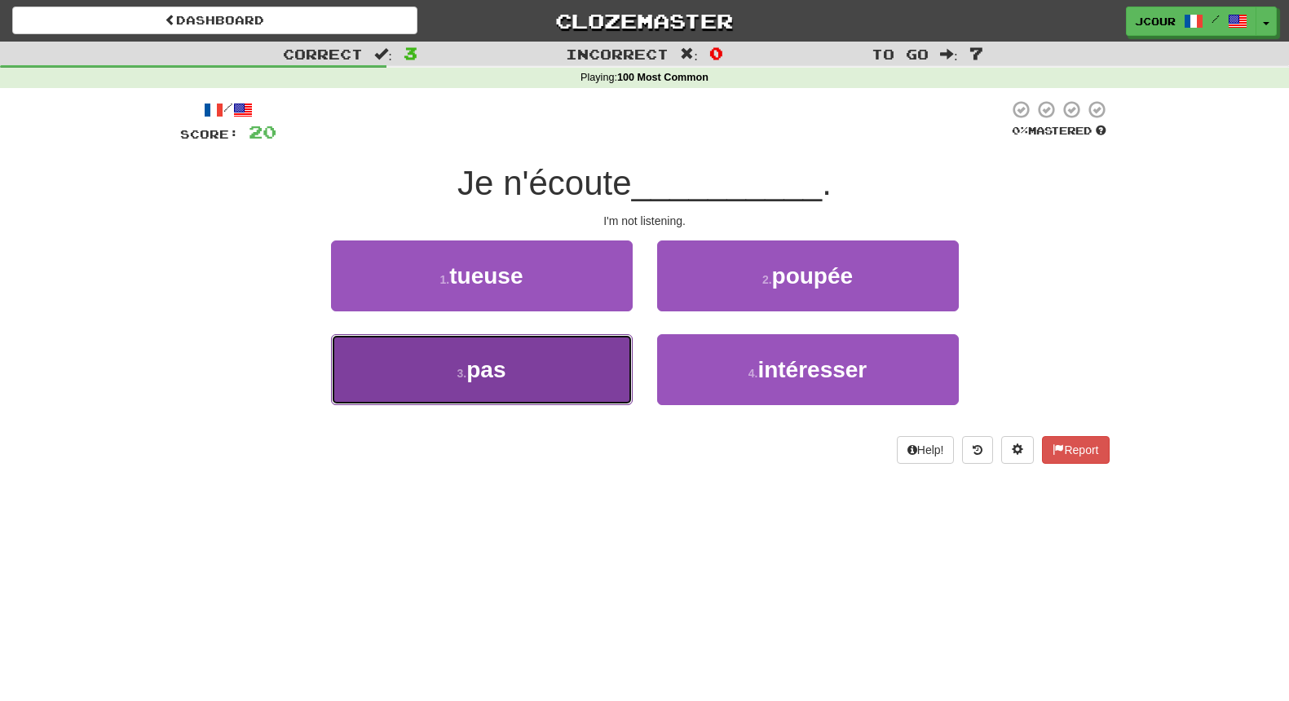
click at [575, 350] on button "3 . pas" at bounding box center [482, 369] width 302 height 71
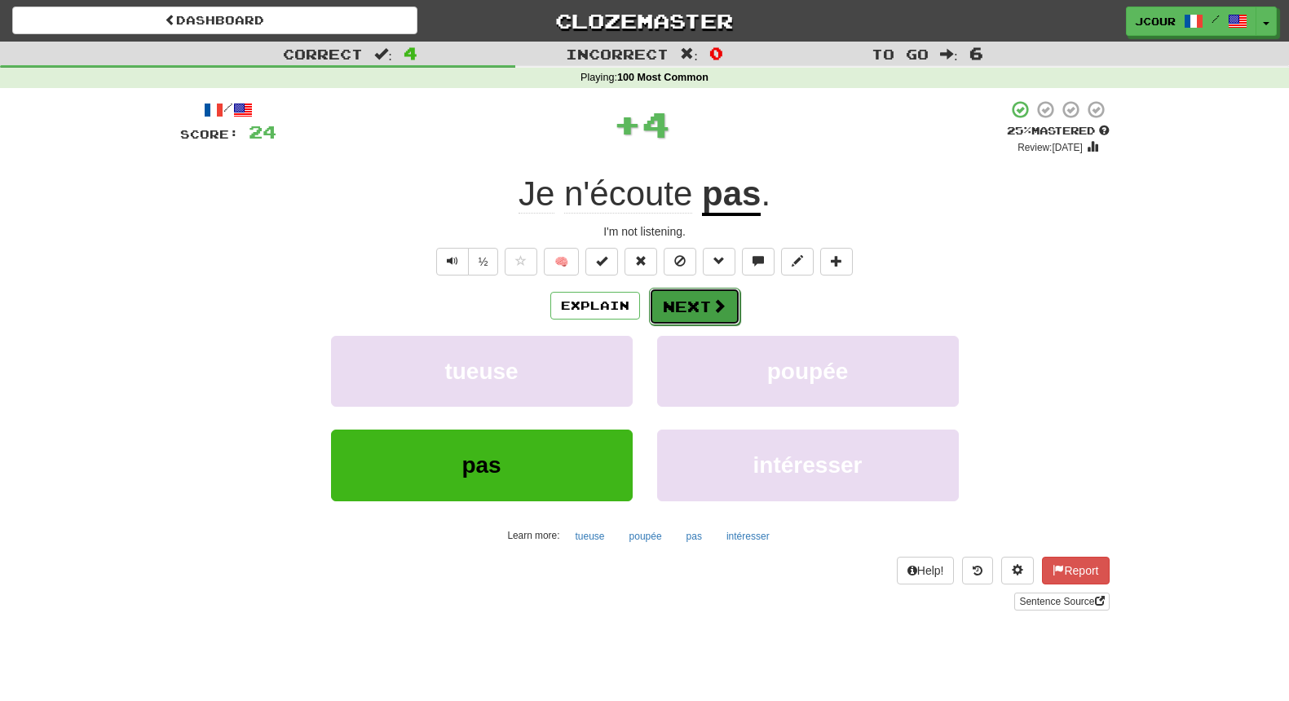
click at [668, 305] on button "Next" at bounding box center [694, 306] width 91 height 37
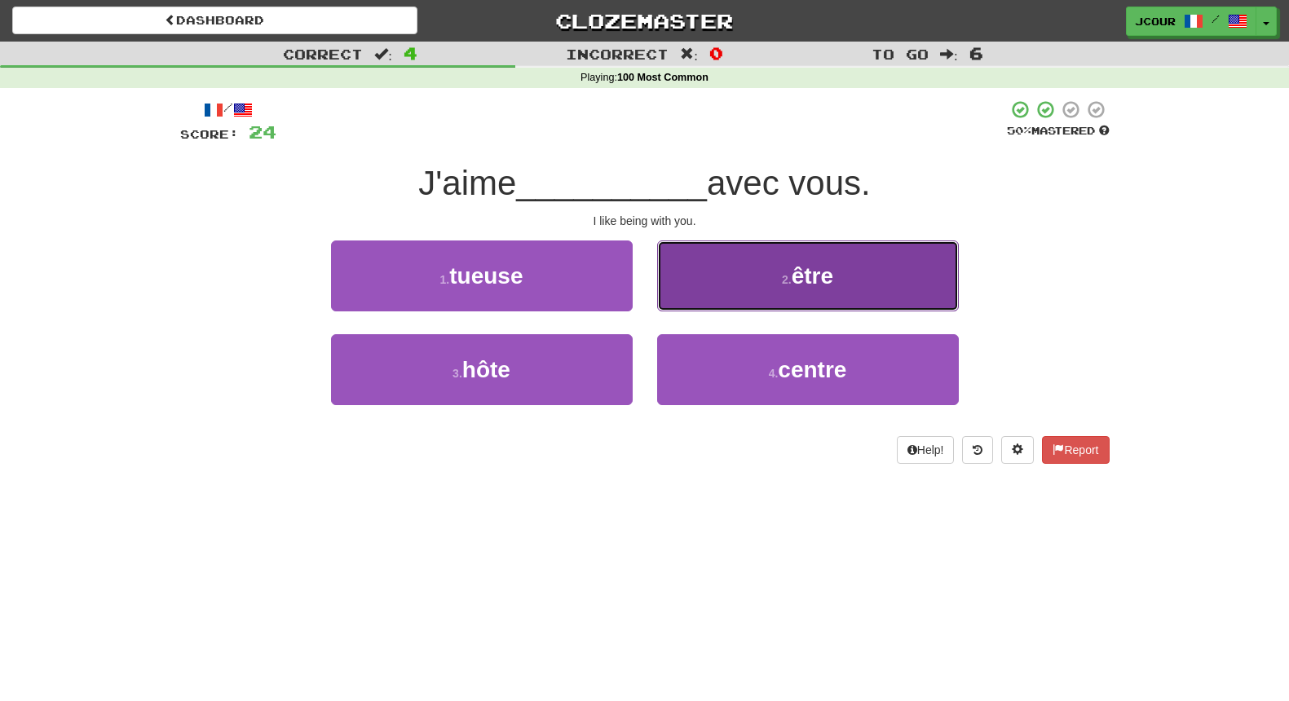
click at [739, 309] on button "2 . être" at bounding box center [808, 275] width 302 height 71
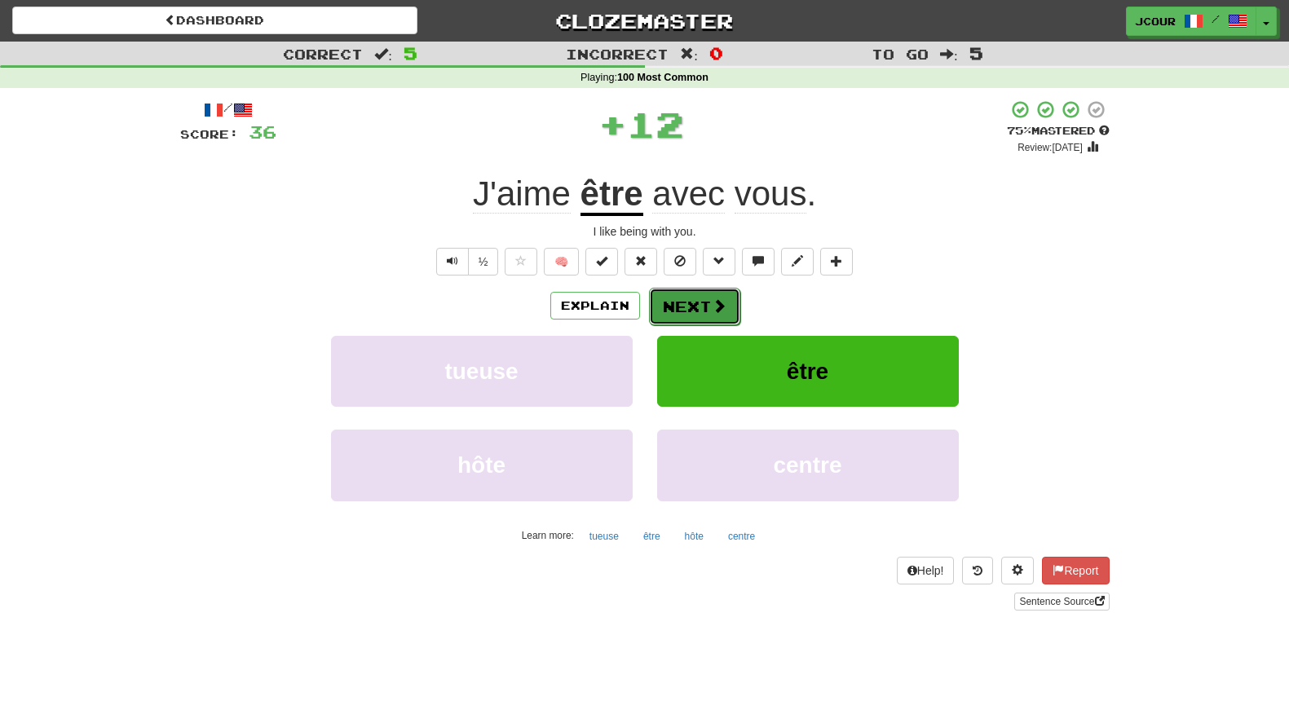
click at [699, 311] on button "Next" at bounding box center [694, 306] width 91 height 37
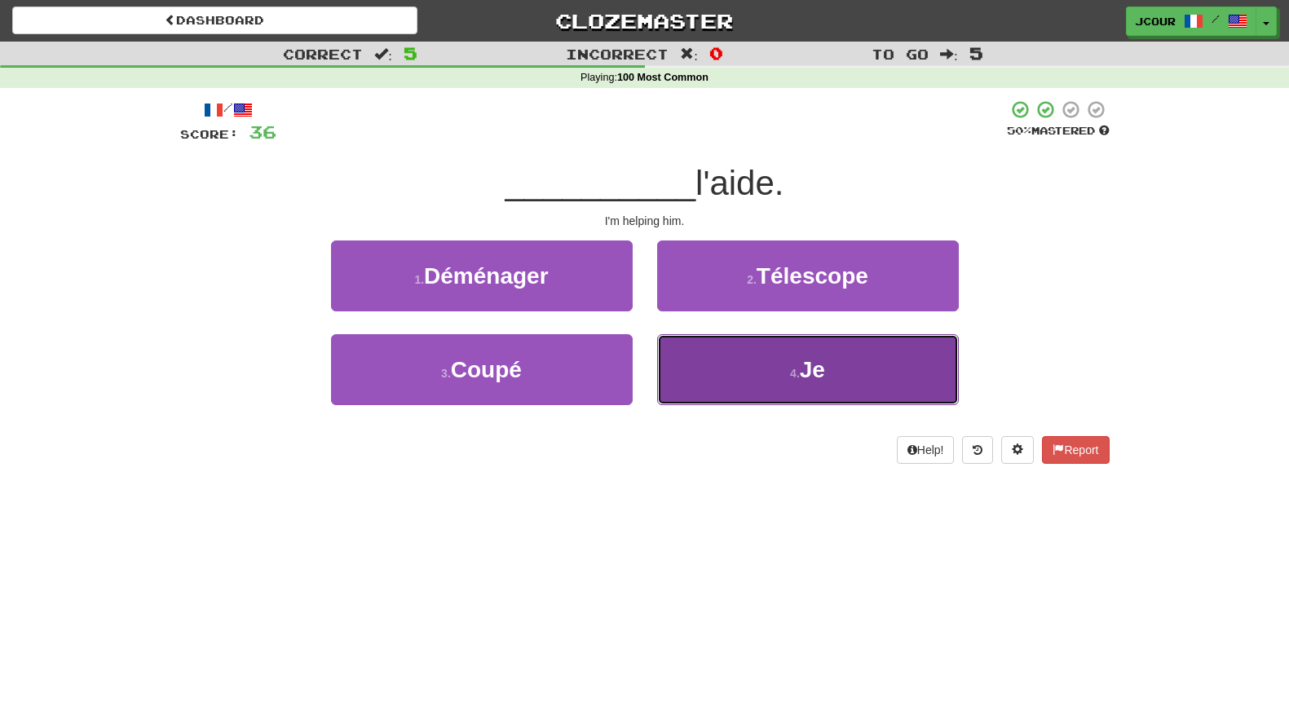
click at [756, 378] on button "4 . Je" at bounding box center [808, 369] width 302 height 71
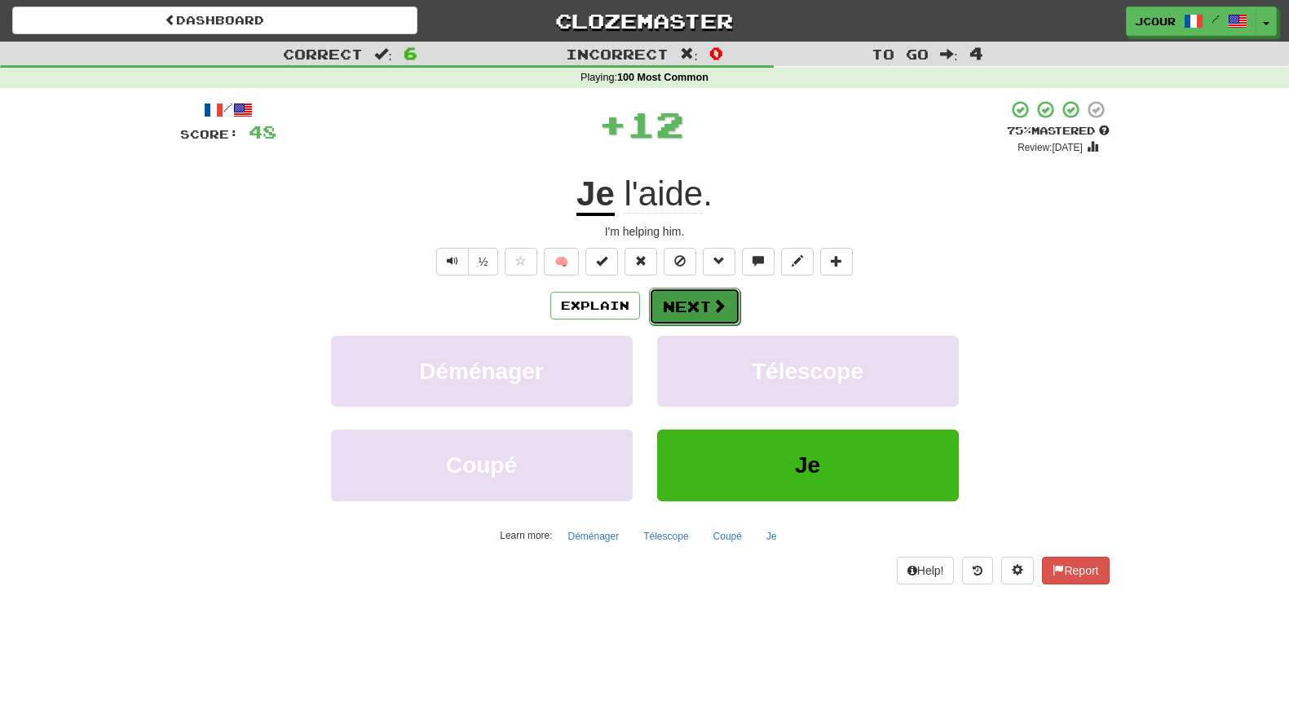
click at [716, 313] on span at bounding box center [719, 305] width 15 height 15
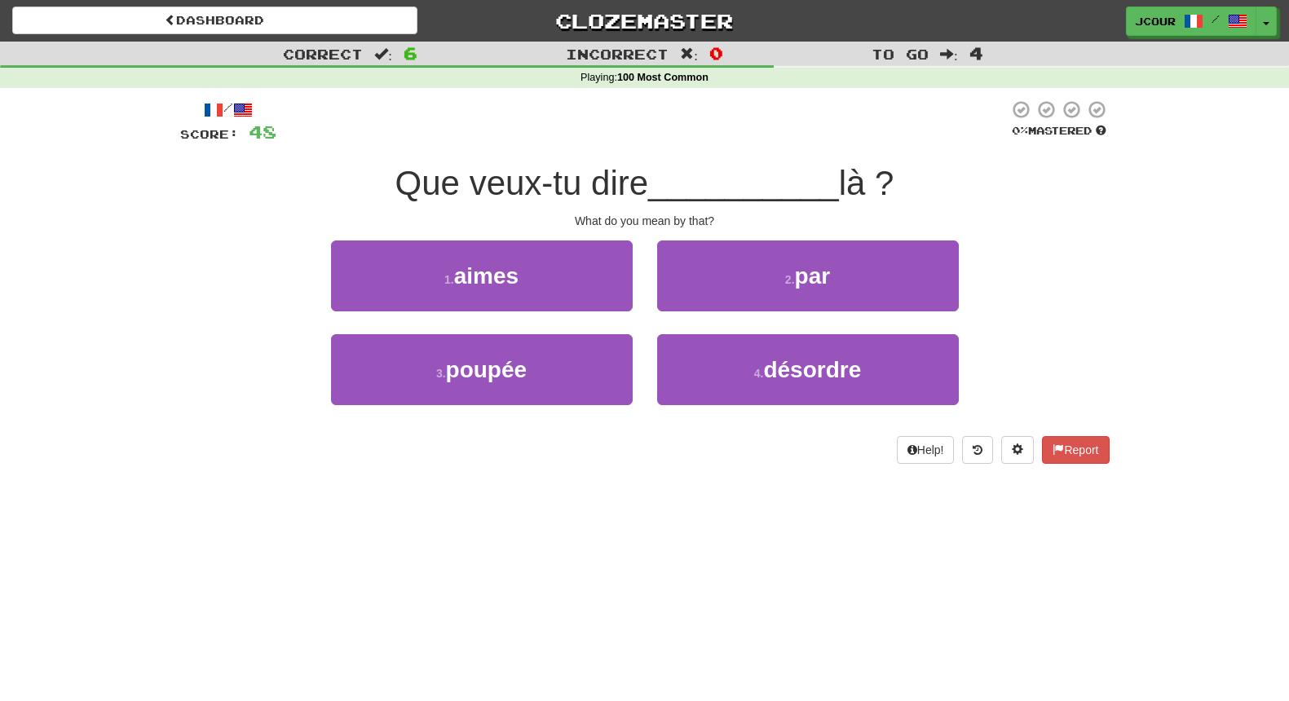
click at [716, 313] on div "2 . par" at bounding box center [808, 287] width 326 height 94
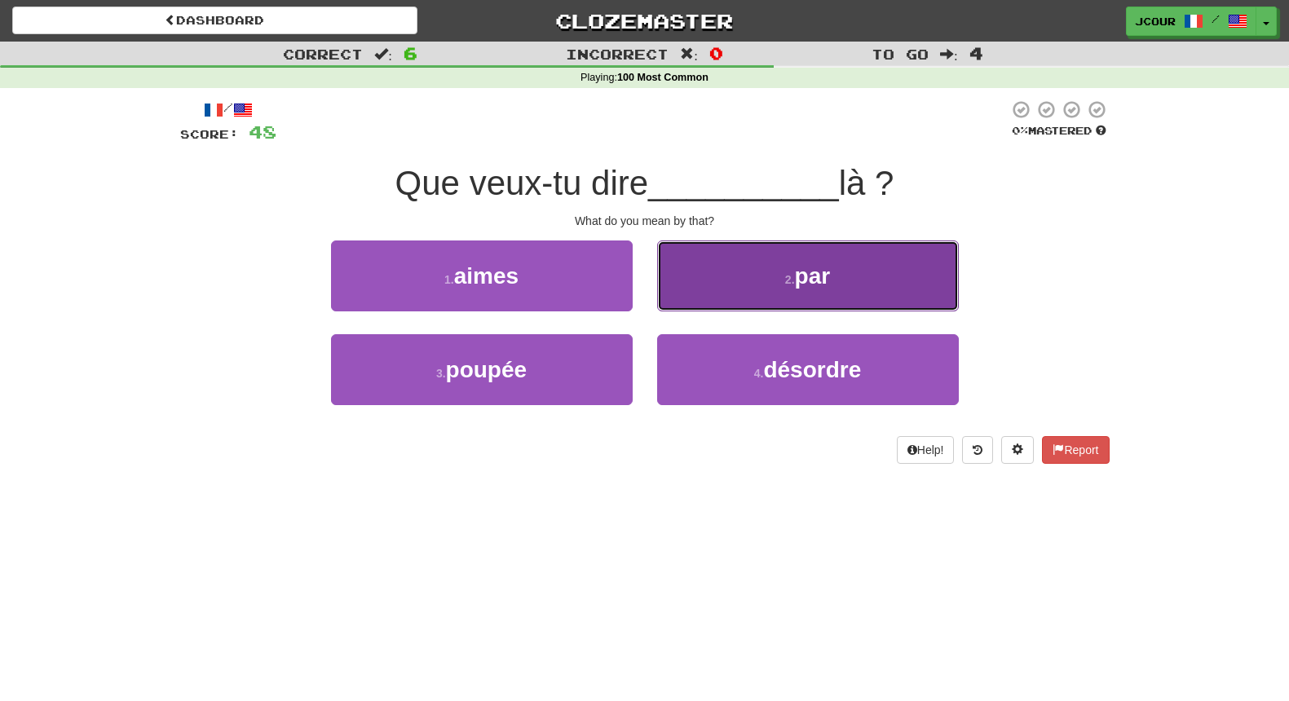
click at [721, 295] on button "2 . par" at bounding box center [808, 275] width 302 height 71
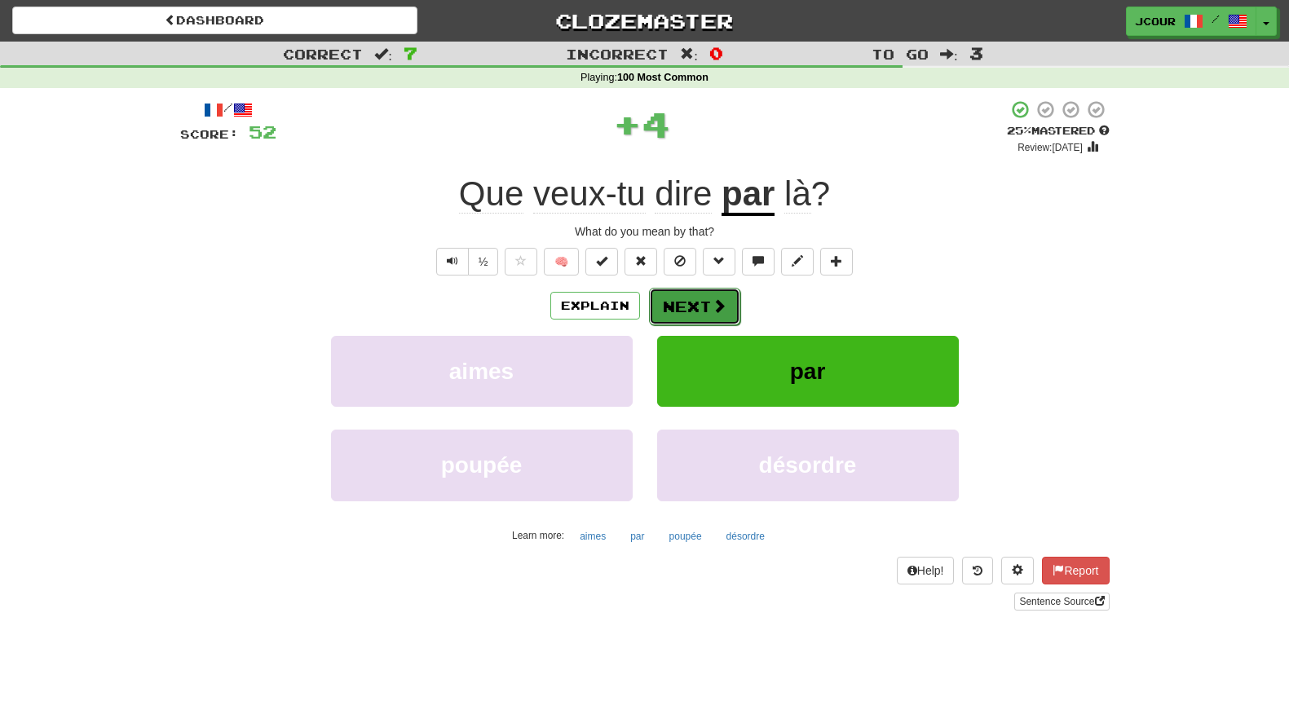
click at [704, 306] on button "Next" at bounding box center [694, 306] width 91 height 37
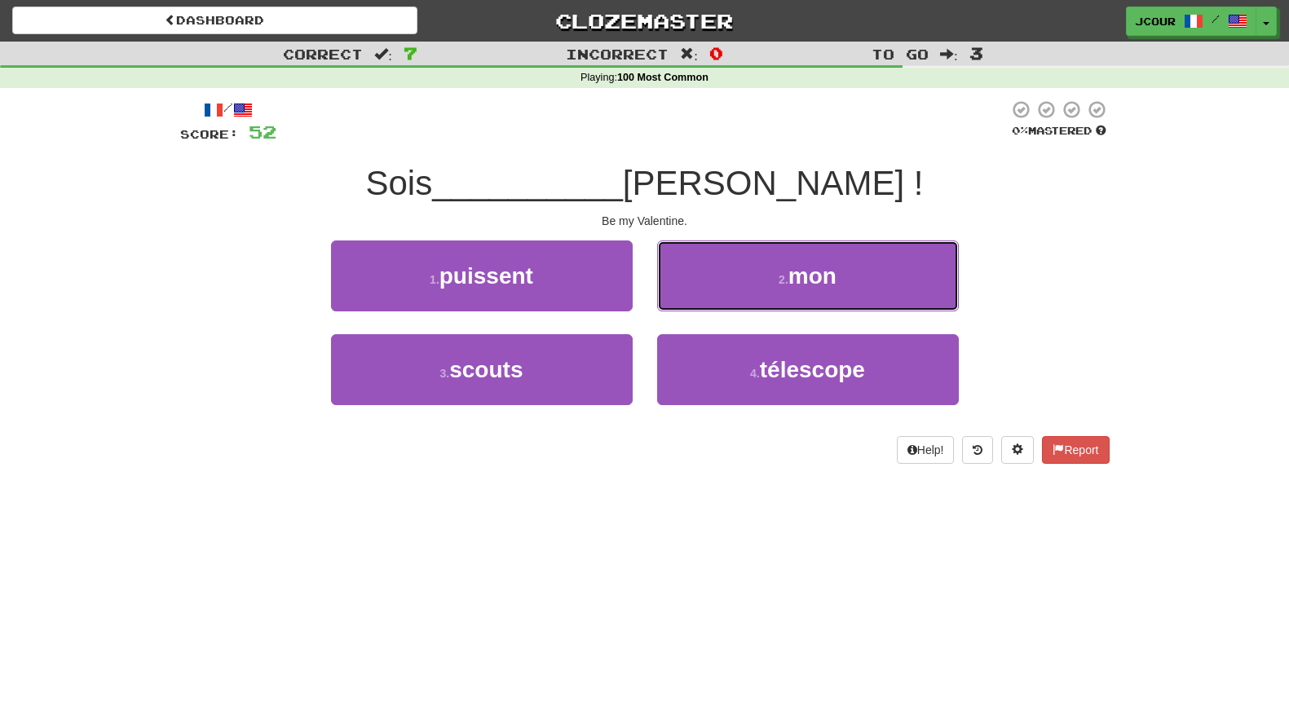
click at [704, 306] on button "2 . mon" at bounding box center [808, 275] width 302 height 71
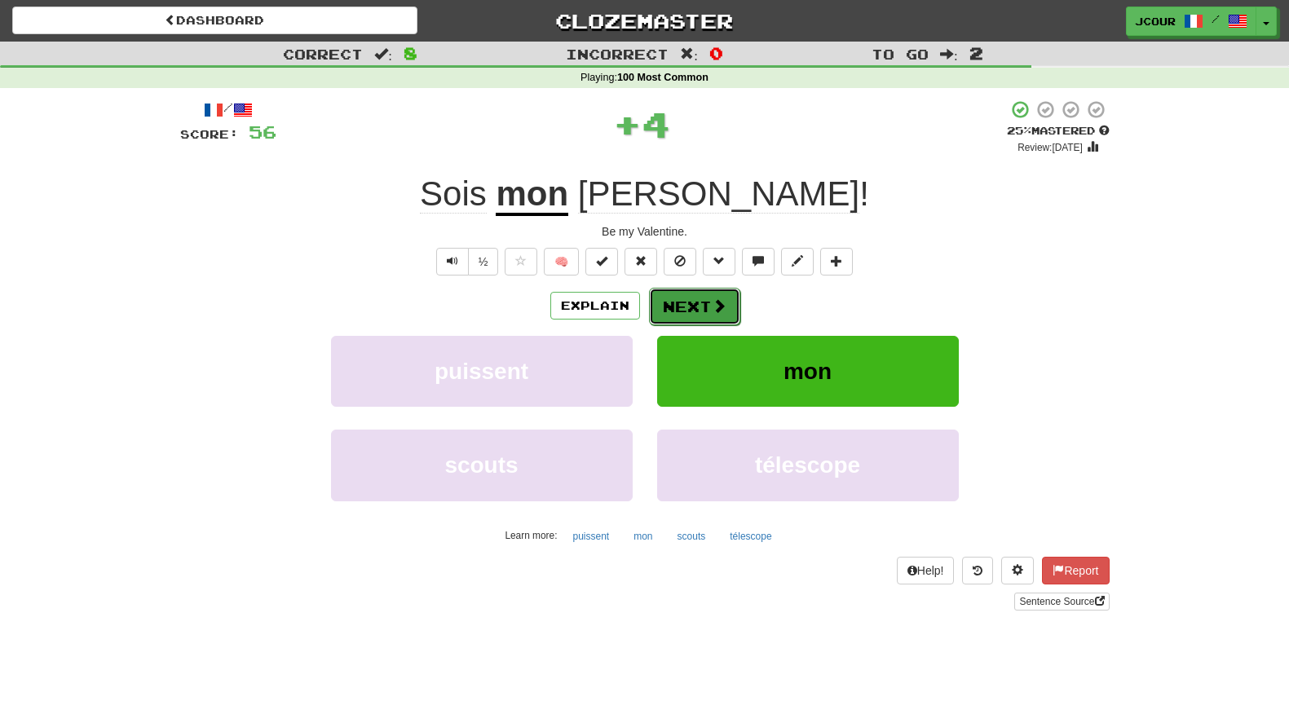
click at [701, 310] on button "Next" at bounding box center [694, 306] width 91 height 37
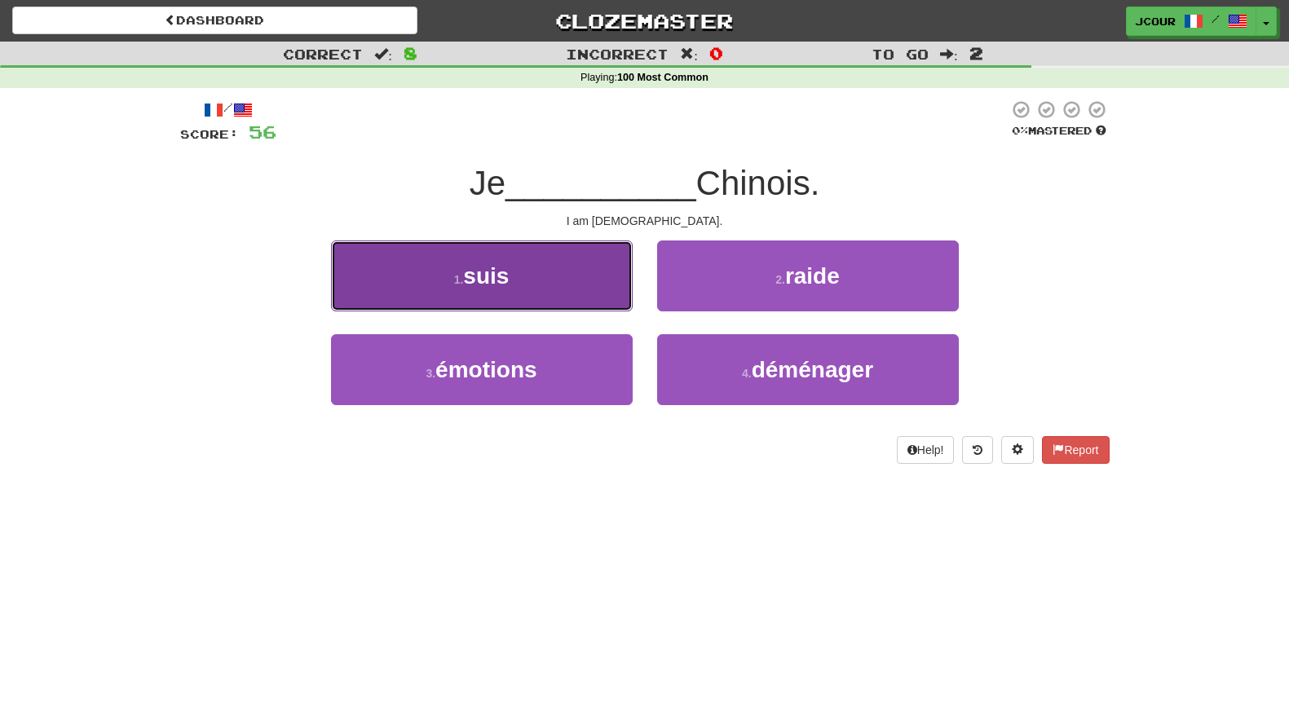
click at [578, 292] on button "1 . suis" at bounding box center [482, 275] width 302 height 71
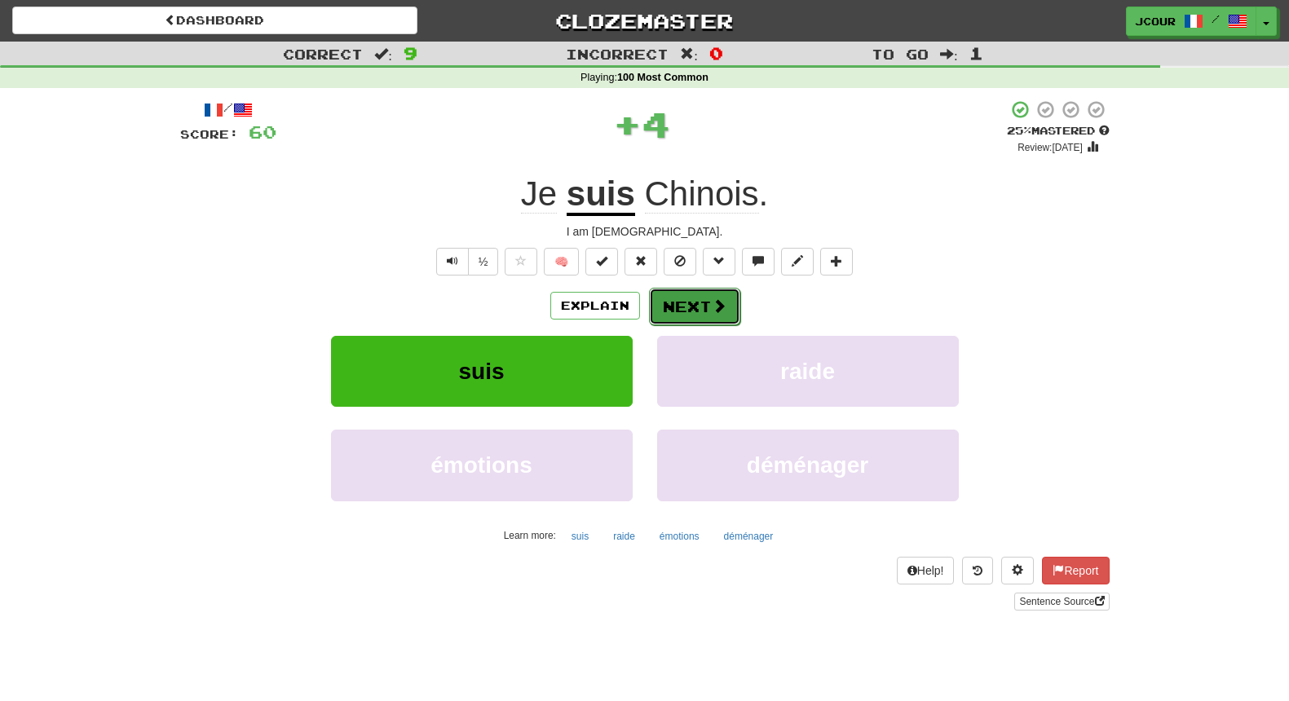
click at [698, 315] on button "Next" at bounding box center [694, 306] width 91 height 37
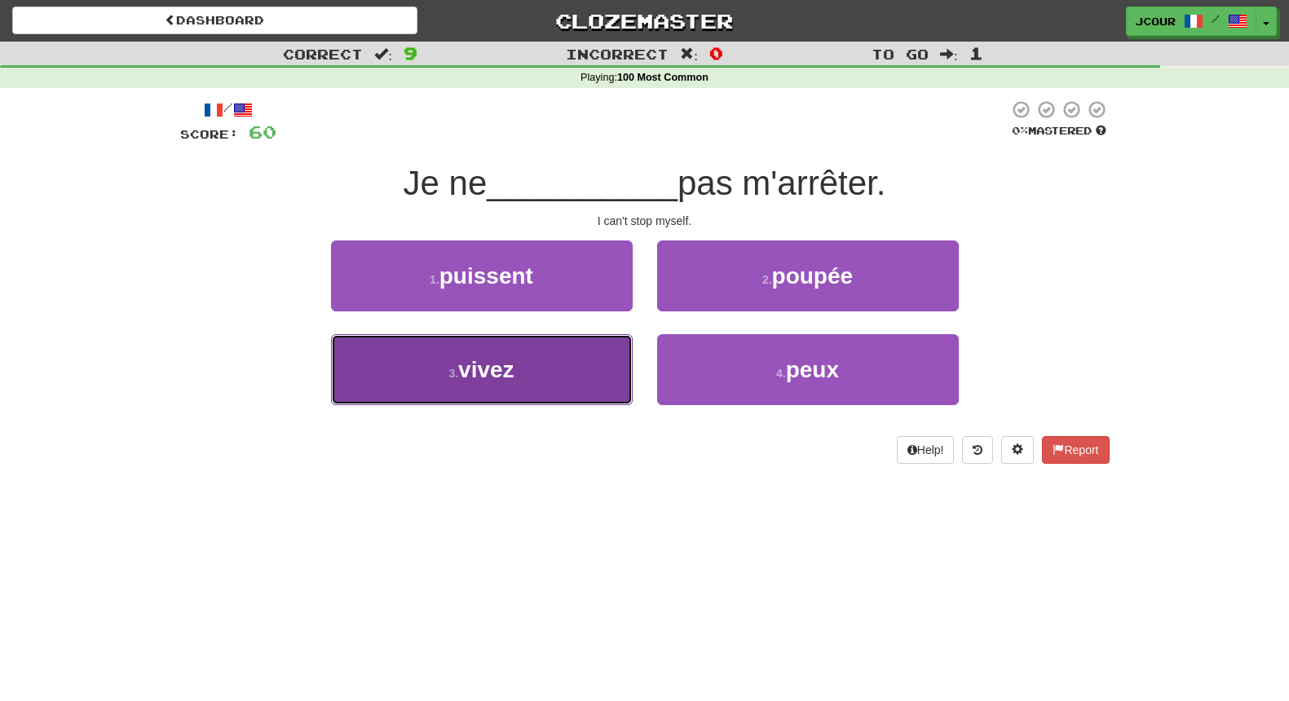
click at [616, 370] on button "3 . vivez" at bounding box center [482, 369] width 302 height 71
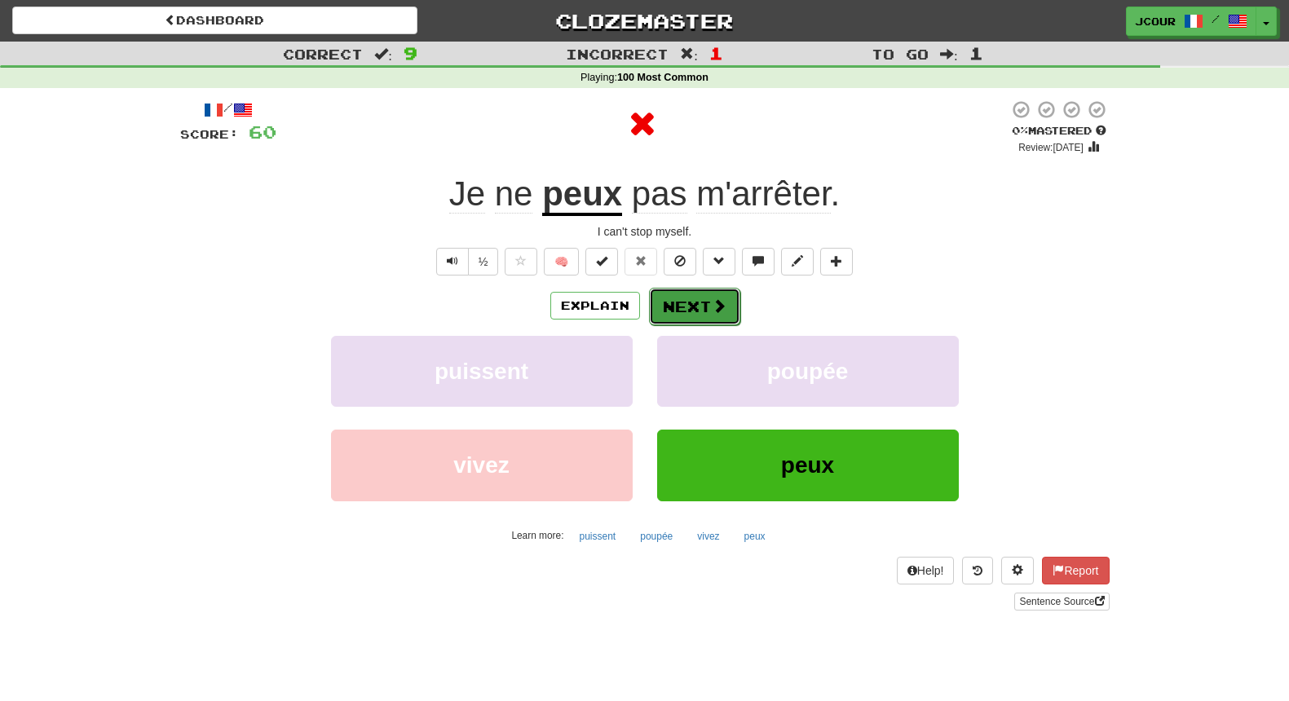
click at [695, 315] on button "Next" at bounding box center [694, 306] width 91 height 37
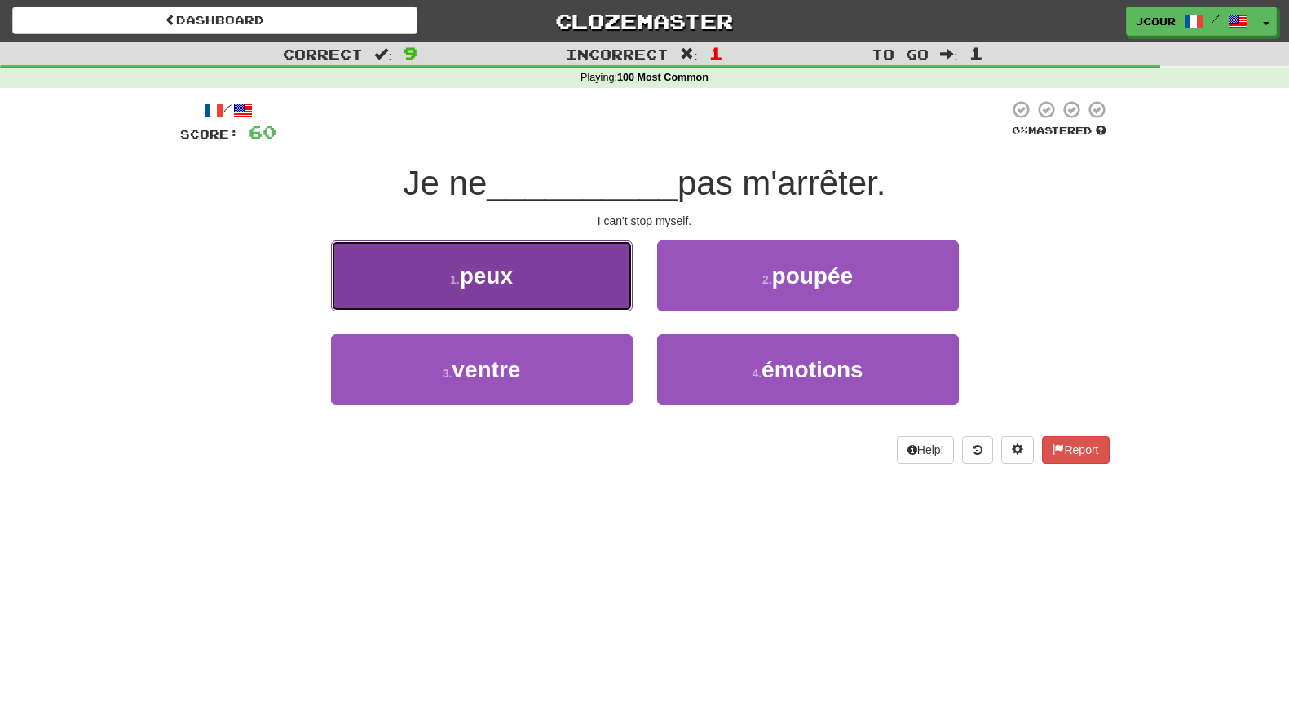
click at [565, 285] on button "1 . peux" at bounding box center [482, 275] width 302 height 71
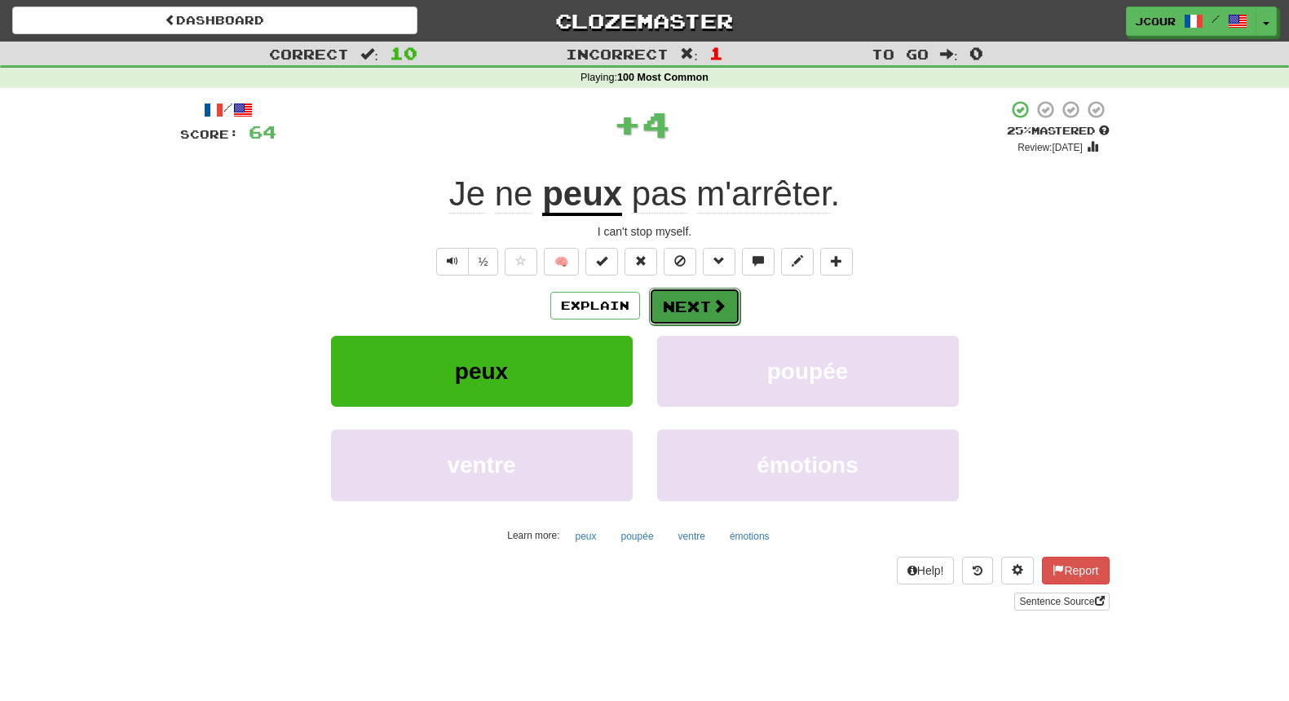
click at [688, 314] on button "Next" at bounding box center [694, 306] width 91 height 37
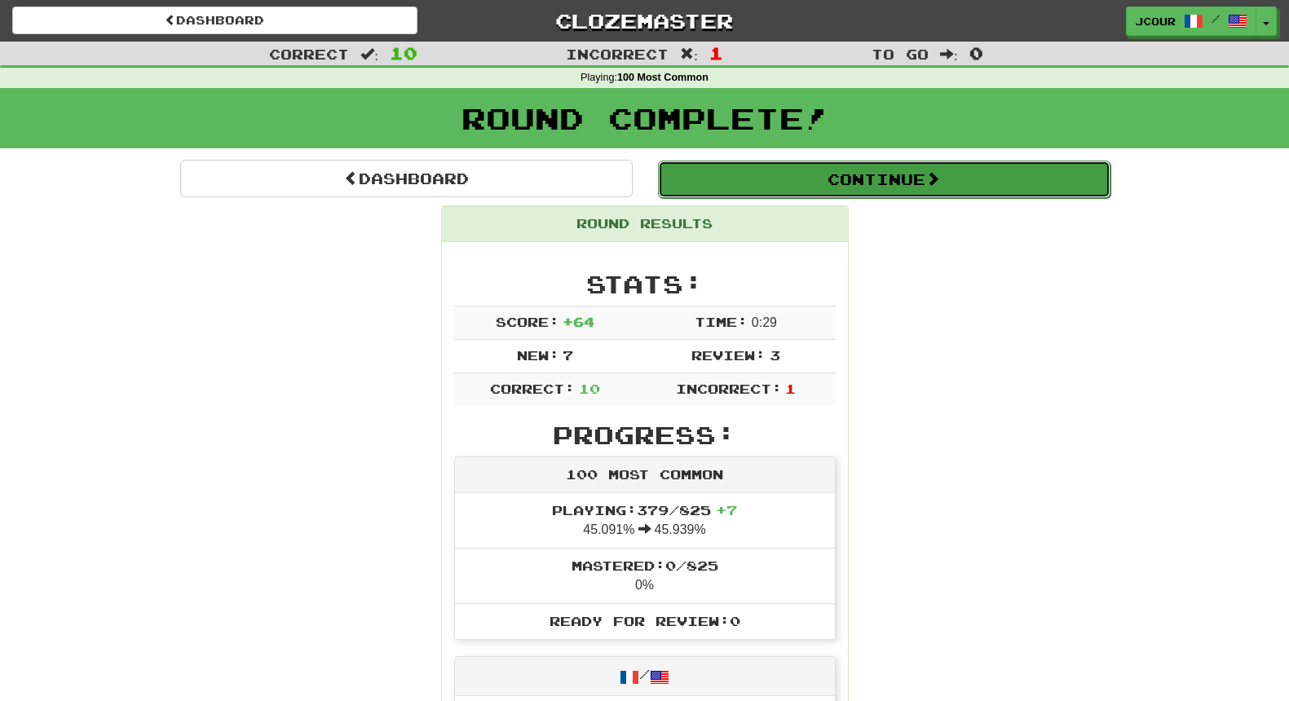
click at [871, 178] on button "Continue" at bounding box center [884, 179] width 452 height 37
